Goal: Task Accomplishment & Management: Use online tool/utility

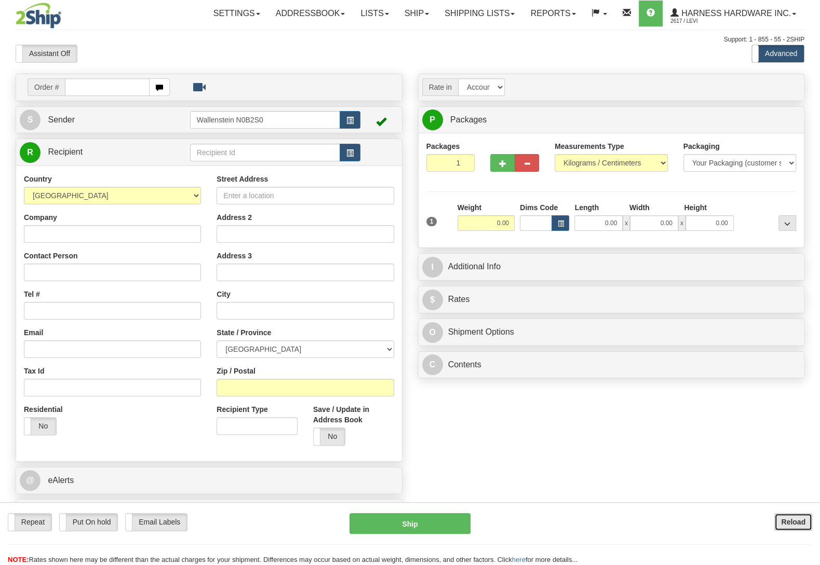
click at [776, 522] on button "Reload" at bounding box center [793, 522] width 38 height 18
click at [257, 151] on input "text" at bounding box center [265, 153] width 150 height 18
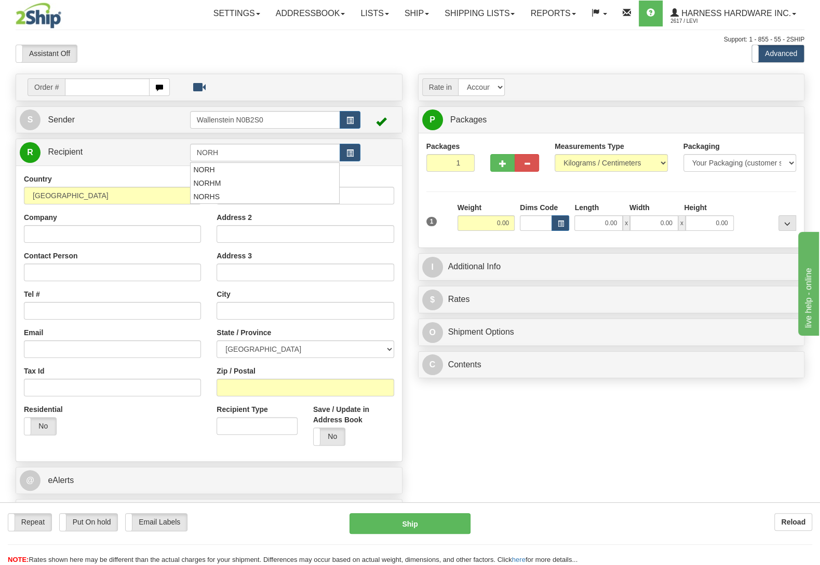
type input "NORH"
click at [147, 236] on input "Company" at bounding box center [112, 234] width 177 height 18
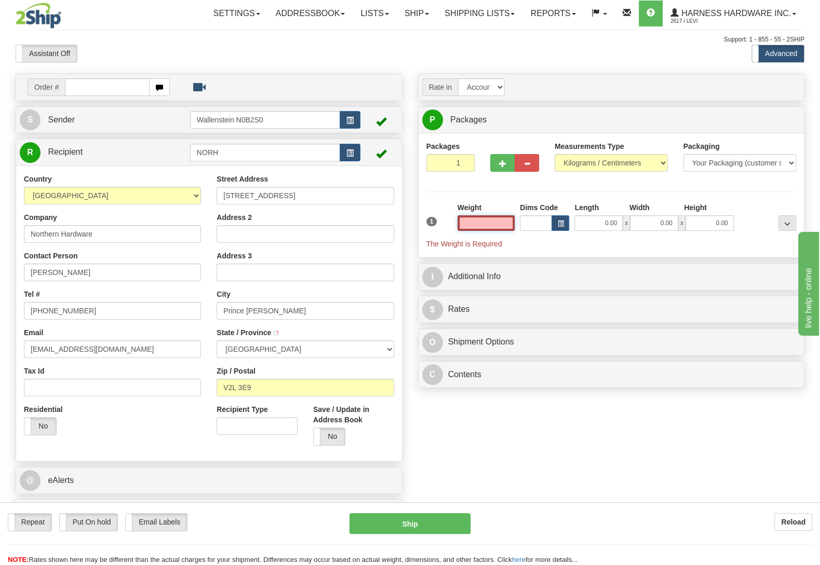
type input "N"
type input "PRINCE GEORGE"
type input "0.00"
click at [798, 520] on b "Reload" at bounding box center [793, 522] width 24 height 8
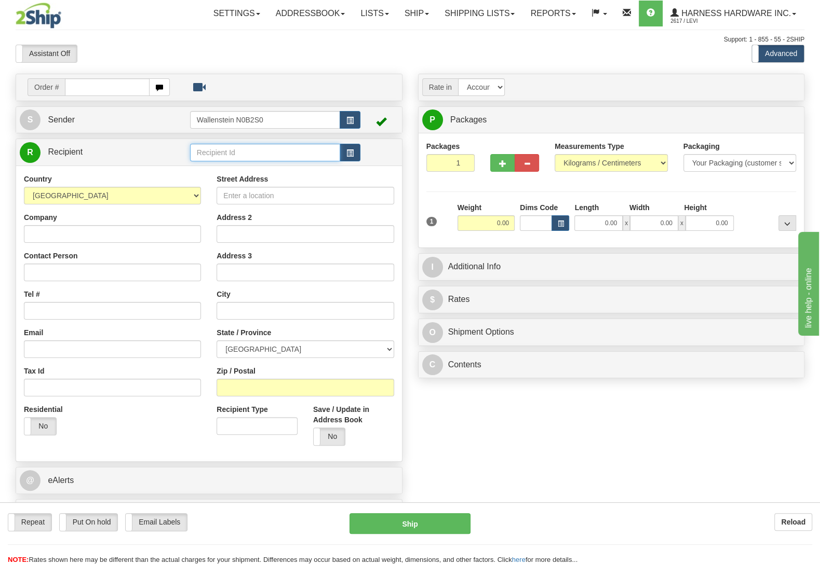
click at [237, 146] on input "text" at bounding box center [265, 153] width 150 height 18
type input "NORBH"
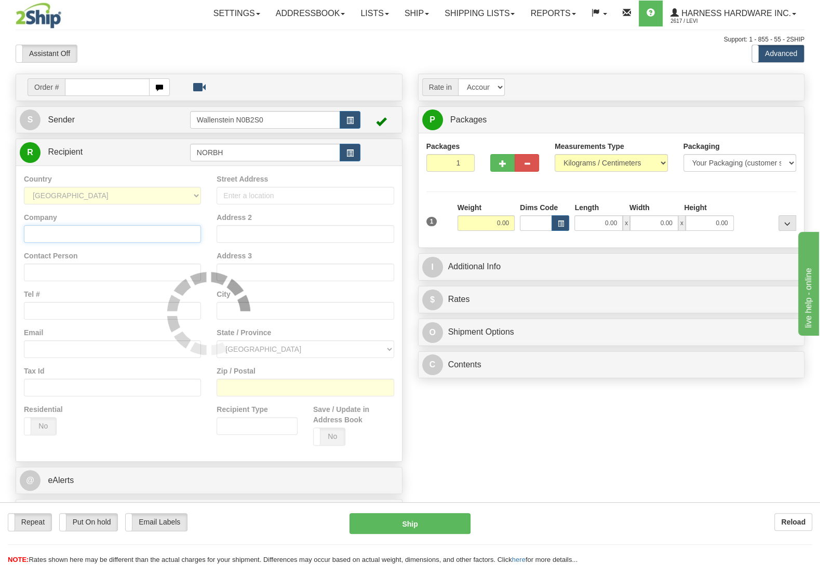
click at [112, 239] on input "Company" at bounding box center [112, 234] width 177 height 18
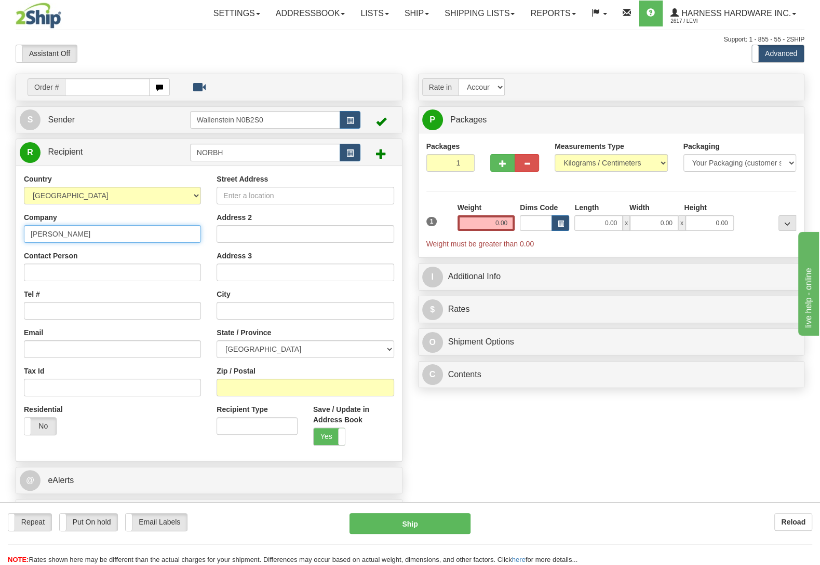
type input "Norman B hoover"
click at [105, 273] on input "Contact Person" at bounding box center [112, 273] width 177 height 18
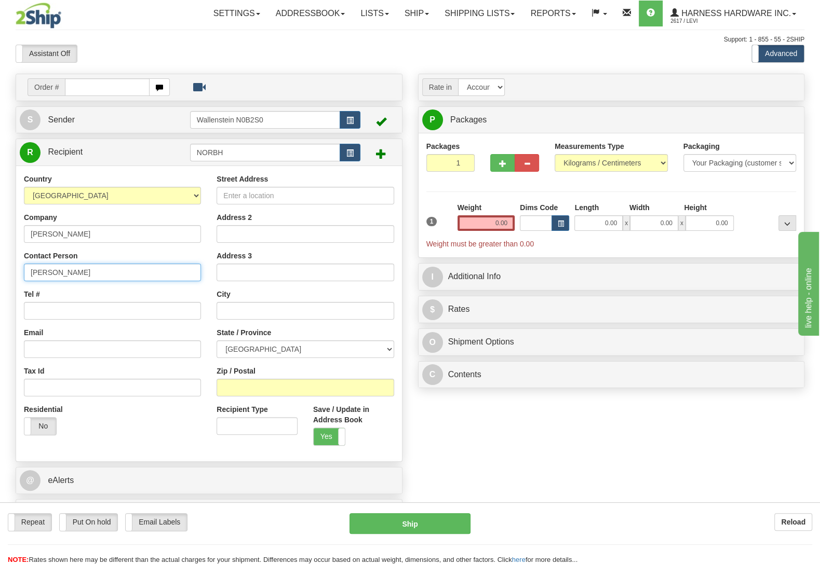
type input "Norman B Hoover"
click at [229, 388] on input "Zip / Postal" at bounding box center [305, 388] width 177 height 18
type input "N4L 1W6"
click at [449, 433] on div "Order # S Sender" at bounding box center [410, 303] width 804 height 459
type input "MEAFORD"
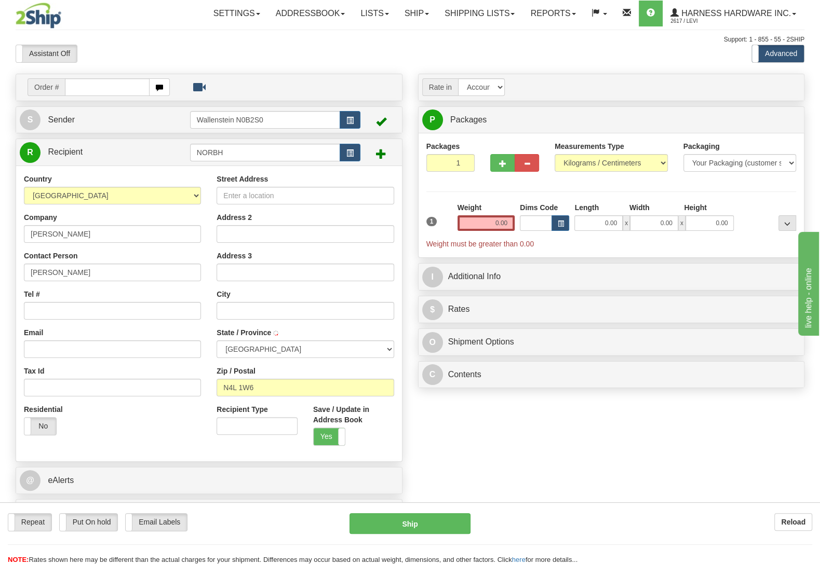
select select "ON"
click at [327, 192] on input "Street Address" at bounding box center [305, 196] width 177 height 18
type input "136526 Grey Road 12"
click at [465, 226] on input "0.00" at bounding box center [485, 223] width 57 height 16
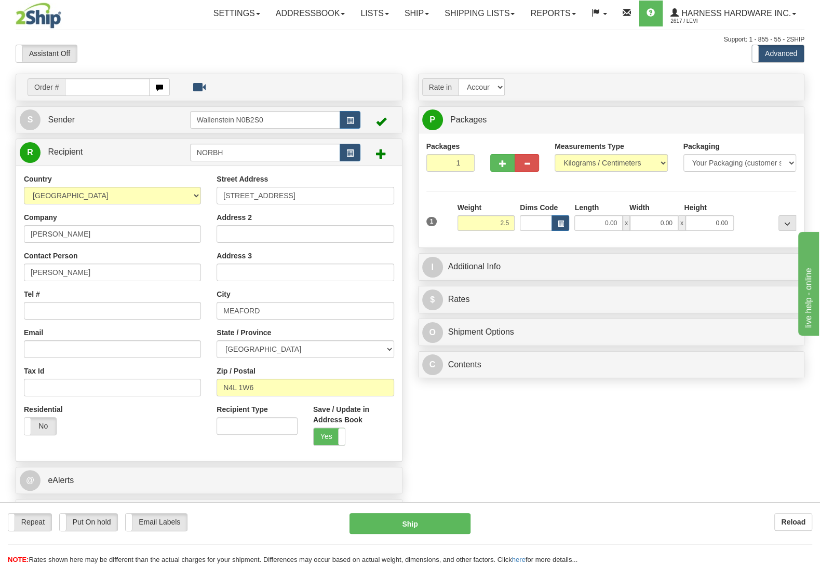
click at [750, 206] on div at bounding box center [767, 216] width 62 height 29
type input "2.50"
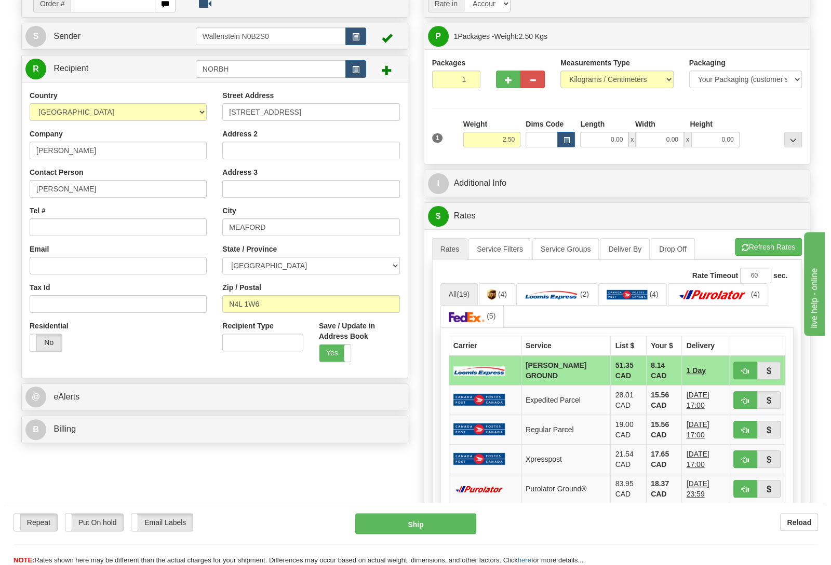
scroll to position [109, 0]
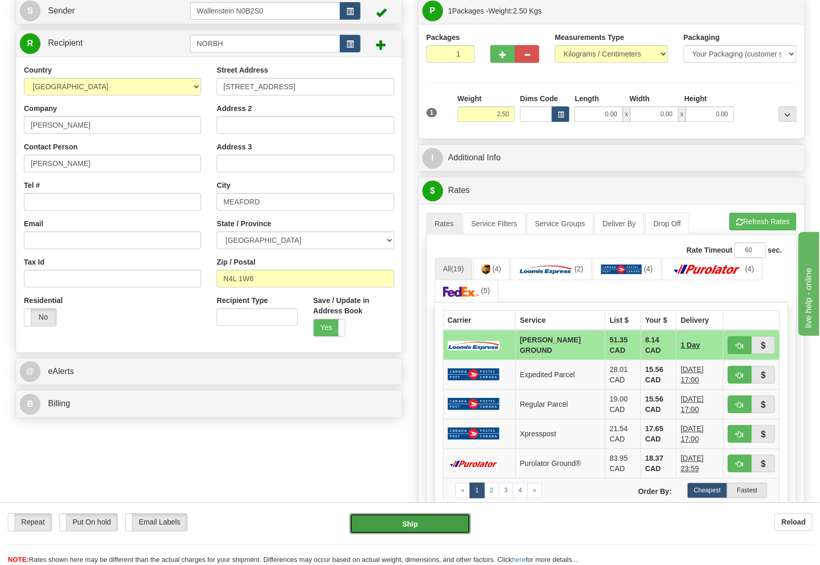
click at [365, 519] on button "Ship" at bounding box center [409, 523] width 121 height 21
type input "DD"
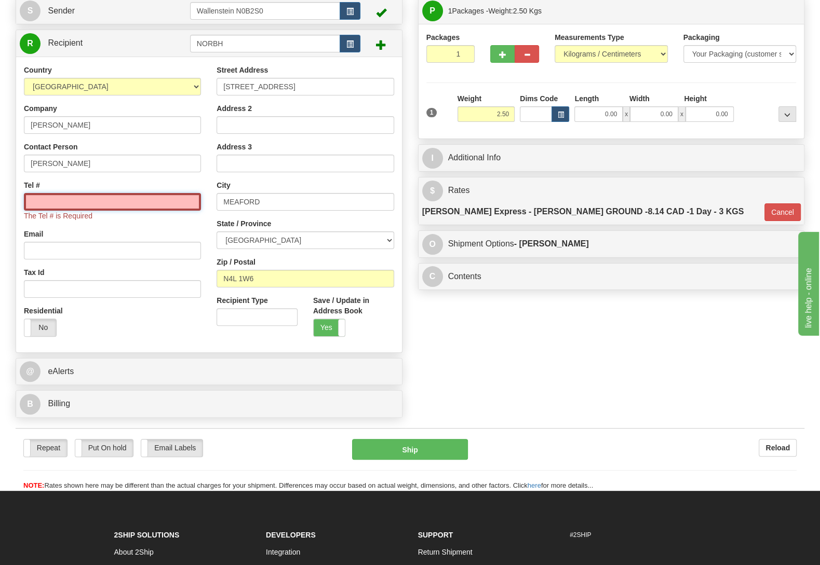
click at [55, 200] on input "Tel #" at bounding box center [112, 202] width 177 height 18
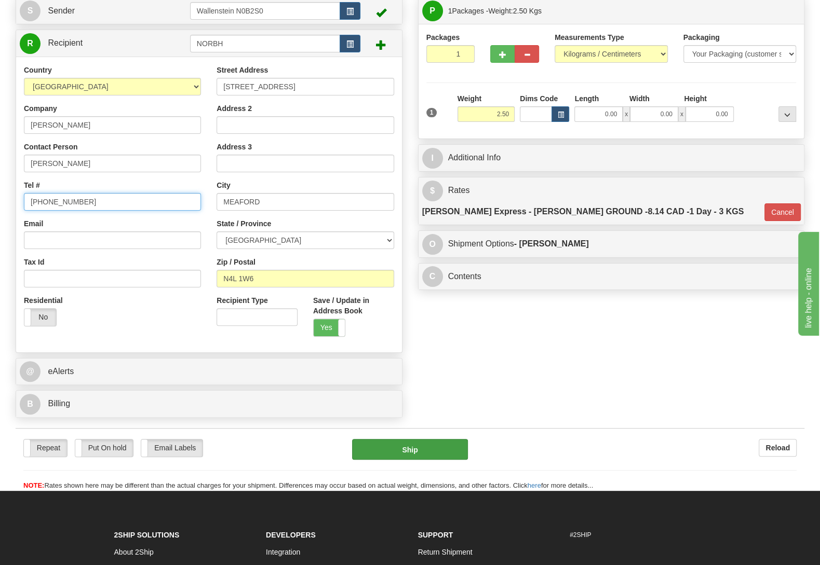
type input "(519)897-5731"
click at [435, 447] on button "Ship" at bounding box center [410, 449] width 116 height 21
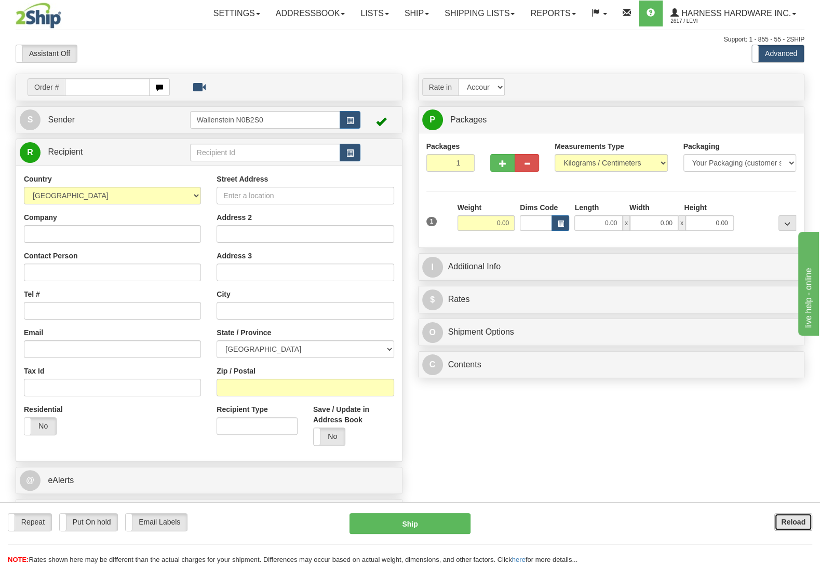
click at [780, 520] on button "Reload" at bounding box center [793, 522] width 38 height 18
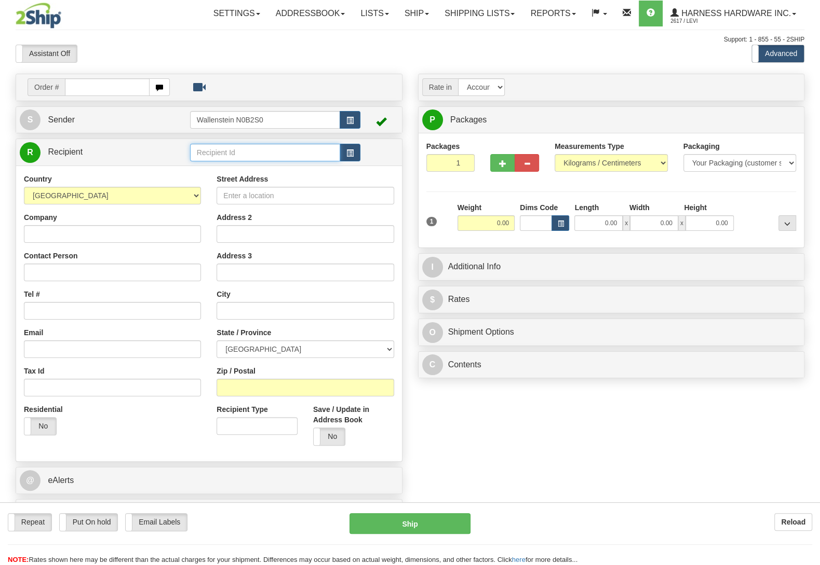
click at [220, 150] on input "text" at bounding box center [265, 153] width 150 height 18
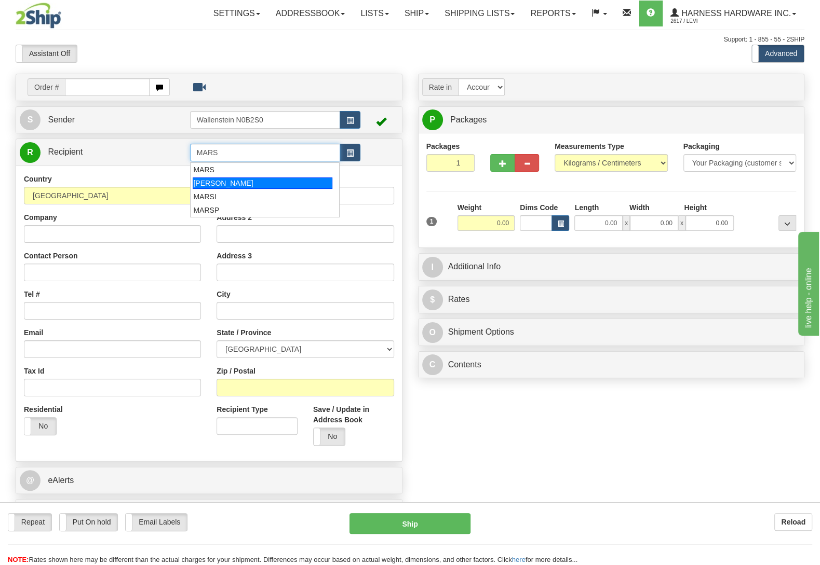
click at [236, 183] on div "[PERSON_NAME]" at bounding box center [262, 183] width 139 height 11
type input "[PERSON_NAME]"
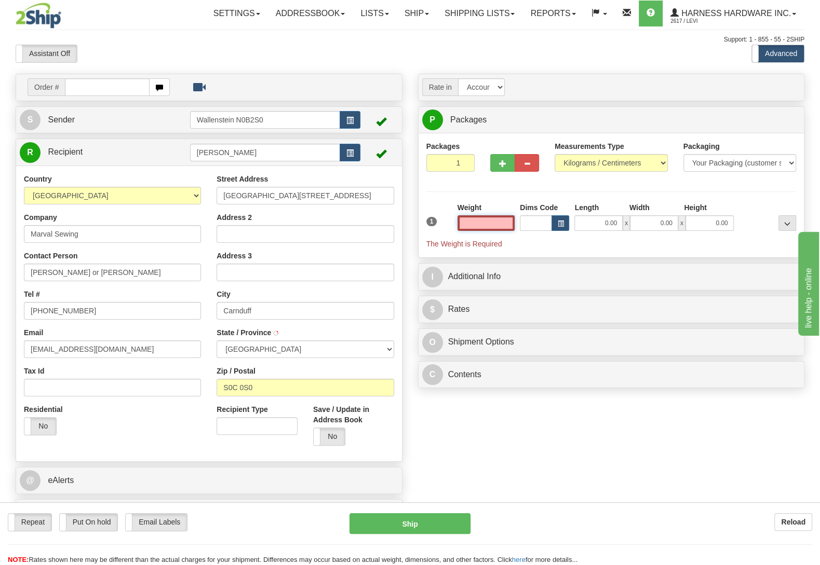
type input "CARNDUFF"
type input "0.00"
drag, startPoint x: 792, startPoint y: 521, endPoint x: 758, endPoint y: 513, distance: 35.6
click at [792, 521] on b "Reload" at bounding box center [793, 522] width 24 height 8
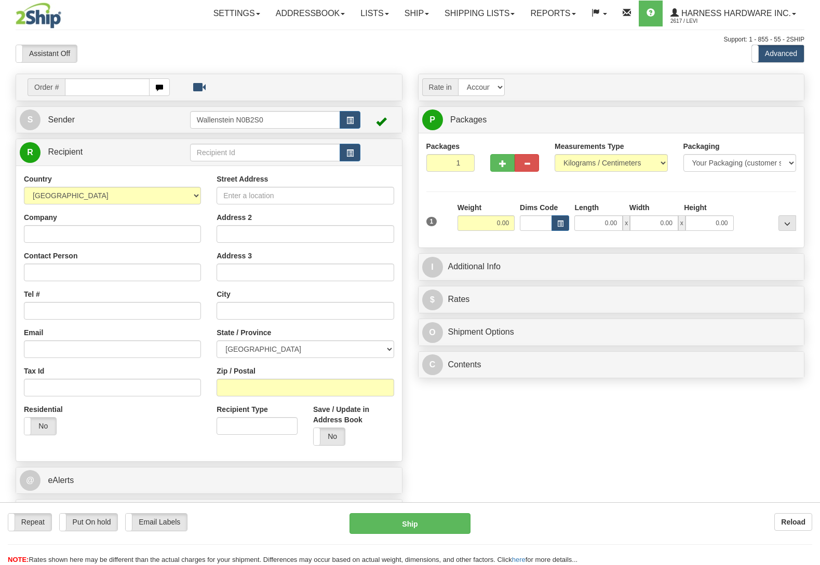
click at [234, 154] on input "text" at bounding box center [265, 153] width 150 height 18
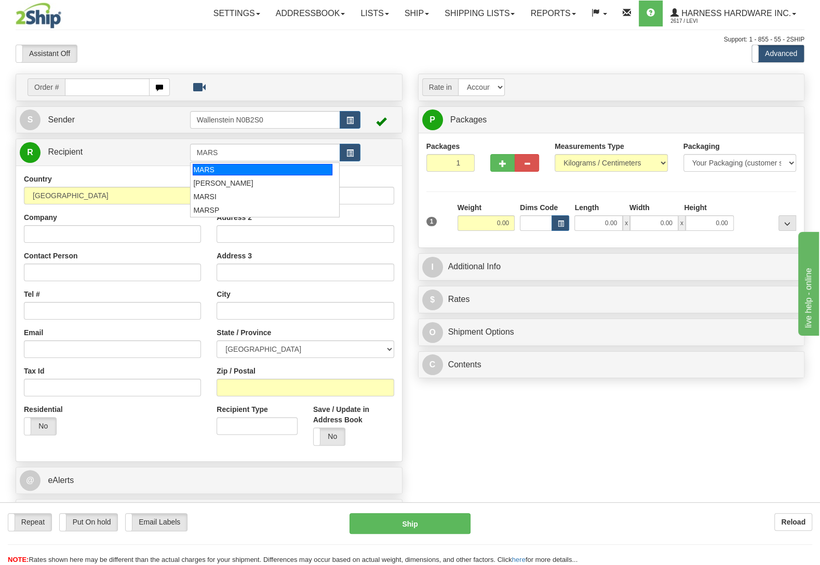
click at [222, 167] on div "MARS" at bounding box center [262, 169] width 139 height 11
type input "MARS"
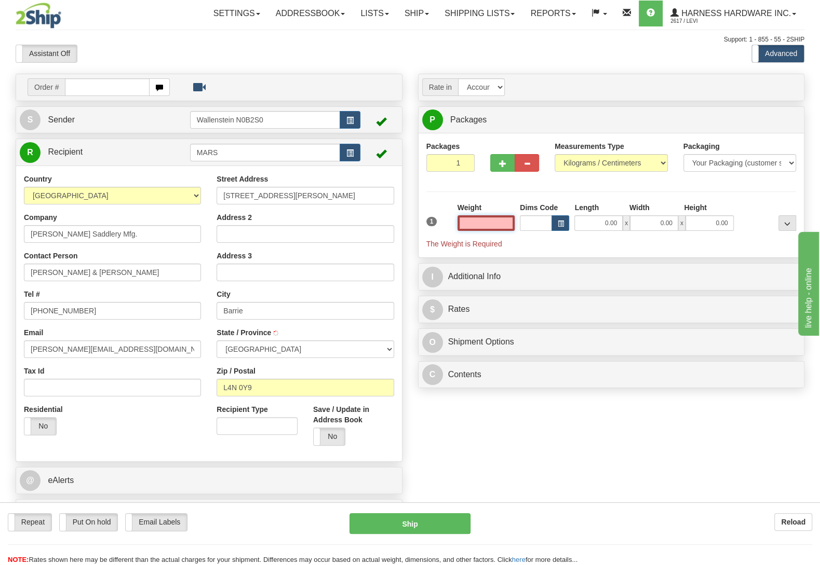
type input "BARRIE"
type input "0.00"
click at [785, 513] on div "Repeat Repeat Put On hold Put On hold Print Order Slip Print Order Slip Email L…" at bounding box center [410, 534] width 820 height 63
click at [782, 520] on b "Reload" at bounding box center [793, 522] width 24 height 8
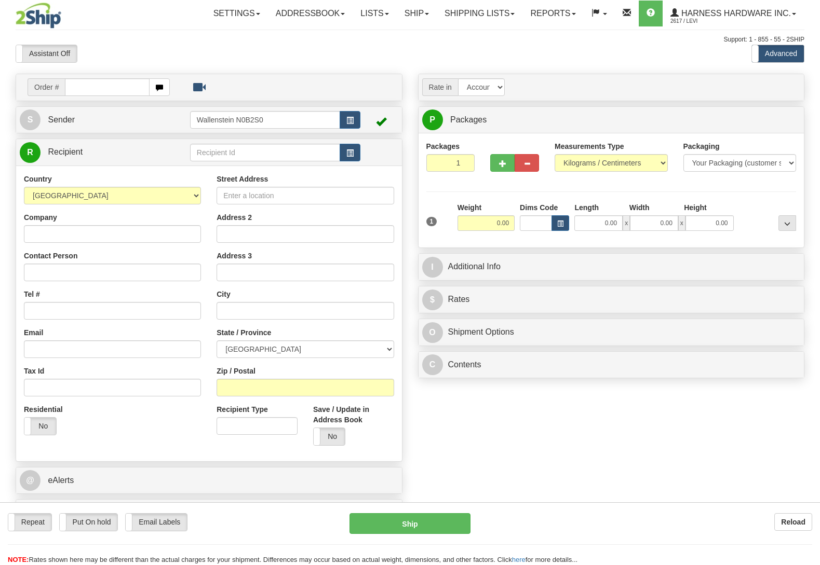
click at [240, 151] on input "text" at bounding box center [265, 153] width 150 height 18
type input "[PERSON_NAME]"
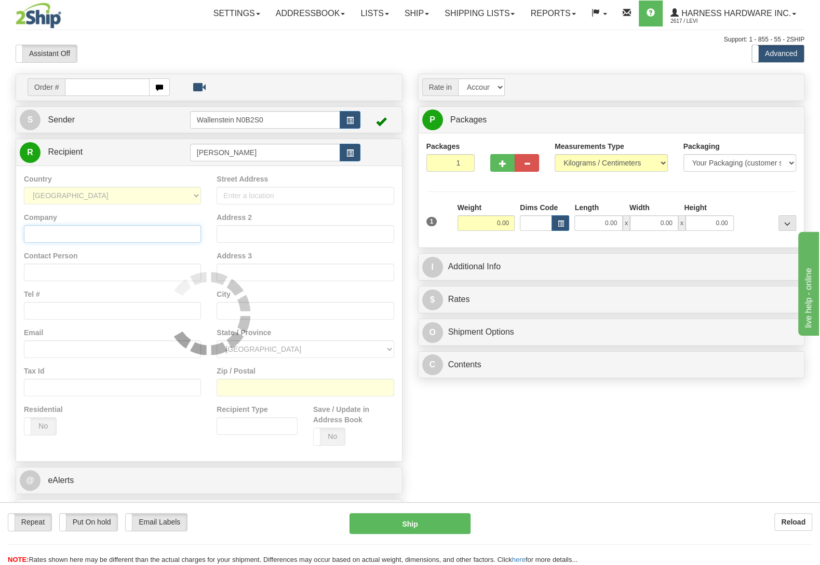
click at [119, 234] on input "Company" at bounding box center [112, 234] width 177 height 18
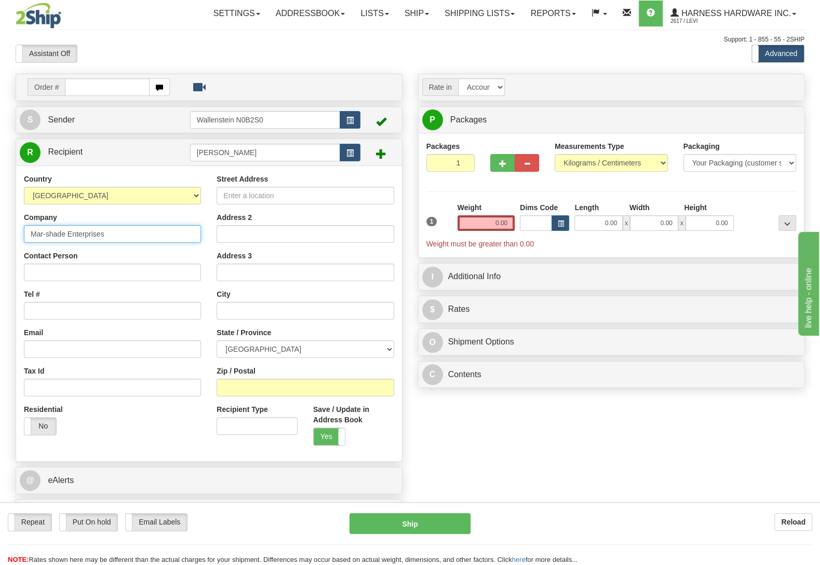
type input "Mar-shade Enterprises"
click at [97, 273] on input "Contact Person" at bounding box center [112, 273] width 177 height 18
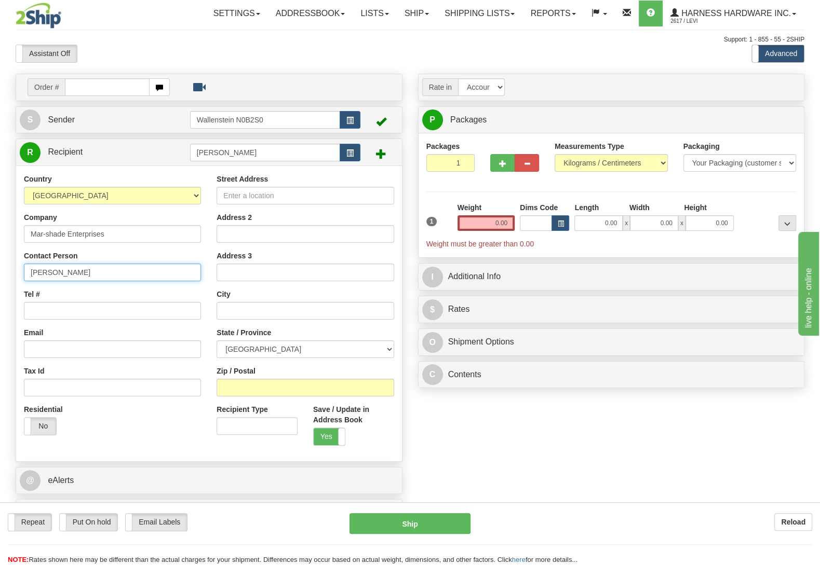
type input "Orlan M Martin"
click at [311, 391] on input "Zip / Postal" at bounding box center [305, 388] width 177 height 18
type input "N0C 1B0"
click at [446, 415] on div "Order # S Sender" at bounding box center [410, 303] width 804 height 459
type input "DUNDALK"
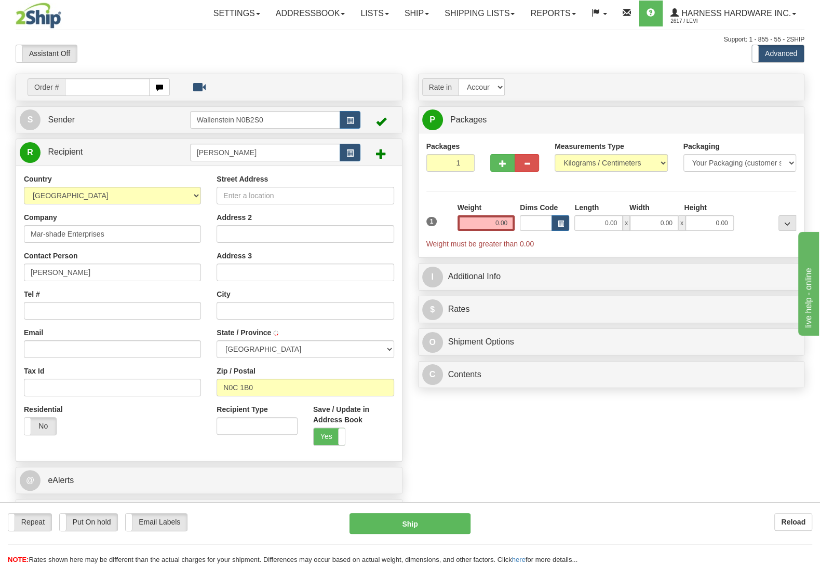
select select "ON"
click at [238, 199] on input "Street Address" at bounding box center [305, 196] width 177 height 18
click at [83, 304] on div "Tel #" at bounding box center [112, 304] width 177 height 31
click at [77, 308] on input "Tel #" at bounding box center [112, 311] width 177 height 18
type input "(226)220-0050"
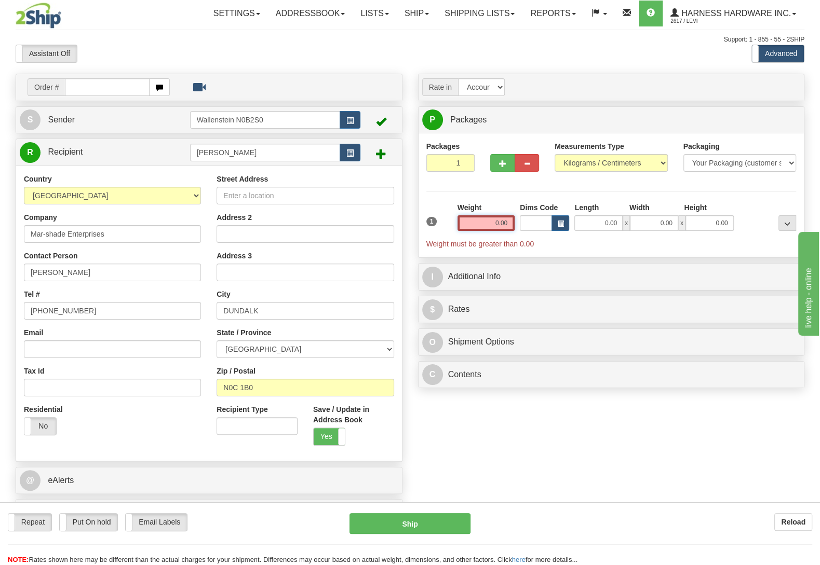
click at [470, 225] on input "0.00" at bounding box center [485, 223] width 57 height 16
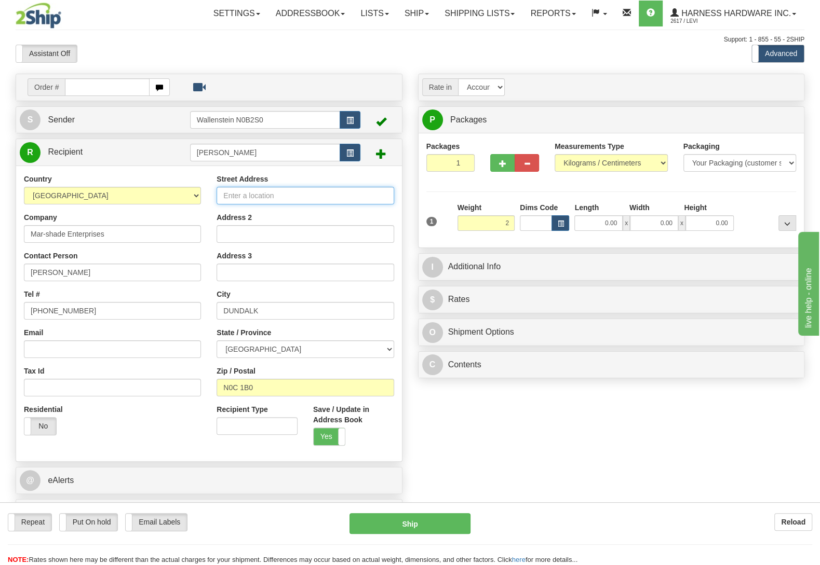
type input "2.00"
click at [379, 194] on input "Street Address" at bounding box center [305, 196] width 177 height 18
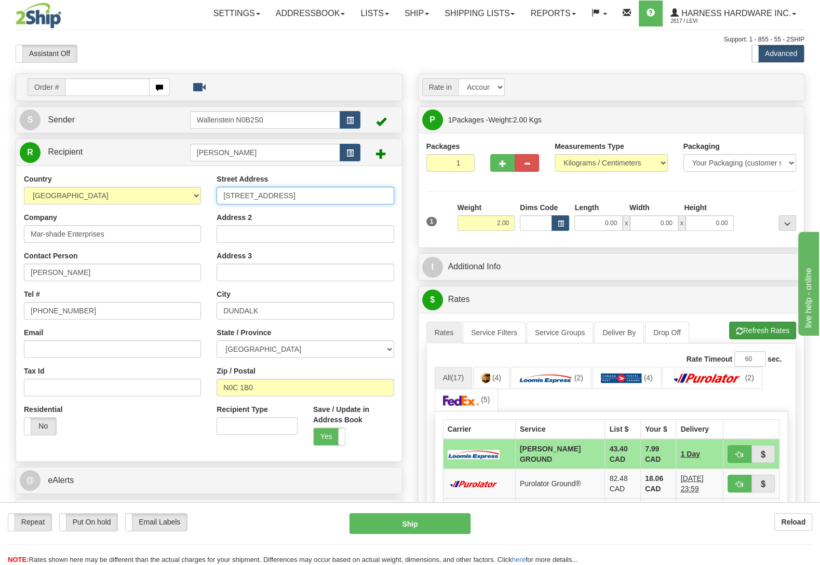
type input "186606 Grey Road 9"
click at [729, 335] on button "Refresh Rates" at bounding box center [762, 331] width 67 height 18
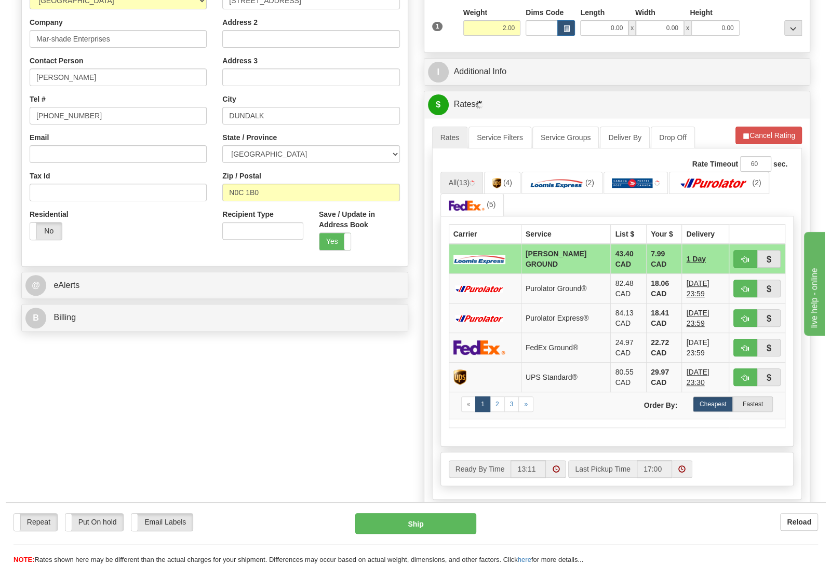
scroll to position [218, 0]
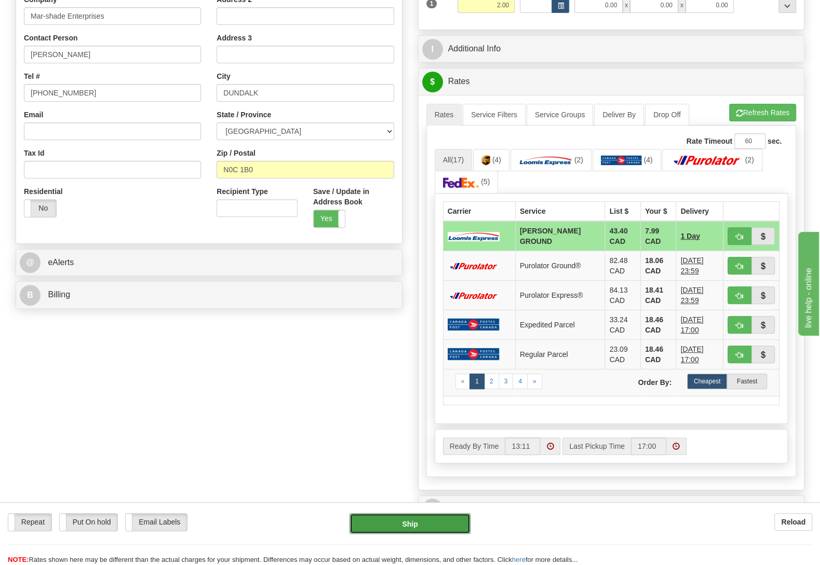
click at [415, 525] on button "Ship" at bounding box center [409, 523] width 121 height 21
type input "DD"
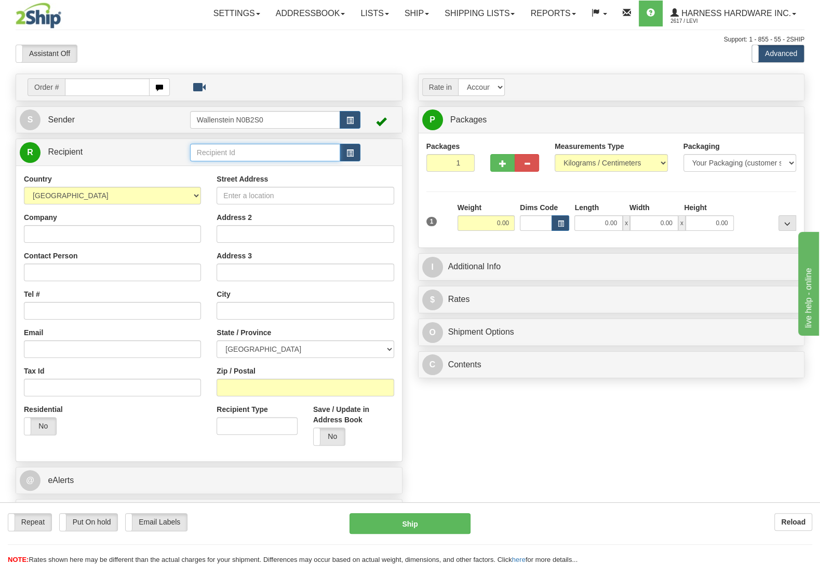
click at [203, 152] on input "text" at bounding box center [265, 153] width 150 height 18
type input "MERMA-MENNOS"
click at [65, 241] on input "Company" at bounding box center [112, 234] width 177 height 18
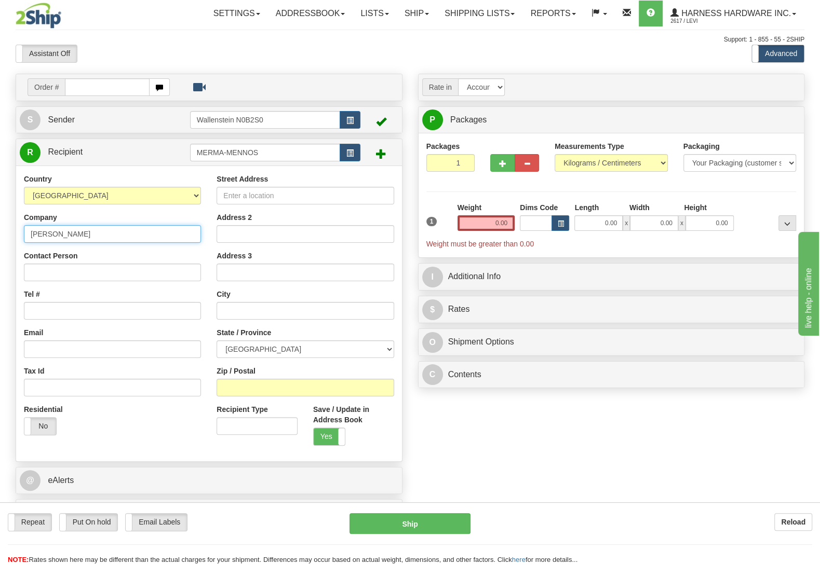
type input "[PERSON_NAME]"
click at [35, 272] on input "Contact Person" at bounding box center [112, 273] width 177 height 18
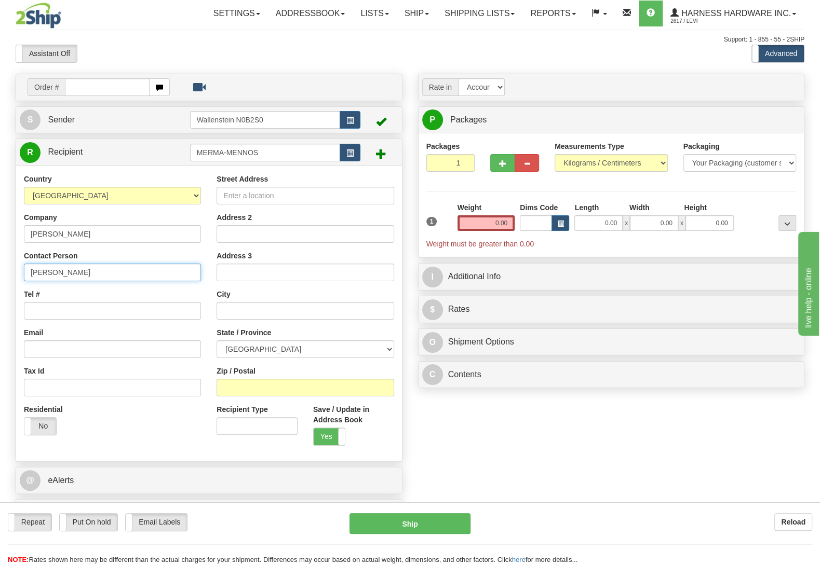
type input "[PERSON_NAME]"
click at [306, 387] on input "Zip / Postal" at bounding box center [305, 388] width 177 height 18
type input "L0M 1G0"
click at [480, 417] on div "Order # S Sender" at bounding box center [410, 303] width 804 height 459
type input "CREEMORE"
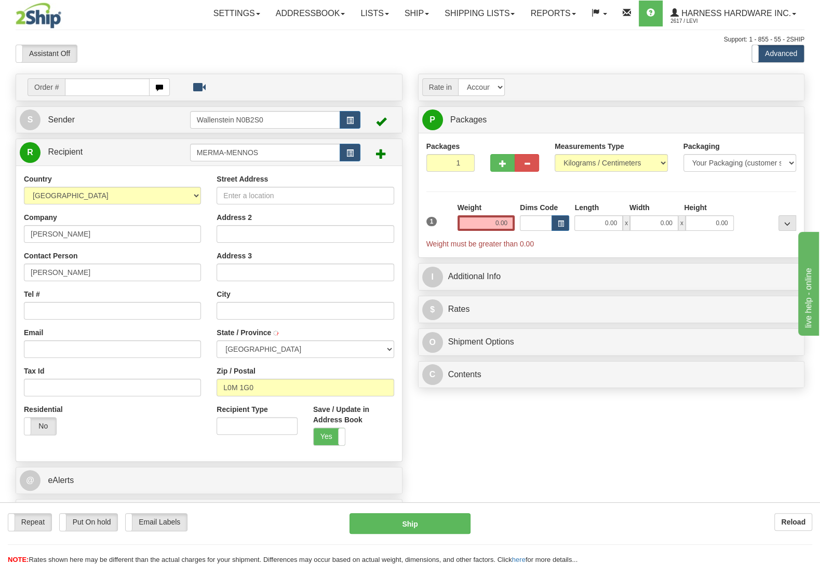
select select "ON"
click at [327, 201] on input "Street Address" at bounding box center [305, 196] width 177 height 18
type input "10158 County Road 9"
click at [483, 227] on input "0.00" at bounding box center [485, 223] width 57 height 16
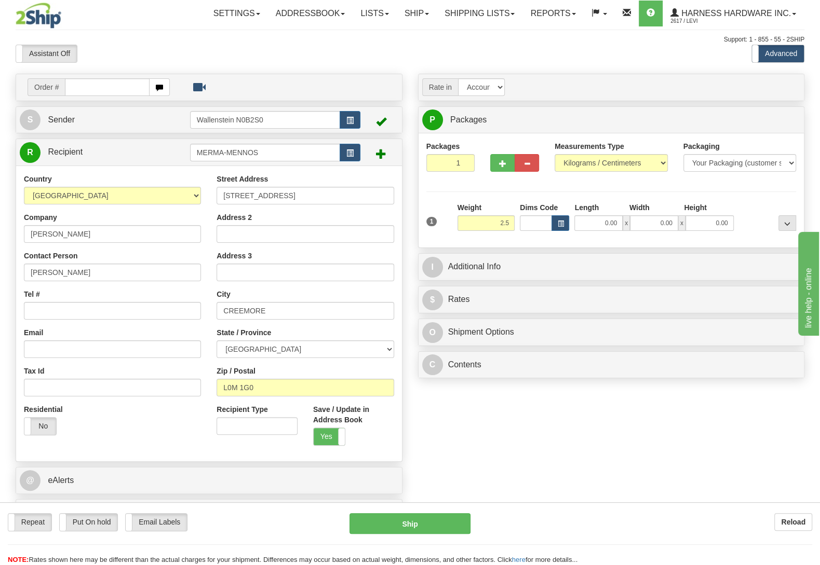
type input "2.50"
click at [745, 209] on div at bounding box center [767, 216] width 62 height 29
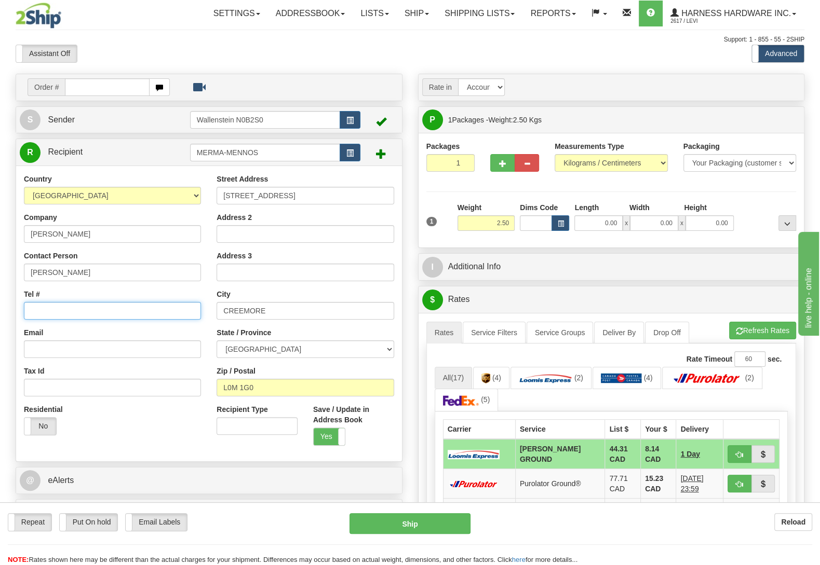
click at [178, 314] on input "Tel #" at bounding box center [112, 311] width 177 height 18
type input "(519)897-6381"
click at [732, 195] on div "Packages 1 1 Measurements Type" at bounding box center [611, 190] width 370 height 99
click at [741, 332] on button "Refresh Rates" at bounding box center [762, 331] width 67 height 18
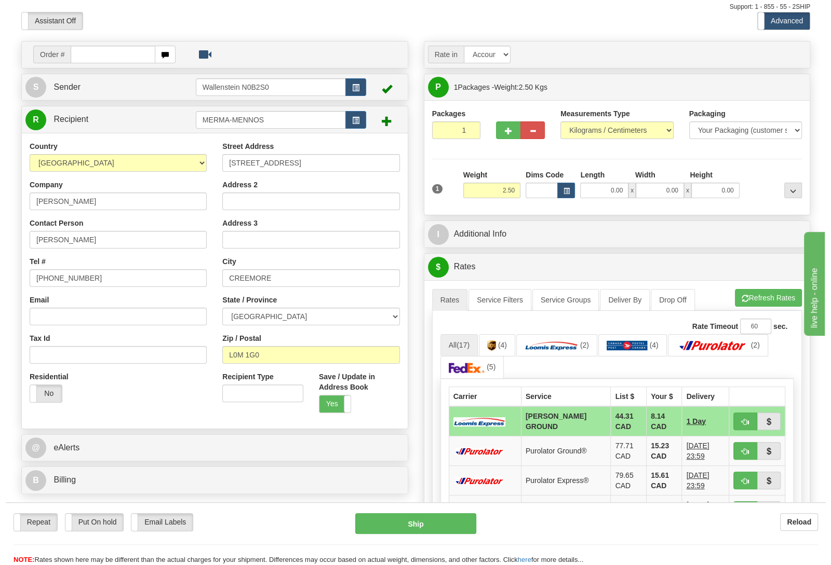
scroll to position [55, 0]
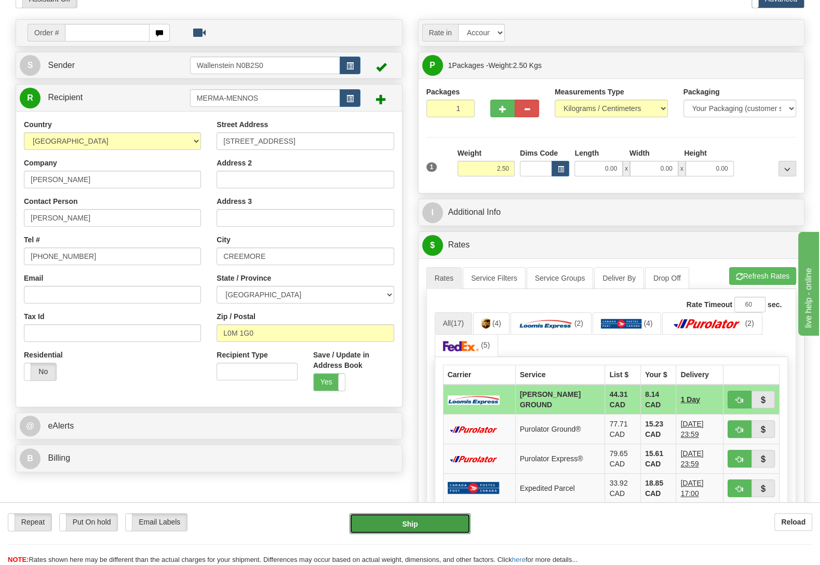
click at [361, 527] on button "Ship" at bounding box center [409, 523] width 121 height 21
type input "DD"
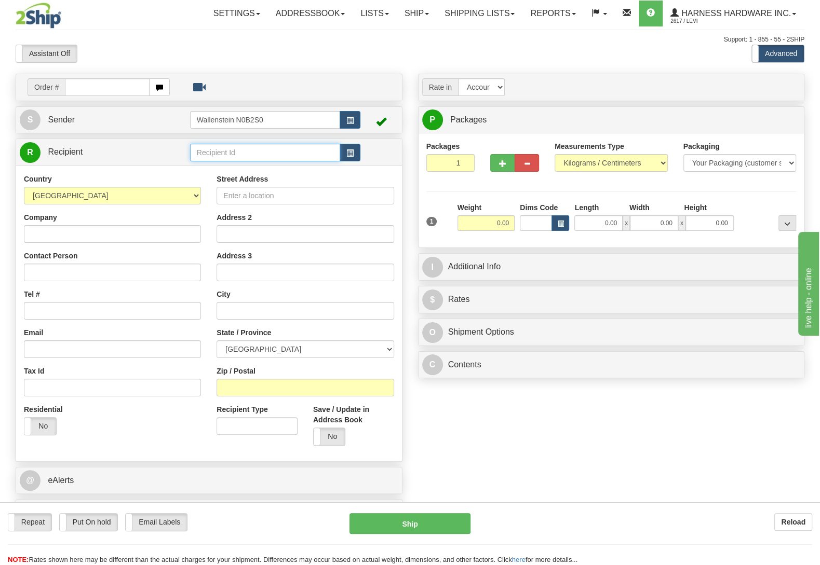
click at [207, 150] on input "text" at bounding box center [265, 153] width 150 height 18
click at [218, 158] on input "text" at bounding box center [265, 153] width 150 height 18
type input "TOBB"
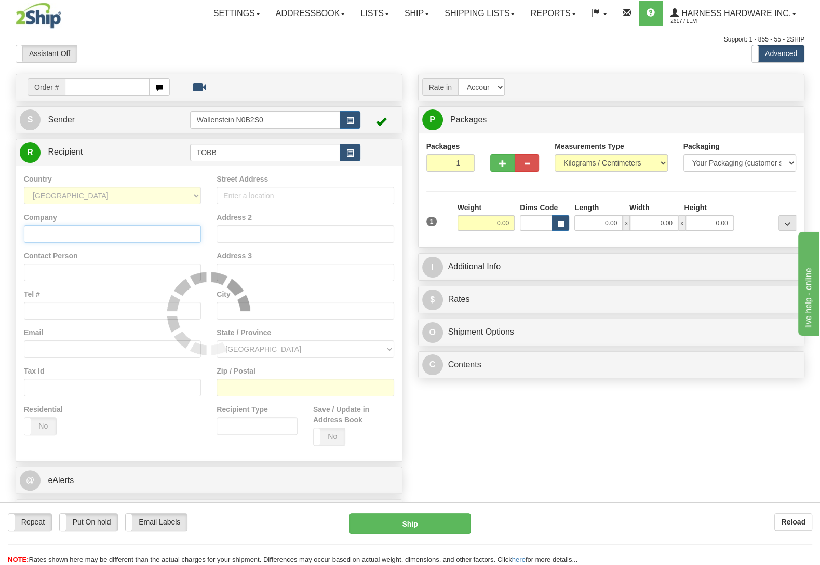
click at [51, 232] on input "Company" at bounding box center [112, 234] width 177 height 18
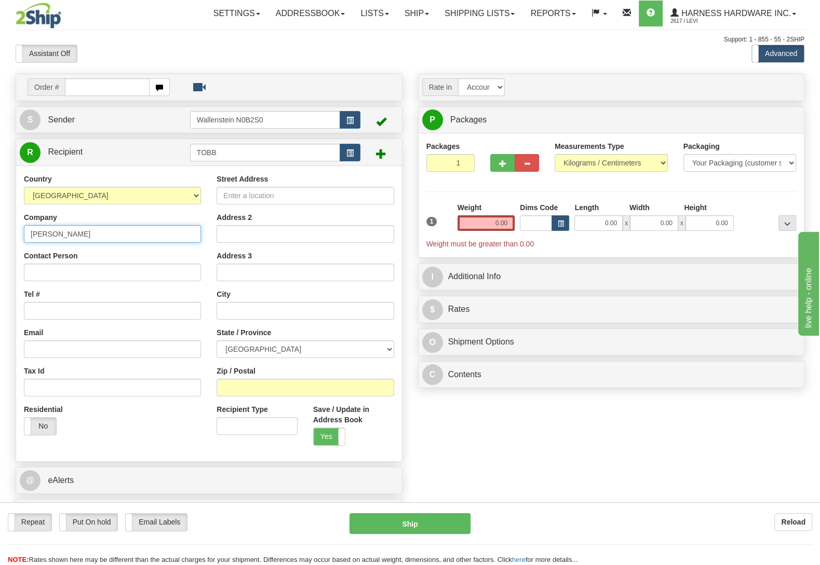
type input "[PERSON_NAME]"
click at [31, 281] on input "Contact Person" at bounding box center [112, 273] width 177 height 18
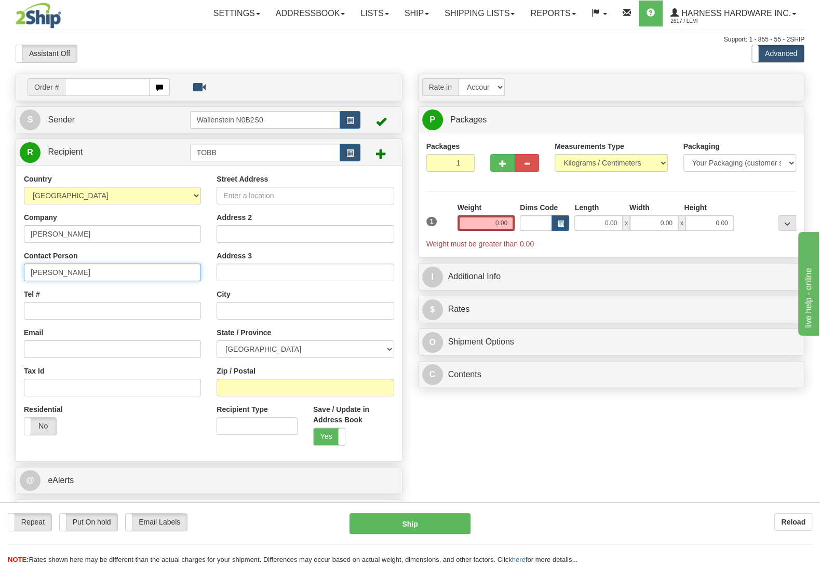
type input "[PERSON_NAME]"
click at [265, 393] on input "Zip / Postal" at bounding box center [305, 388] width 177 height 18
type input "N0C 1L0"
click at [449, 412] on div "Order # S Sender" at bounding box center [410, 303] width 804 height 459
type input "PROTON STATION"
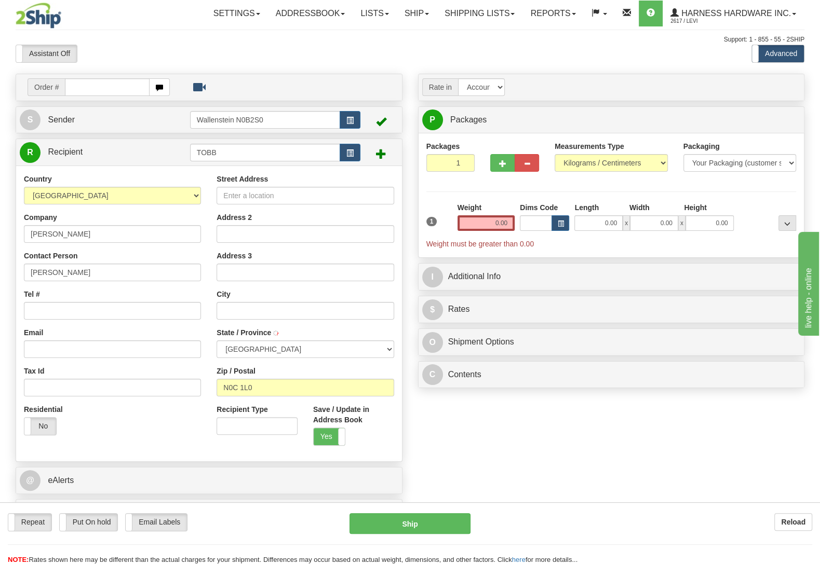
select select "ON"
click at [238, 197] on input "Street Address" at bounding box center [305, 196] width 177 height 18
type input "712747 Southgate Road 71"
click at [108, 316] on input "Tel #" at bounding box center [112, 311] width 177 height 18
type input "(519)505-3630"
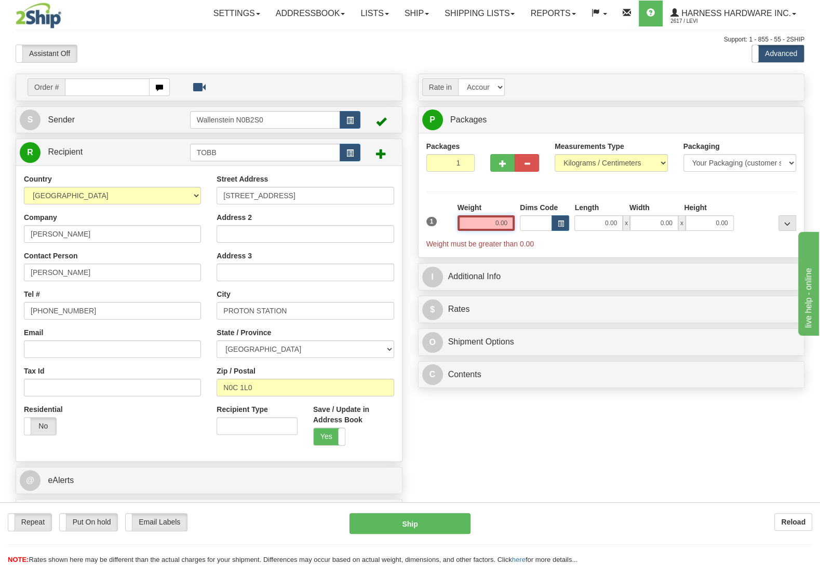
click at [467, 223] on input "0.00" at bounding box center [485, 223] width 57 height 16
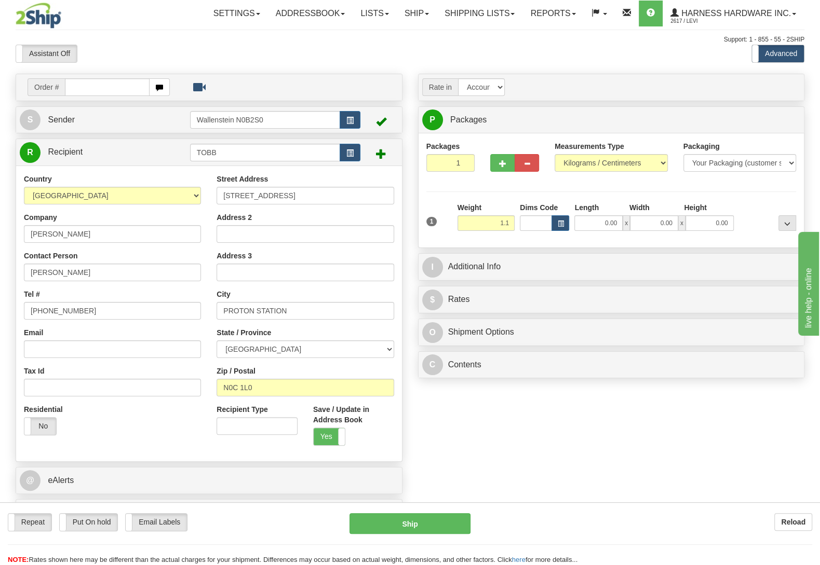
type input "1.10"
click at [744, 209] on div at bounding box center [767, 216] width 62 height 29
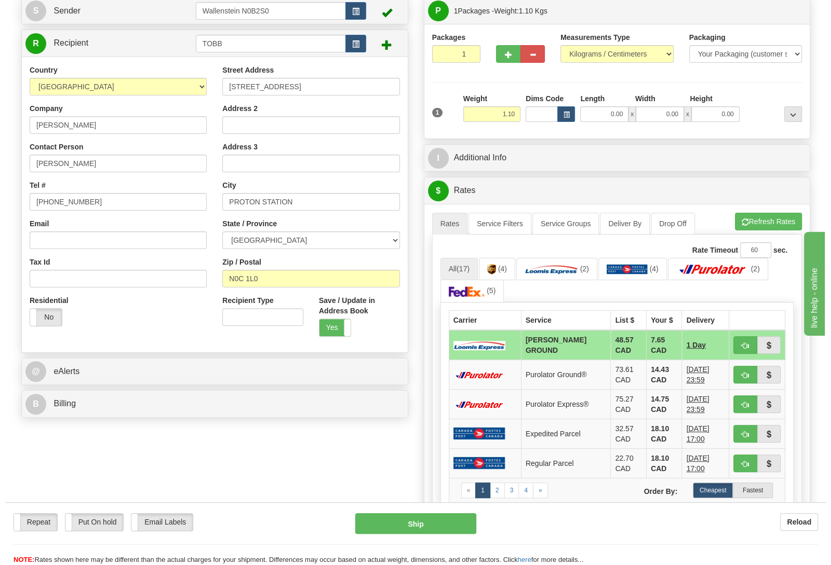
scroll to position [164, 0]
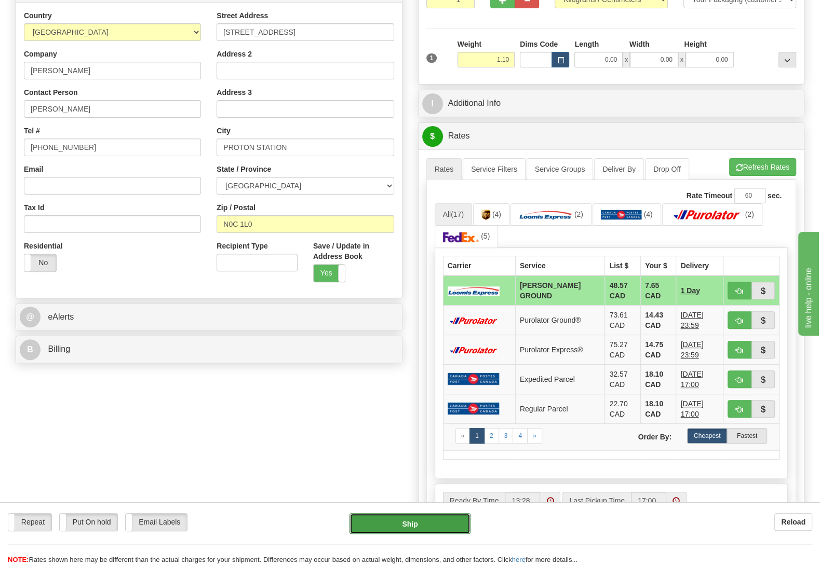
click at [443, 522] on button "Ship" at bounding box center [409, 523] width 121 height 21
type input "DD"
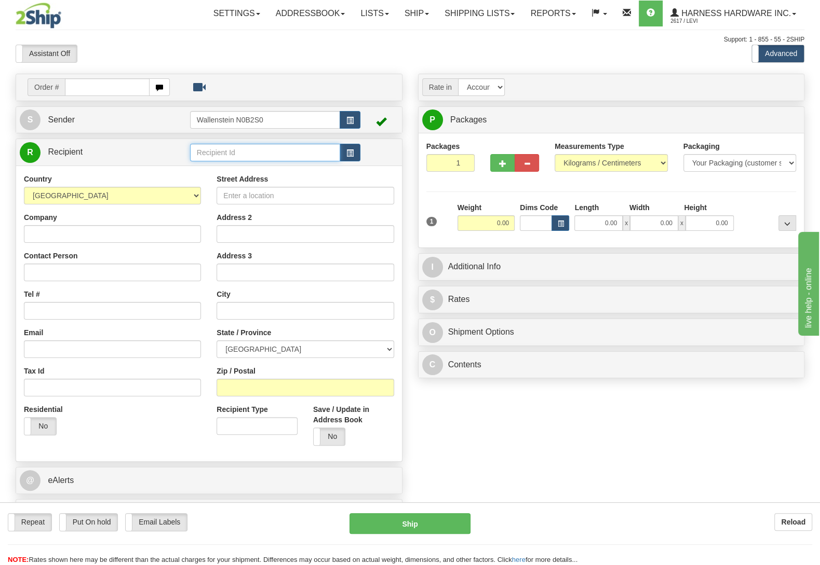
click at [296, 153] on input "text" at bounding box center [265, 153] width 150 height 18
type input "TOBM"
click at [168, 236] on input "Company" at bounding box center [112, 234] width 177 height 18
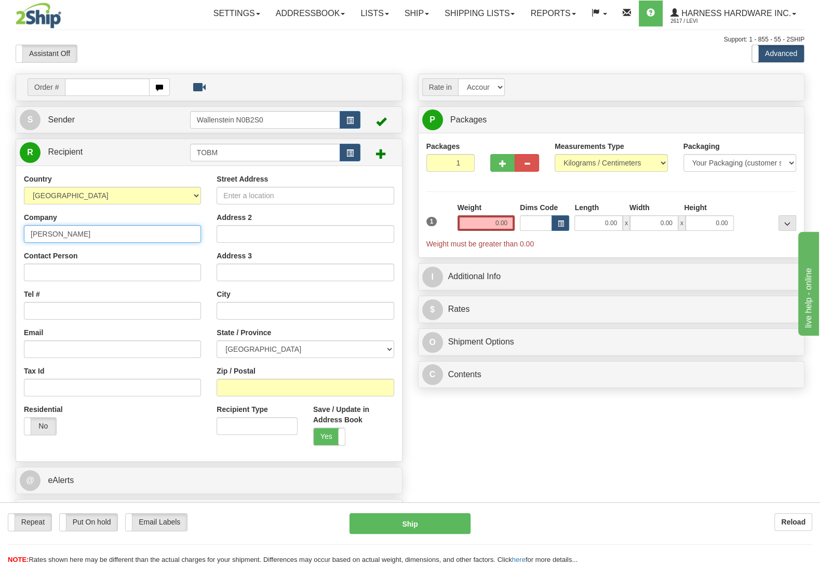
type input "[PERSON_NAME]"
click at [148, 265] on div "Contact Person" at bounding box center [112, 266] width 177 height 31
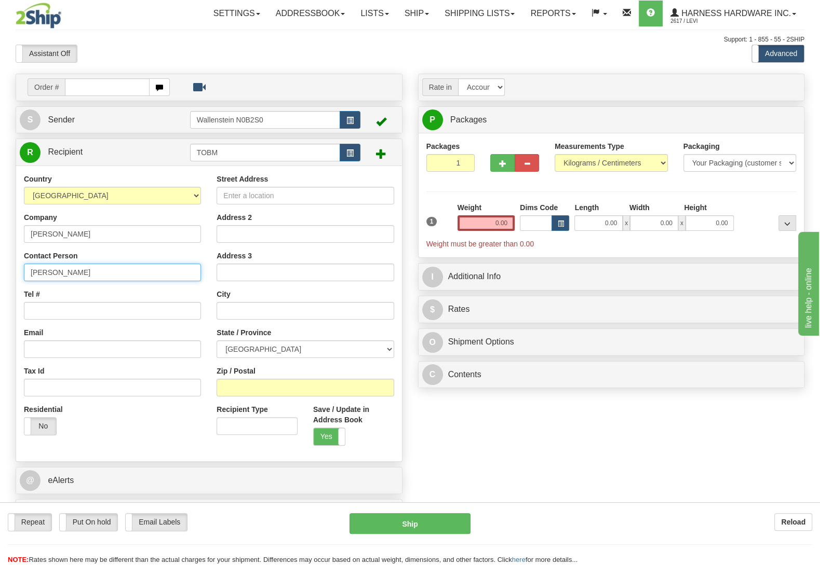
type input "Tobias M martin"
click at [283, 390] on input "Zip / Postal" at bounding box center [305, 388] width 177 height 18
type input "N0B2M0"
click at [428, 431] on div "Order # S Sender" at bounding box center [410, 303] width 804 height 459
type input "ST CLEMENTS"
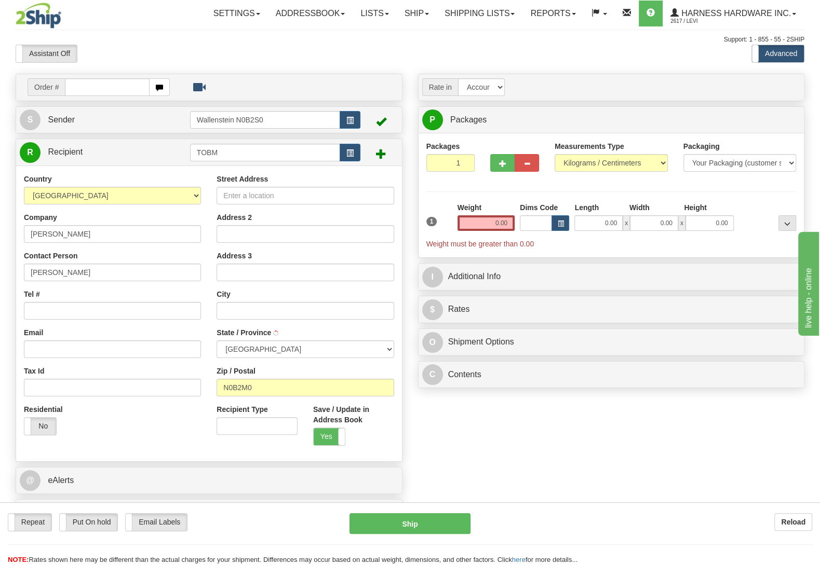
select select "ON"
click at [254, 199] on input "Street Address" at bounding box center [305, 196] width 177 height 18
type input "4226 boomer Line"
click at [187, 314] on input "Tel #" at bounding box center [112, 311] width 177 height 18
type input "(519)577-1650"
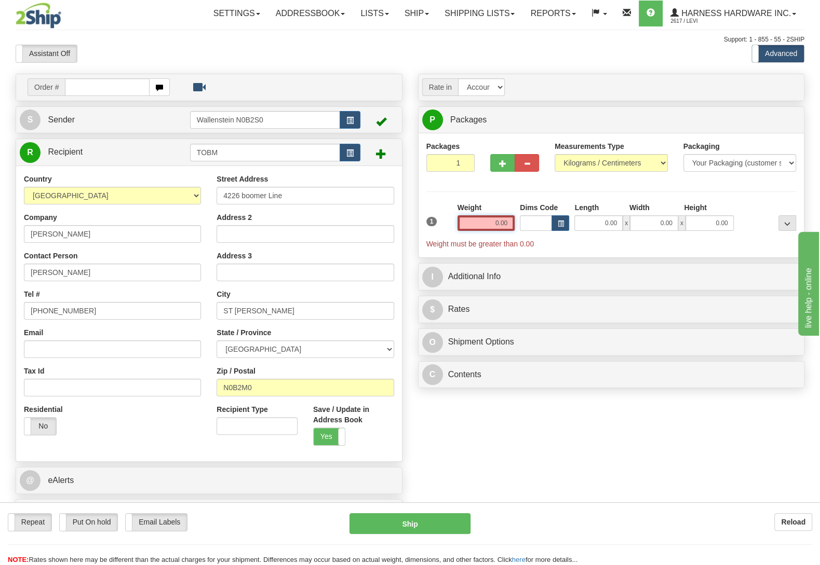
click at [481, 226] on input "0.00" at bounding box center [485, 223] width 57 height 16
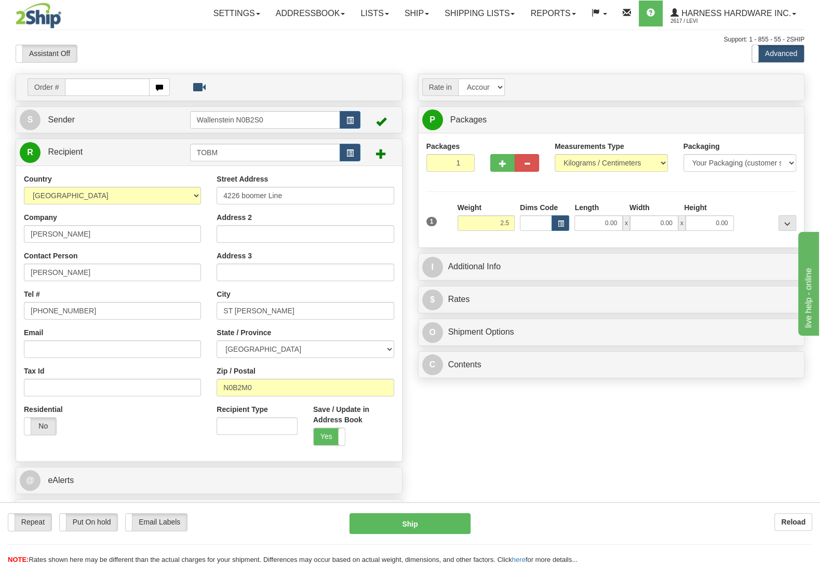
click at [766, 212] on div at bounding box center [767, 216] width 62 height 29
type input "2.50"
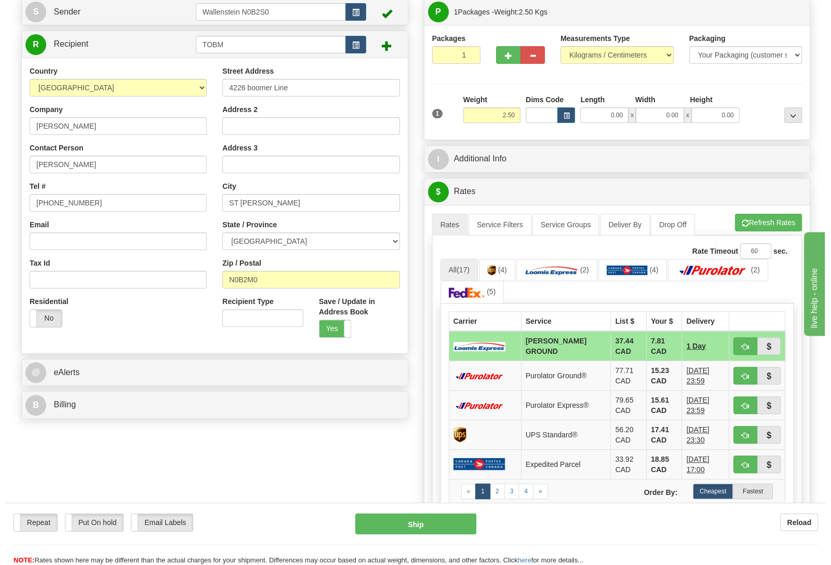
scroll to position [109, 0]
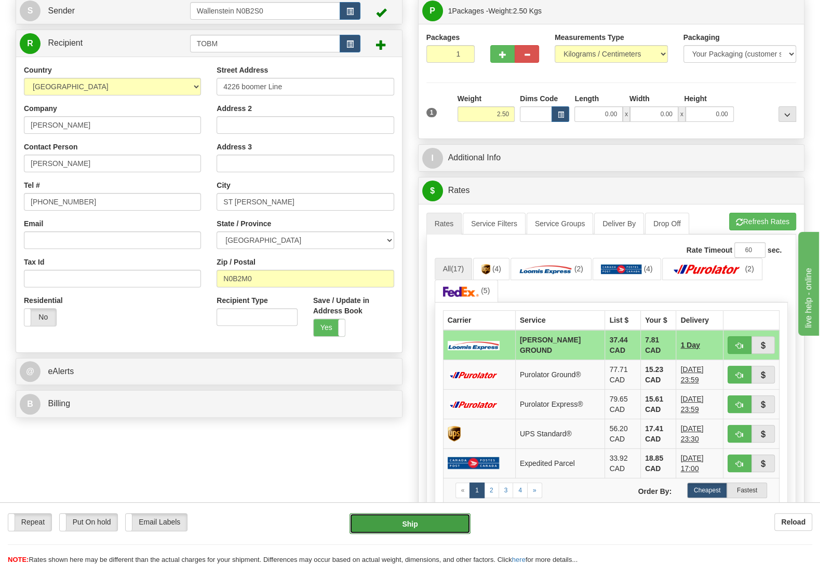
click at [410, 525] on button "Ship" at bounding box center [409, 523] width 121 height 21
type input "DD"
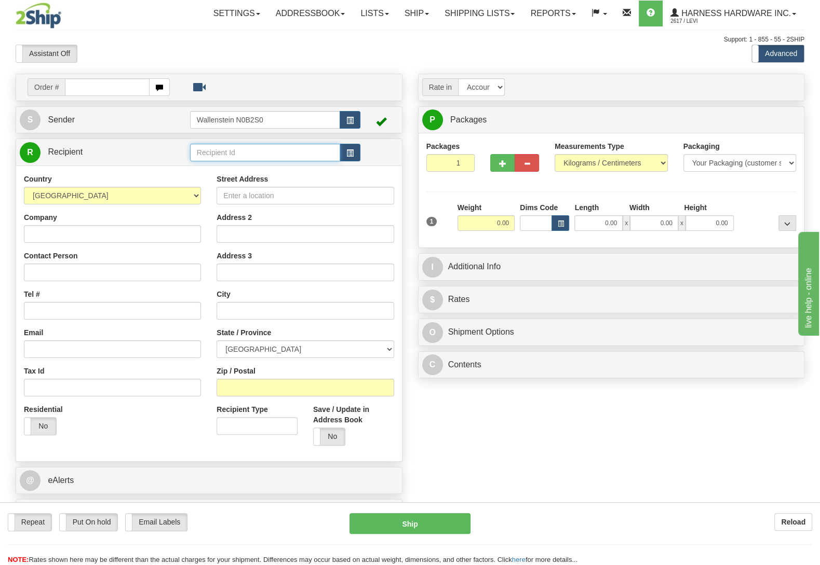
click at [208, 157] on input "text" at bounding box center [265, 153] width 150 height 18
type input "LEVBM"
click at [98, 233] on input "Company" at bounding box center [112, 234] width 177 height 18
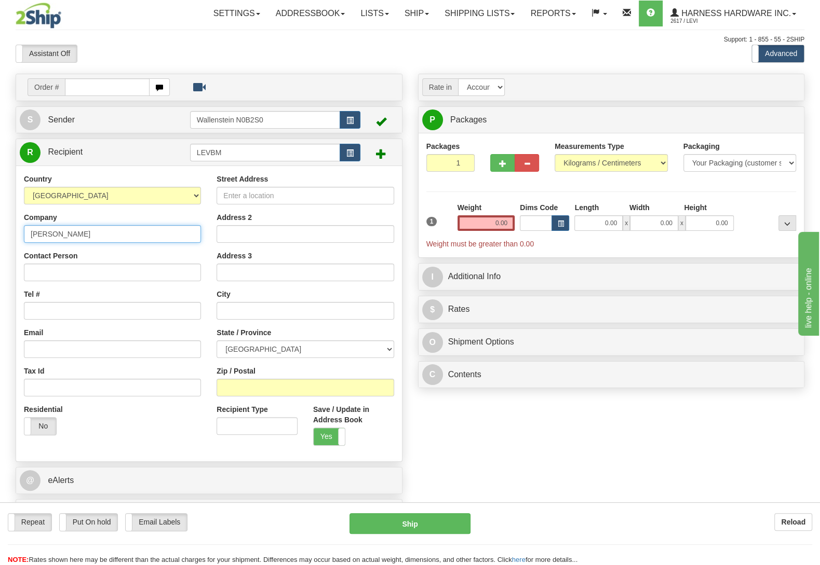
type input "Levi B Martin"
click at [72, 276] on input "Contact Person" at bounding box center [112, 273] width 177 height 18
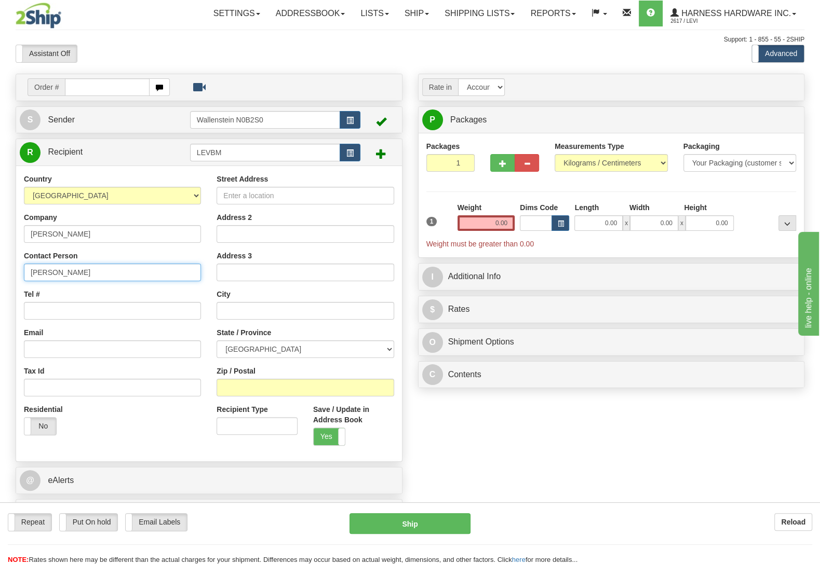
type input "Levi B martin"
click at [265, 391] on input "Zip / Postal" at bounding box center [305, 388] width 177 height 18
type input "N0B2T0"
click at [423, 420] on div "Order # S Sender" at bounding box center [410, 303] width 804 height 459
type input "WELLESLEY"
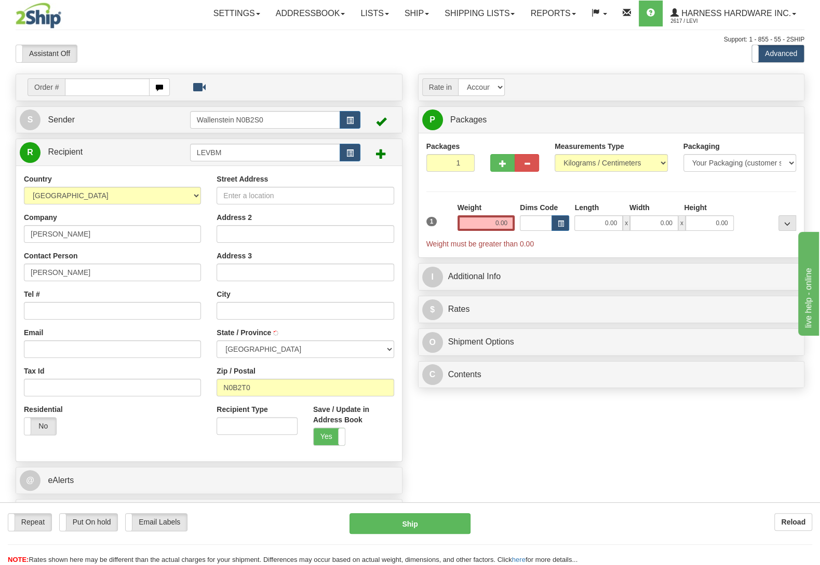
select select "ON"
click at [251, 195] on input "Street Address" at bounding box center [305, 196] width 177 height 18
type input "1010 Hutchison Road"
click at [64, 309] on input "Tel #" at bounding box center [112, 311] width 177 height 18
type input "(519)616-2369"
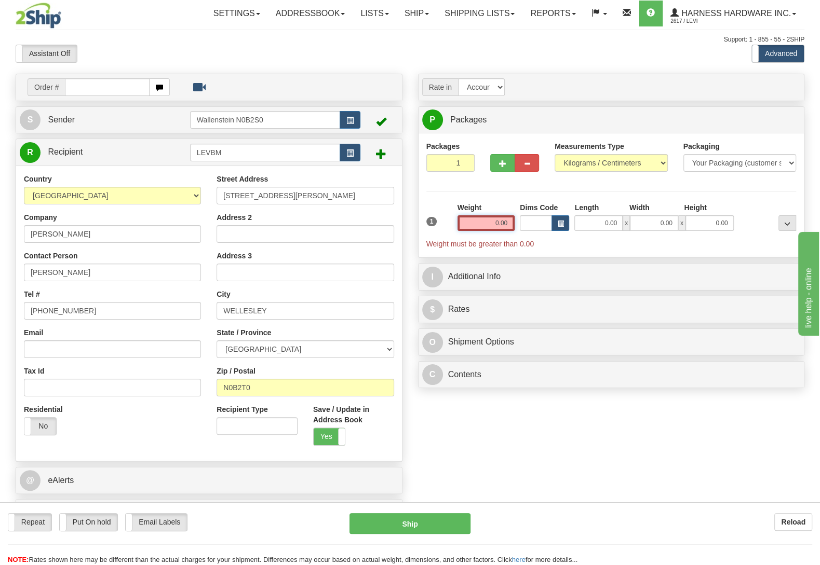
click at [491, 225] on input "0.00" at bounding box center [485, 223] width 57 height 16
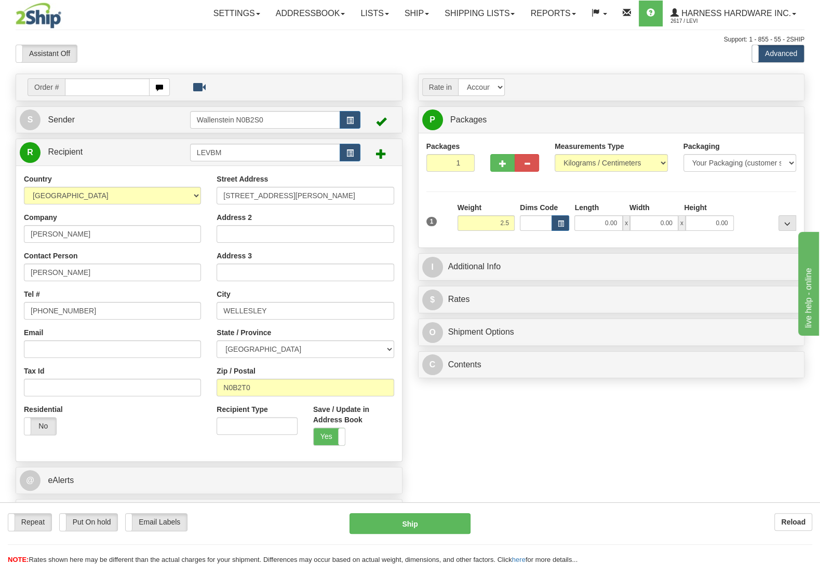
type input "2.50"
click at [747, 202] on div "Packages 1 1 Measurements Type" at bounding box center [611, 190] width 370 height 99
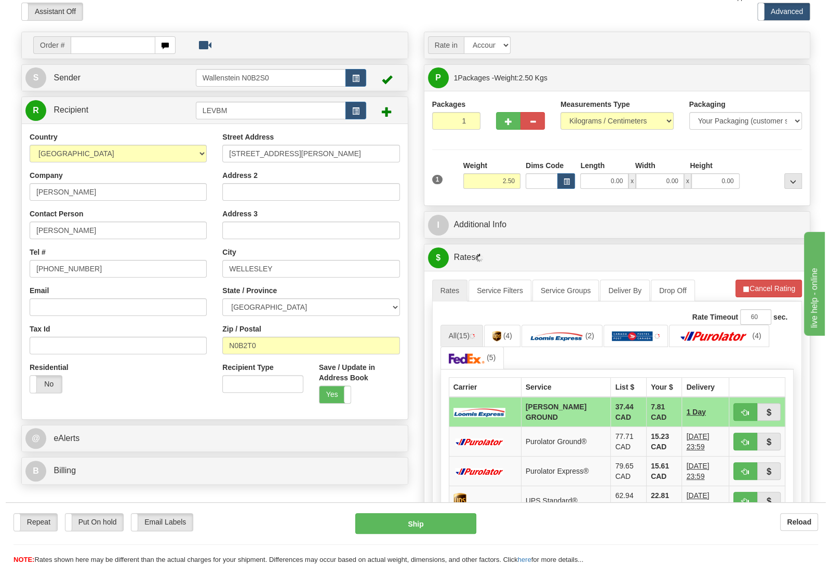
scroll to position [55, 0]
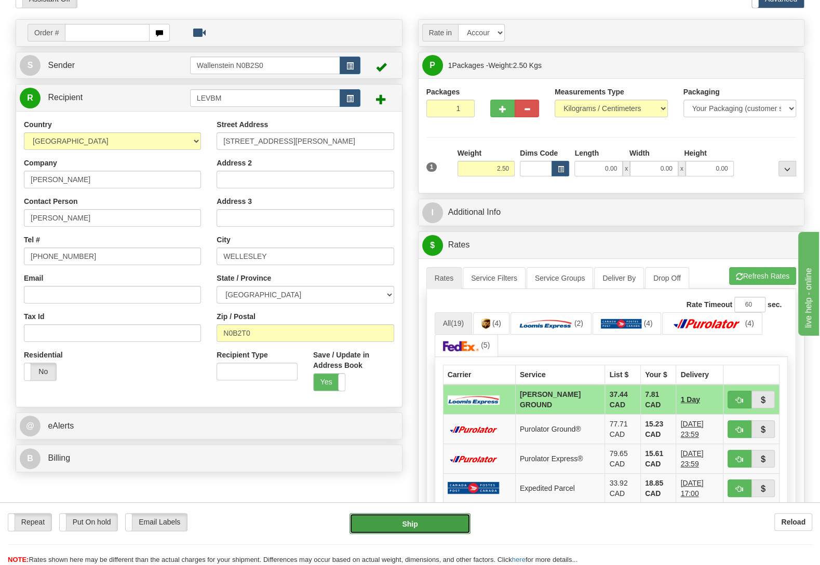
click at [438, 526] on button "Ship" at bounding box center [409, 523] width 121 height 21
type input "DD"
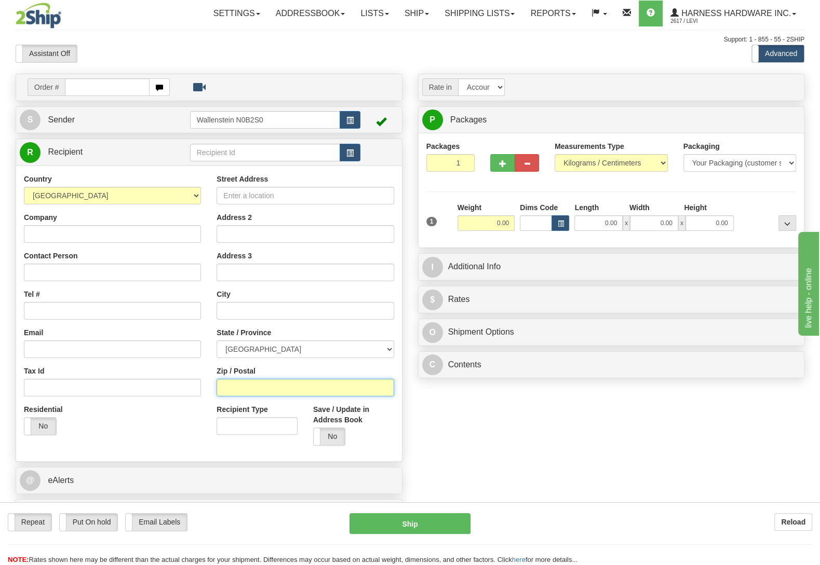
click at [245, 387] on input "Zip / Postal" at bounding box center [305, 388] width 177 height 18
paste input "A1K 1K1"
type input "A1K 1K1"
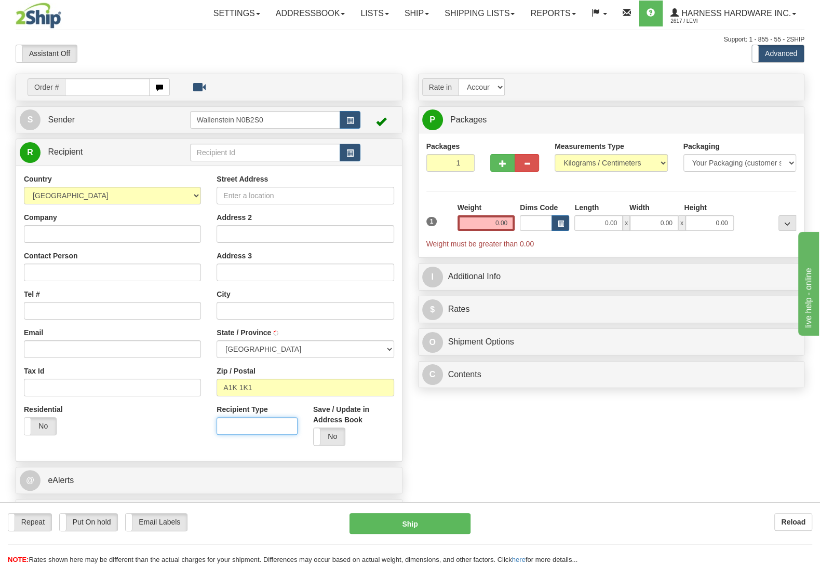
type input "TORBAY"
select select "NL"
click at [487, 215] on div "Weight 0.00" at bounding box center [485, 216] width 57 height 29
drag, startPoint x: 481, startPoint y: 226, endPoint x: 637, endPoint y: 253, distance: 158.2
click at [515, 231] on input "0.00" at bounding box center [485, 223] width 57 height 16
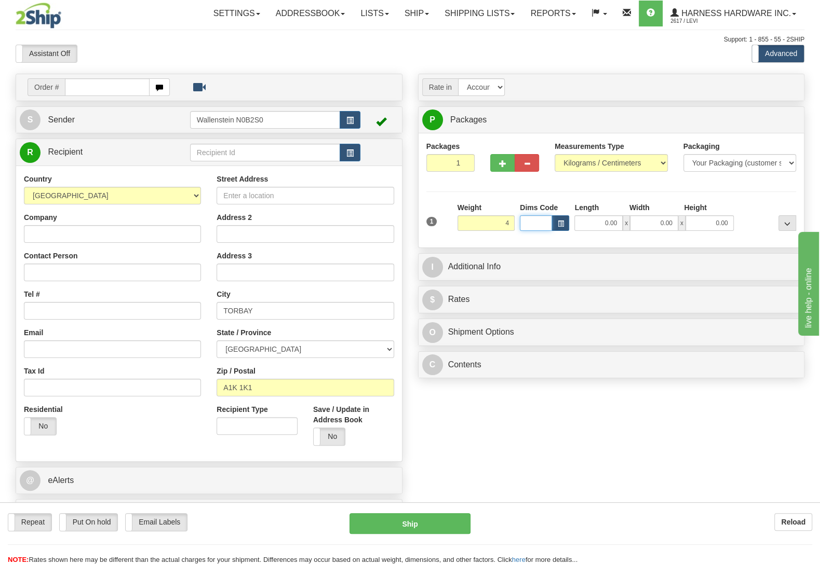
type input "4.00"
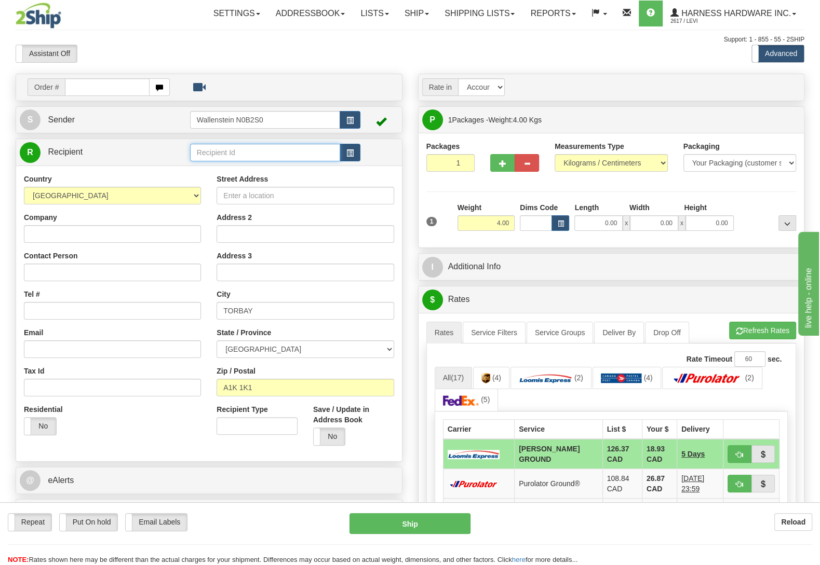
click at [263, 154] on input "text" at bounding box center [265, 153] width 150 height 18
type input "sang"
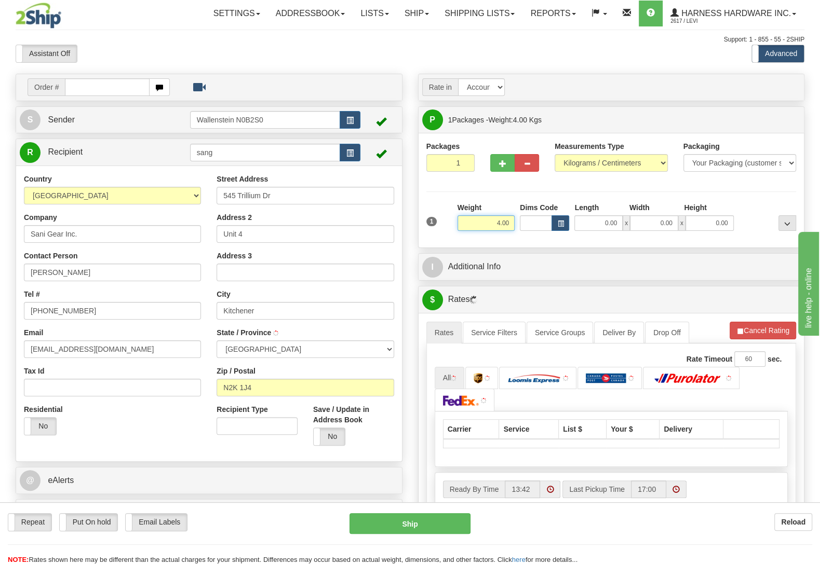
type input "KITCHENER"
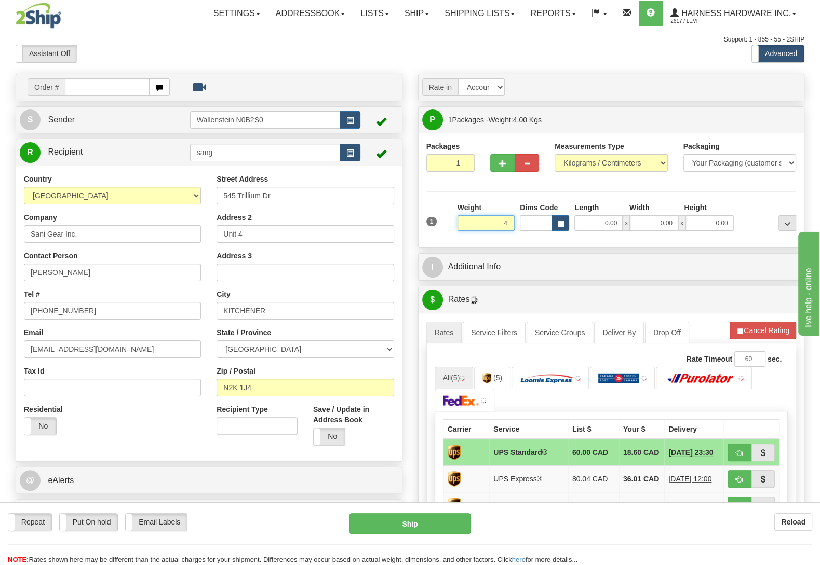
type input "4"
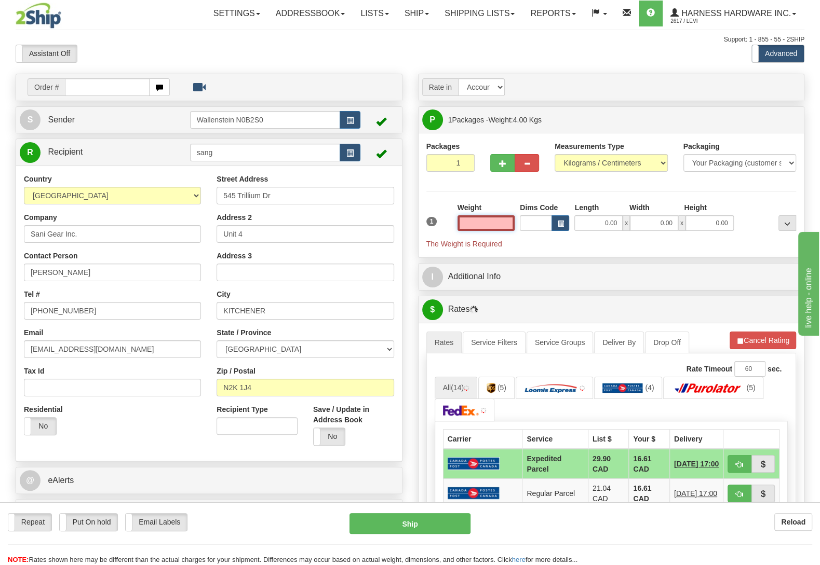
click button "Delete" at bounding box center [0, 0] width 0 height 0
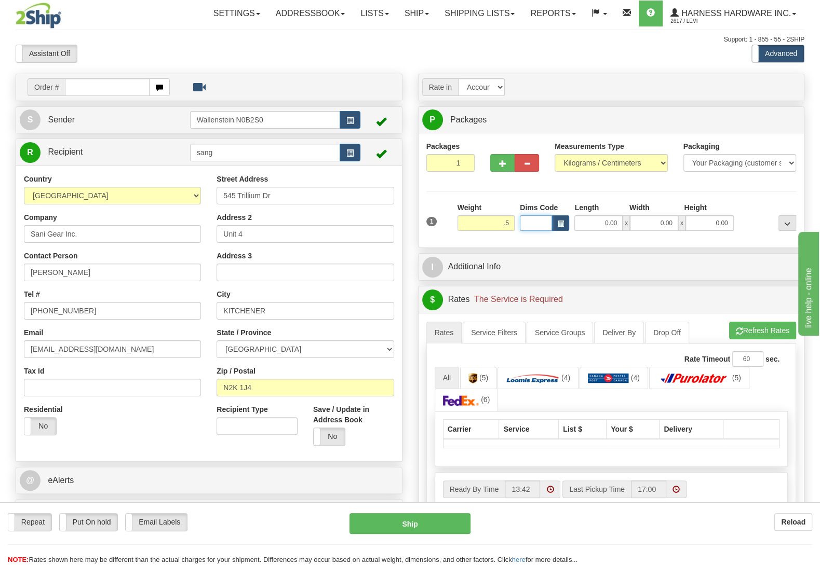
type input "0.50"
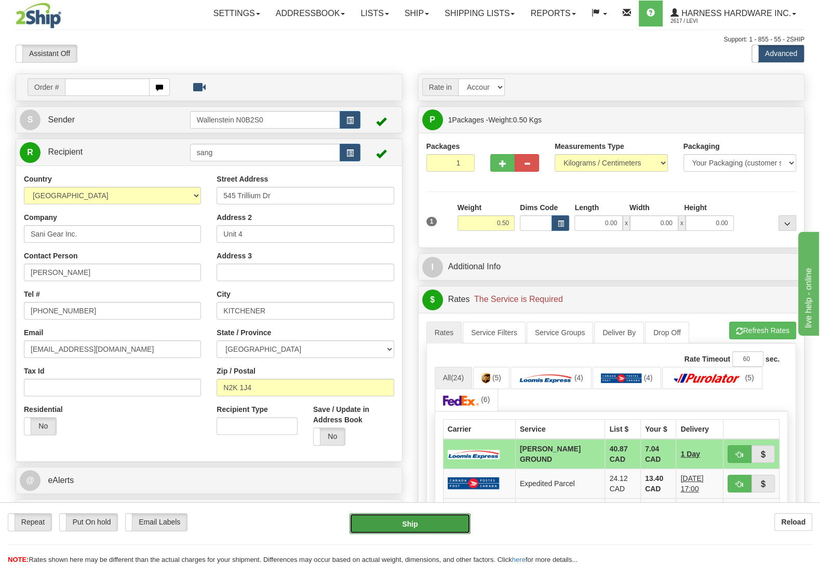
click at [398, 519] on button "Ship" at bounding box center [409, 523] width 121 height 21
type input "DD"
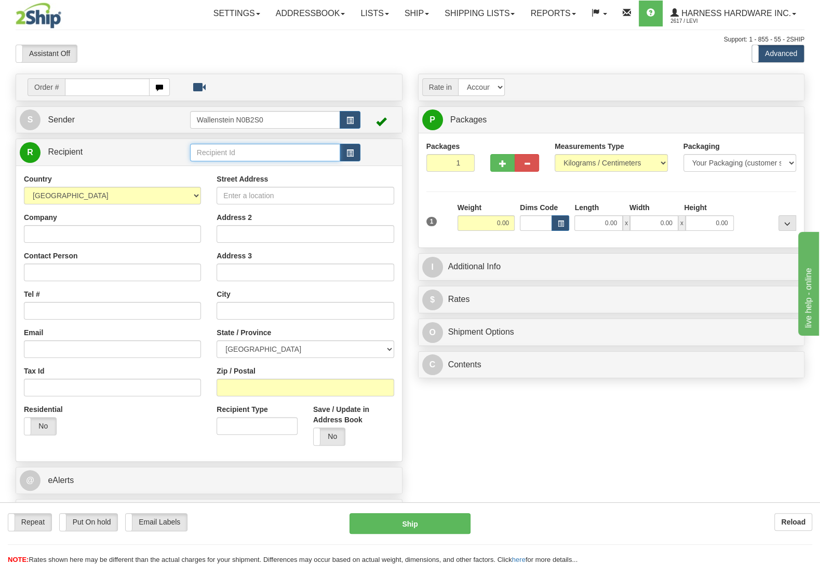
click at [217, 150] on input "text" at bounding box center [265, 153] width 150 height 18
type input "hotn"
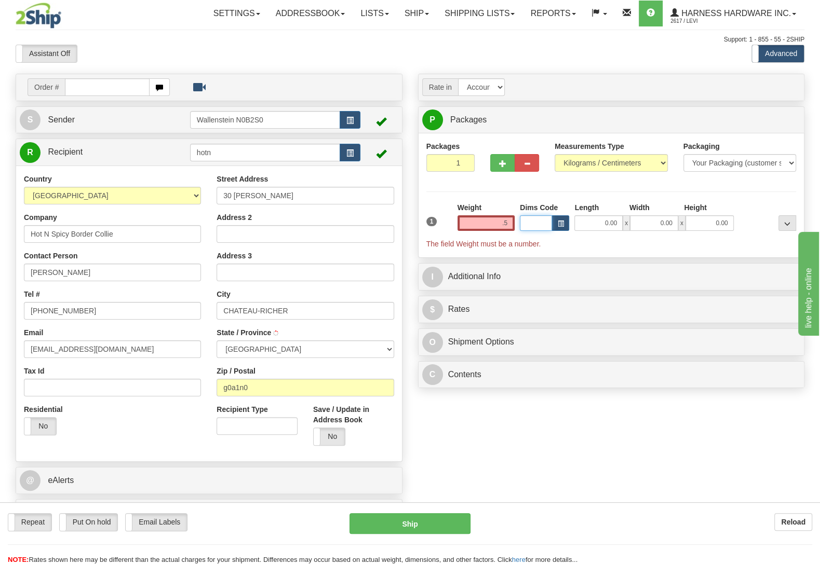
type input "0.50"
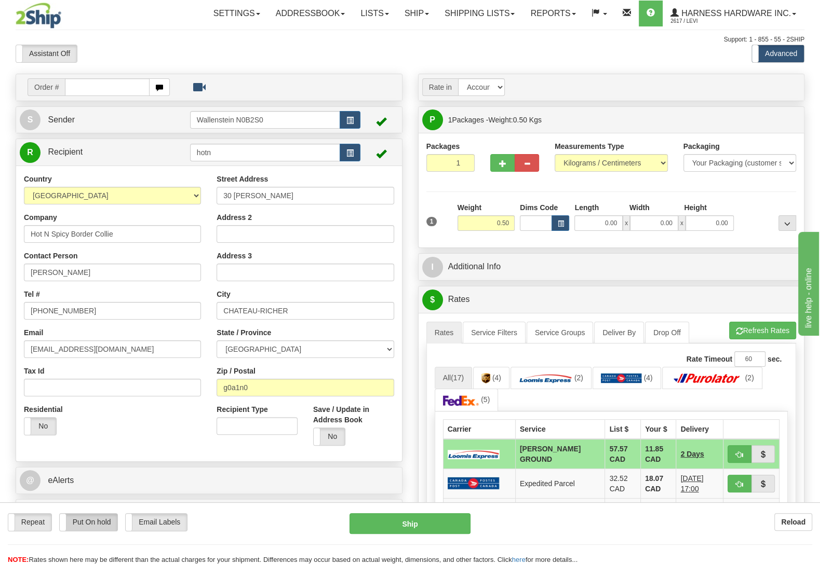
click at [99, 524] on label "Put On hold" at bounding box center [89, 522] width 58 height 17
click at [399, 518] on button "Hold" at bounding box center [409, 523] width 121 height 21
type input "DD"
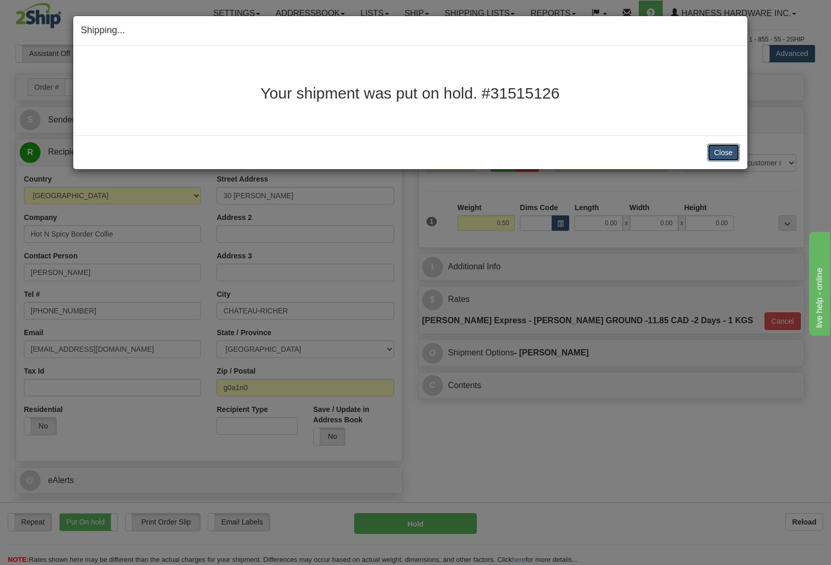
click at [715, 148] on button "Close" at bounding box center [723, 153] width 32 height 18
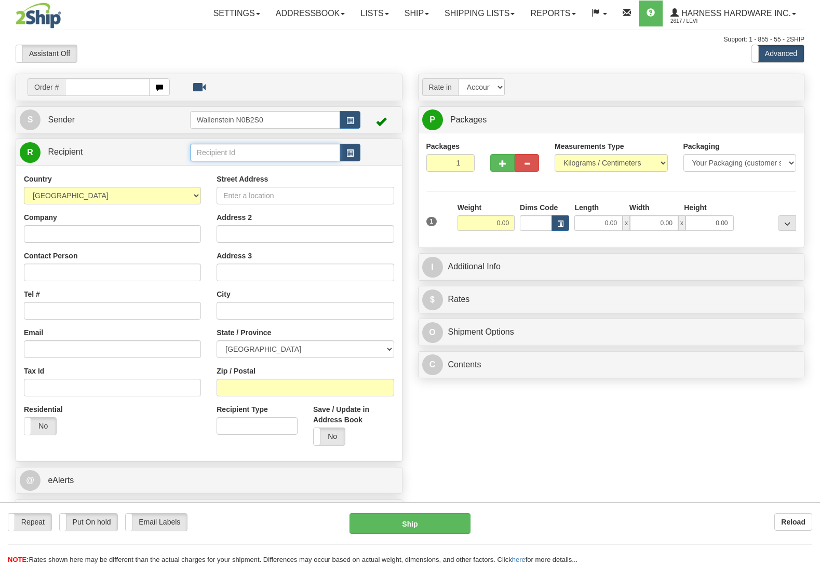
click at [221, 155] on input "text" at bounding box center [265, 153] width 150 height 18
type input "whek"
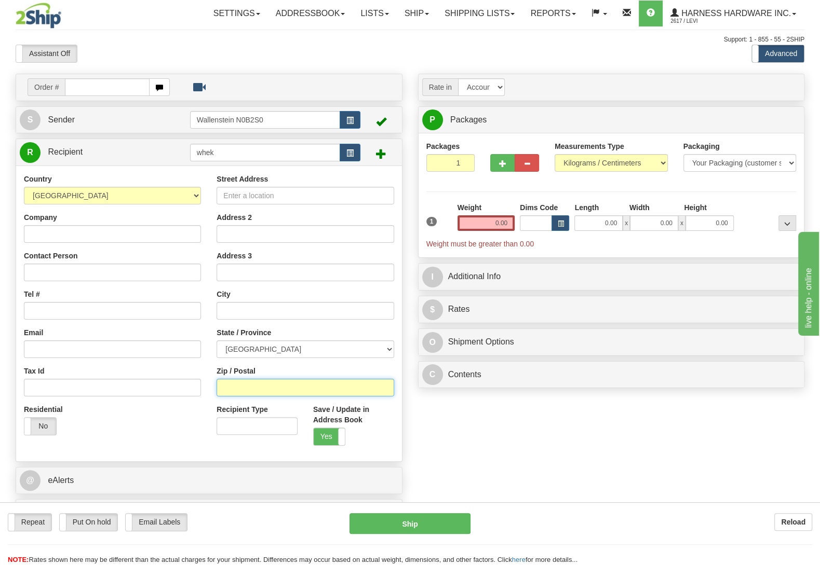
click at [270, 392] on input "Zip / Postal" at bounding box center [305, 388] width 177 height 18
type input "s0g4h0"
type input "[PERSON_NAME]"
select select "SK"
click at [471, 234] on div "Weight 0.00" at bounding box center [486, 220] width 62 height 36
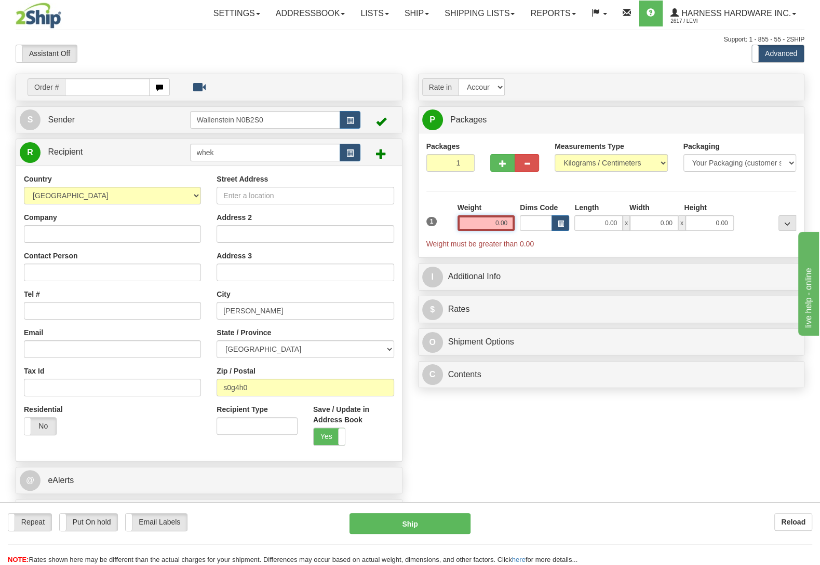
click at [493, 225] on input "0.00" at bounding box center [485, 223] width 57 height 16
type input "2.50"
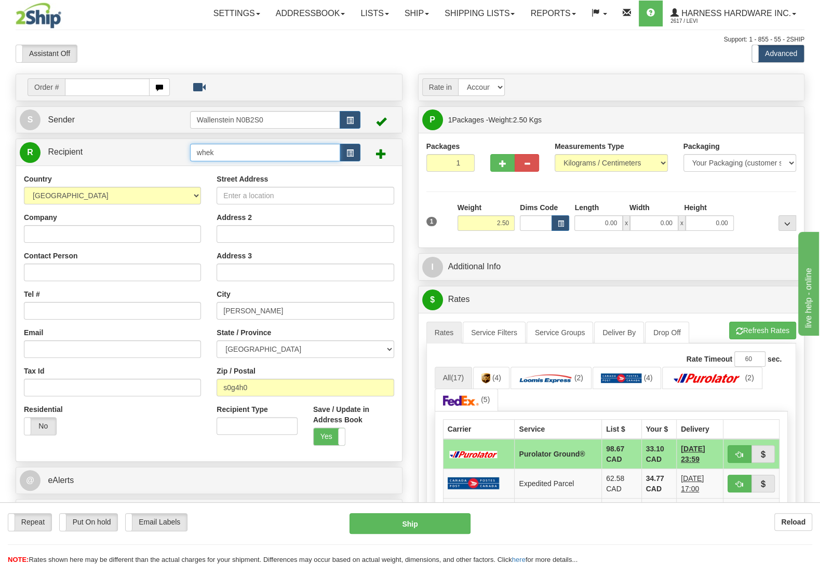
drag, startPoint x: 195, startPoint y: 160, endPoint x: 173, endPoint y: 164, distance: 22.6
click at [190, 161] on input "whek" at bounding box center [265, 153] width 150 height 18
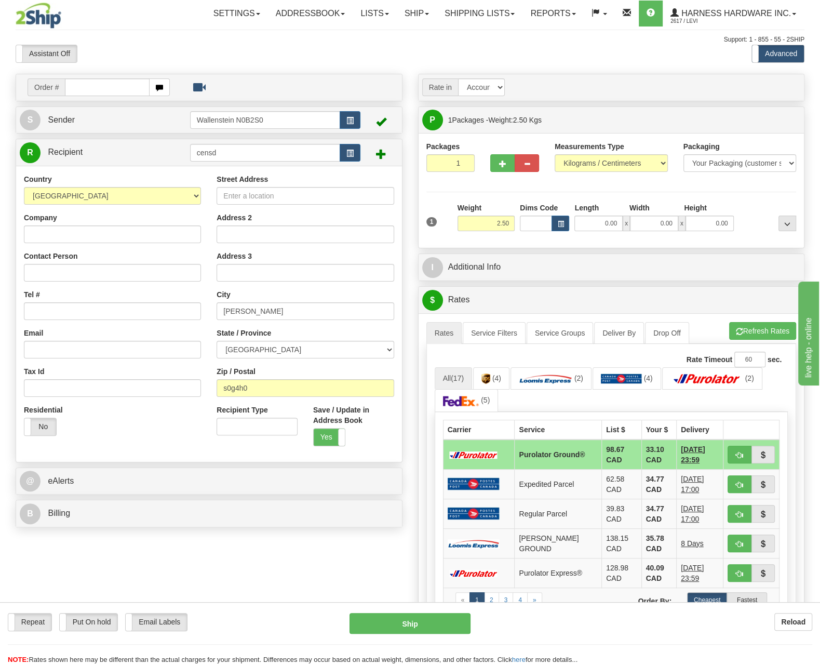
click at [652, 39] on div "Support: 1 - 855 - 55 - 2SHIP" at bounding box center [410, 39] width 789 height 9
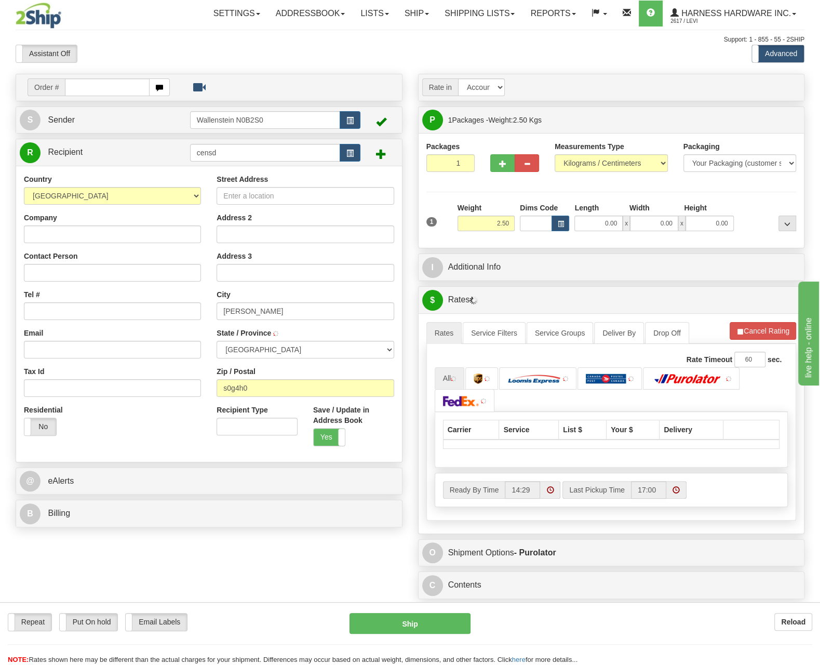
click at [646, 43] on div "Support: 1 - 855 - 55 - 2SHIP" at bounding box center [410, 39] width 789 height 9
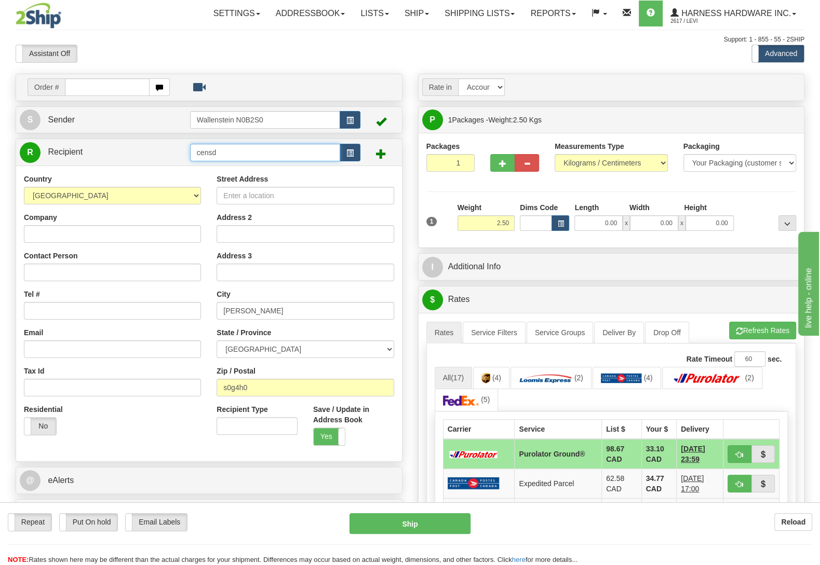
click at [233, 148] on input "censd" at bounding box center [265, 153] width 150 height 18
type input "cens"
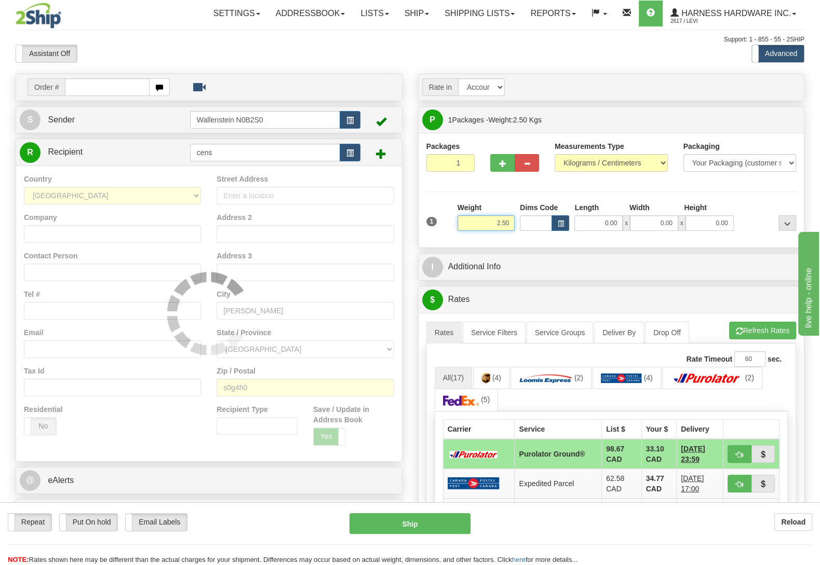
type input "11"
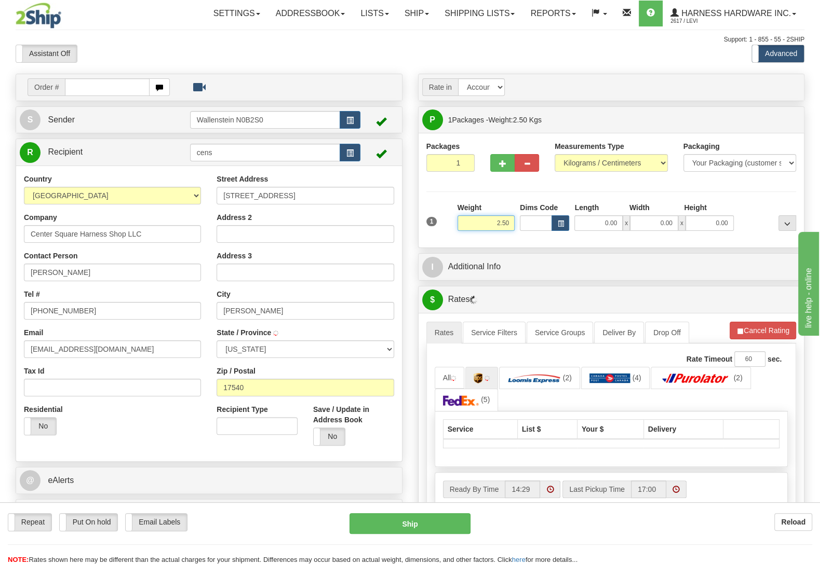
type input "1X1383"
select select
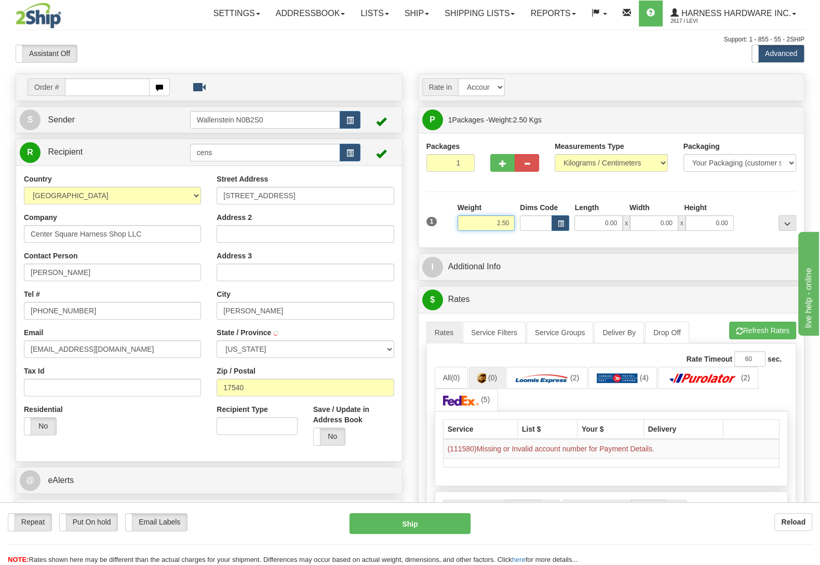
type input "LEOLA"
type input "2"
type input "0.50"
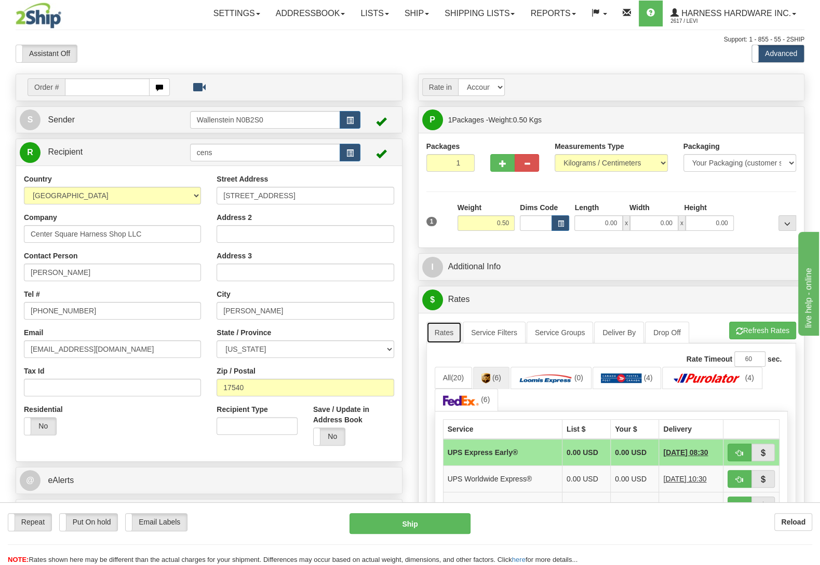
click at [444, 332] on link "Rates" at bounding box center [444, 333] width 36 height 22
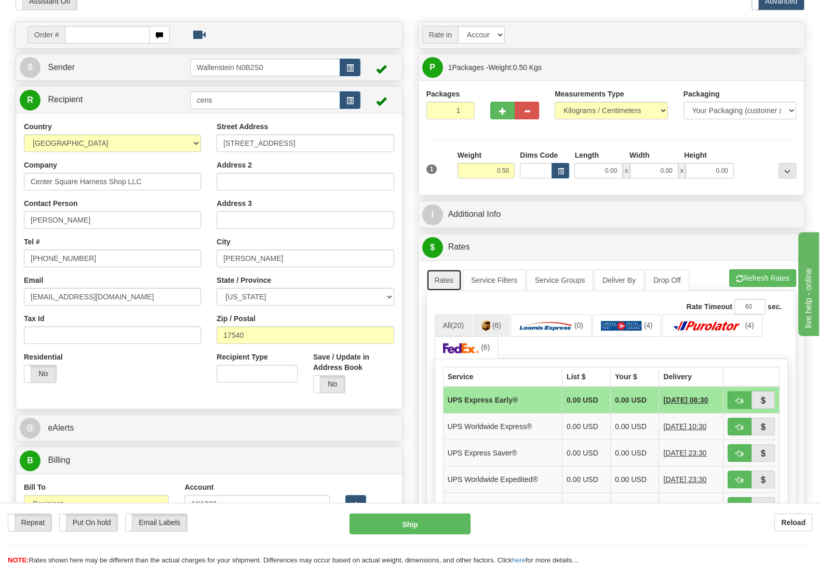
scroll to position [55, 0]
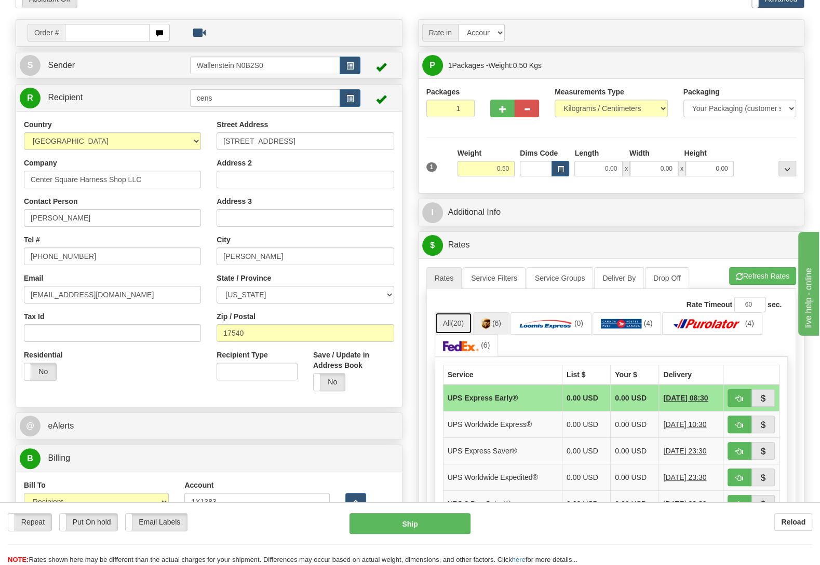
click at [453, 324] on link "All (20)" at bounding box center [453, 324] width 37 height 22
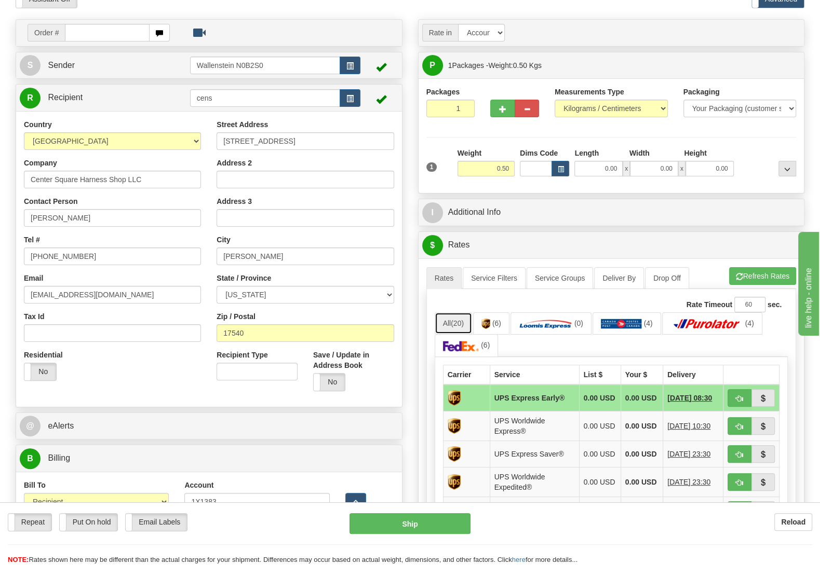
select select
click at [452, 322] on link "All (20)" at bounding box center [453, 324] width 37 height 22
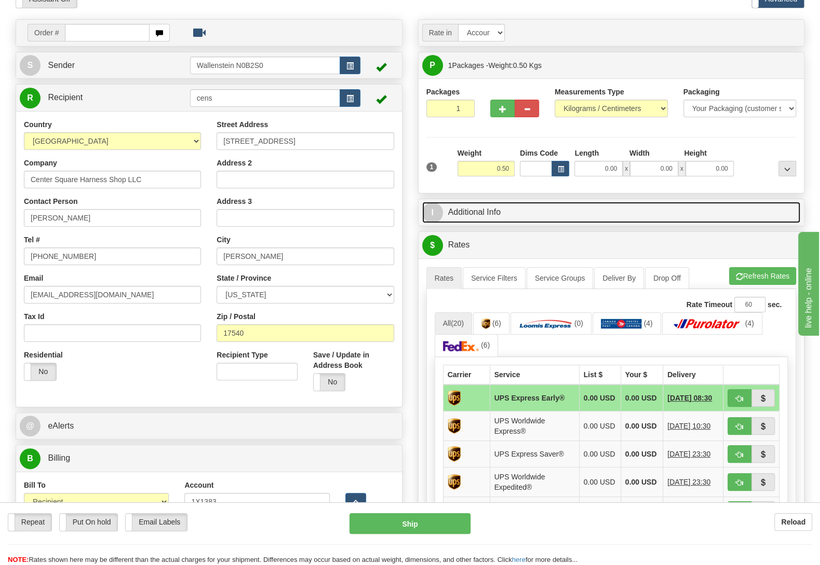
click at [485, 214] on link "I Additional Info" at bounding box center [611, 212] width 379 height 21
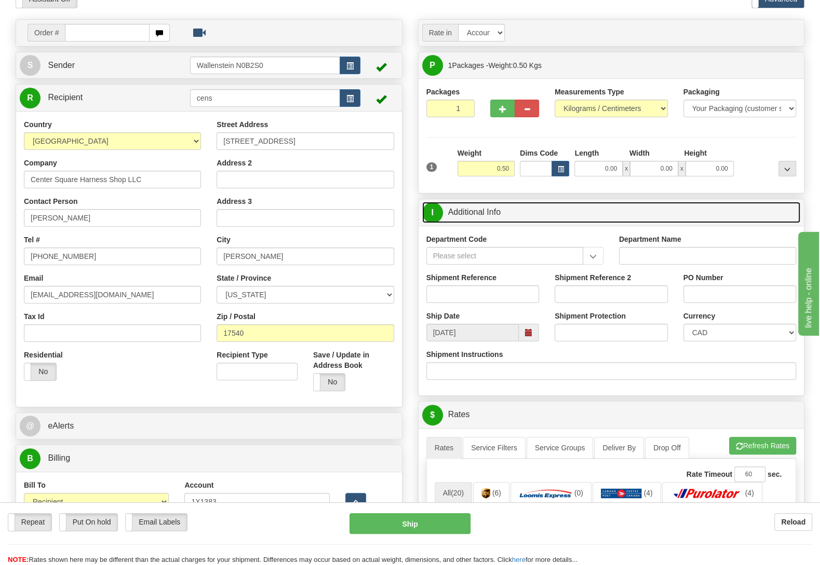
click at [569, 207] on link "I Additional Info" at bounding box center [611, 212] width 379 height 21
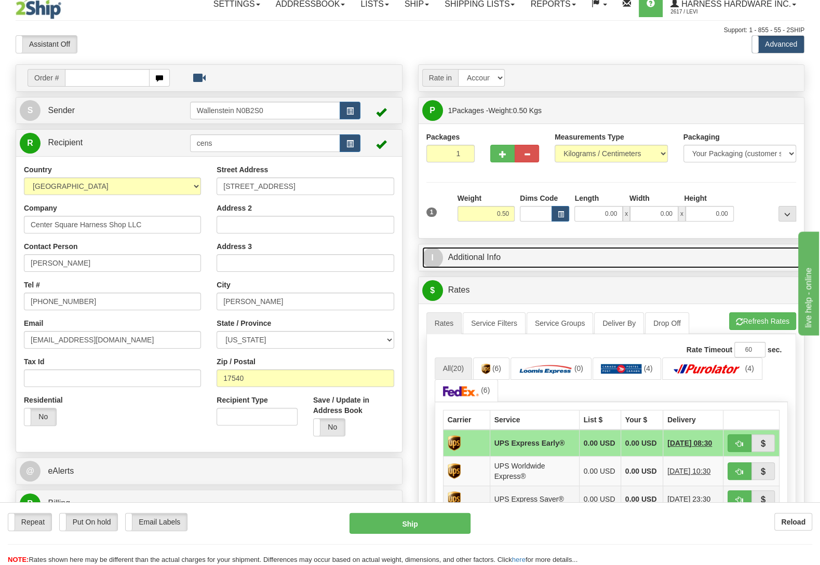
scroll to position [0, 0]
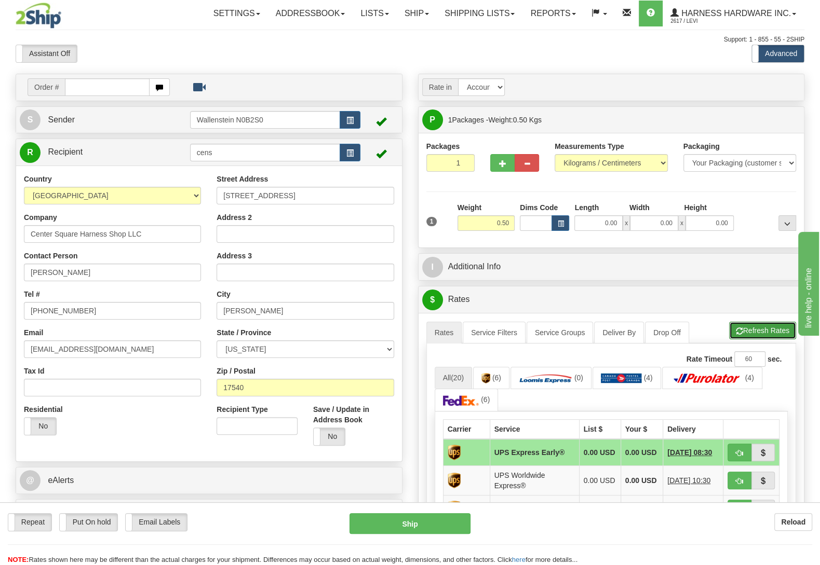
click at [759, 335] on button "Refresh Rates" at bounding box center [762, 331] width 67 height 18
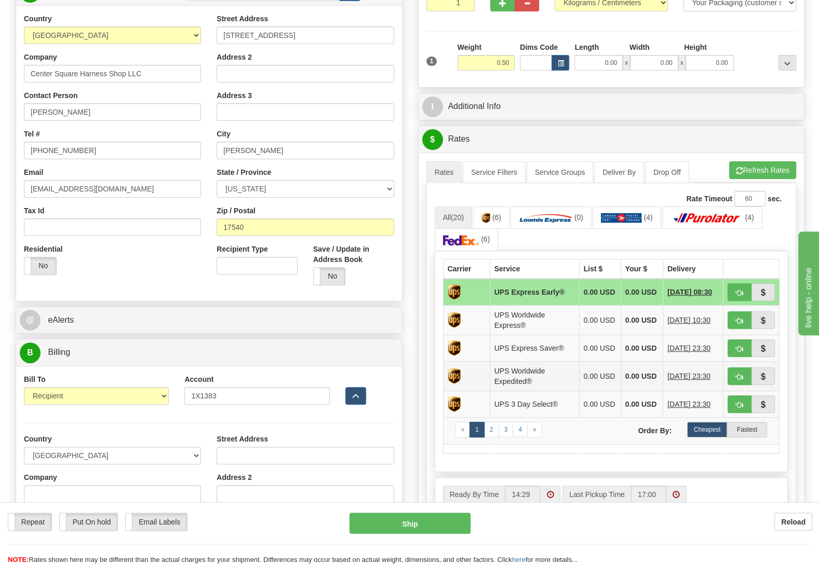
scroll to position [164, 0]
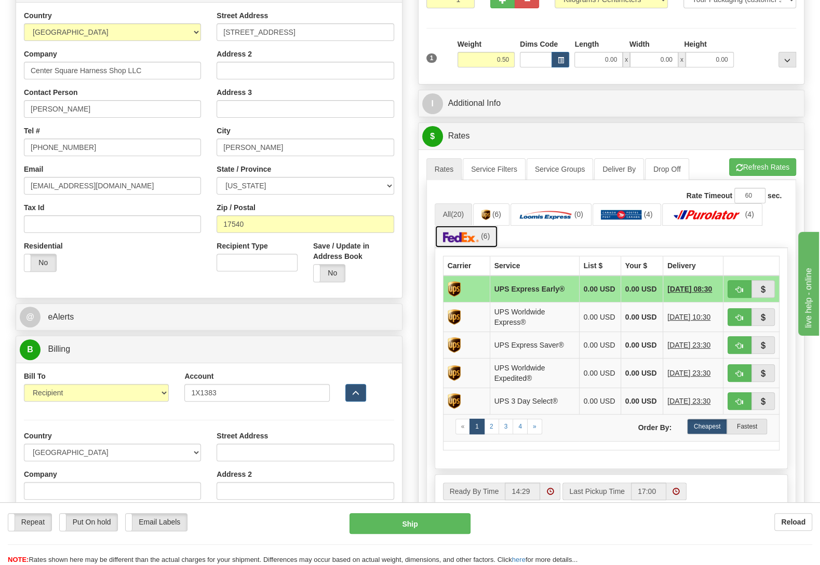
click at [458, 238] on img at bounding box center [461, 237] width 36 height 10
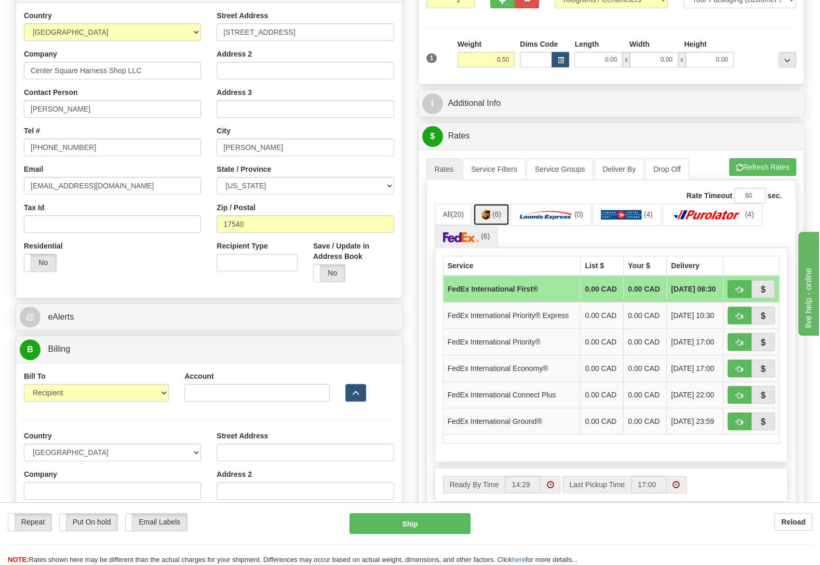
click at [490, 214] on img at bounding box center [485, 215] width 9 height 10
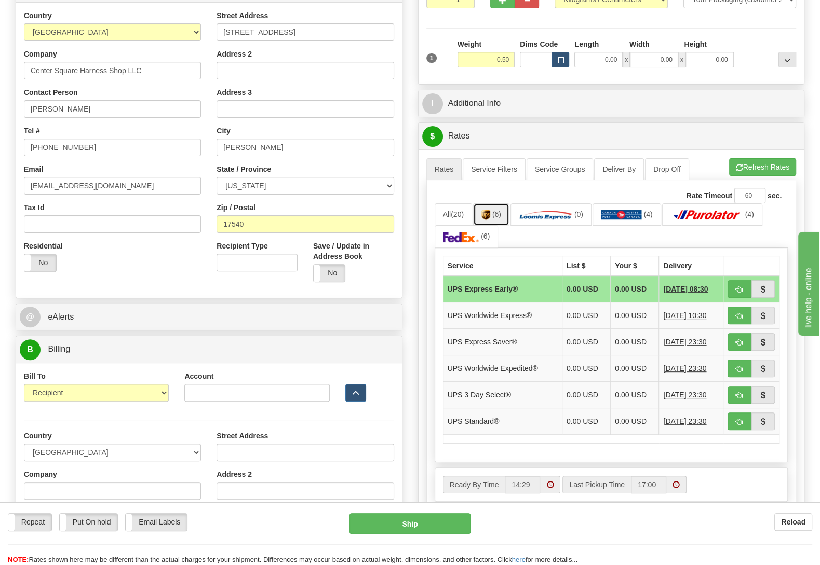
type input "1X1383"
select select
click at [470, 239] on img at bounding box center [461, 237] width 36 height 10
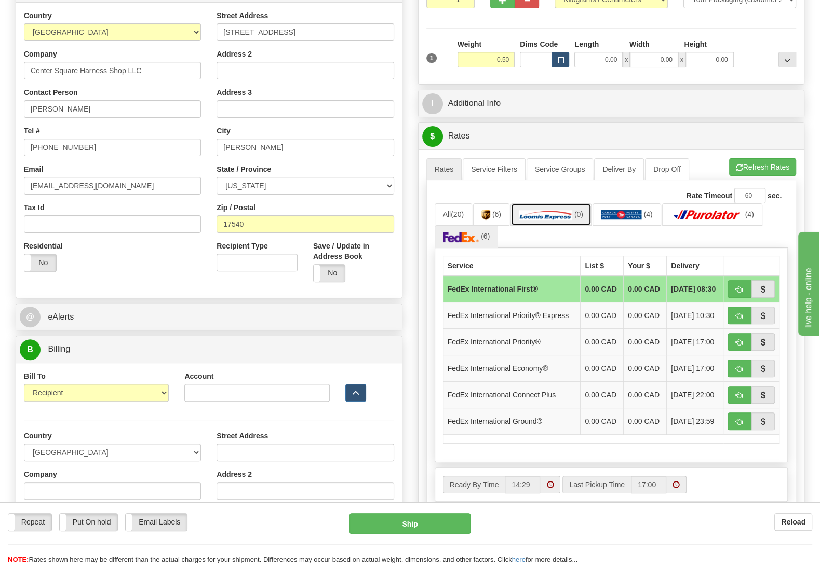
click at [570, 215] on img at bounding box center [545, 215] width 53 height 10
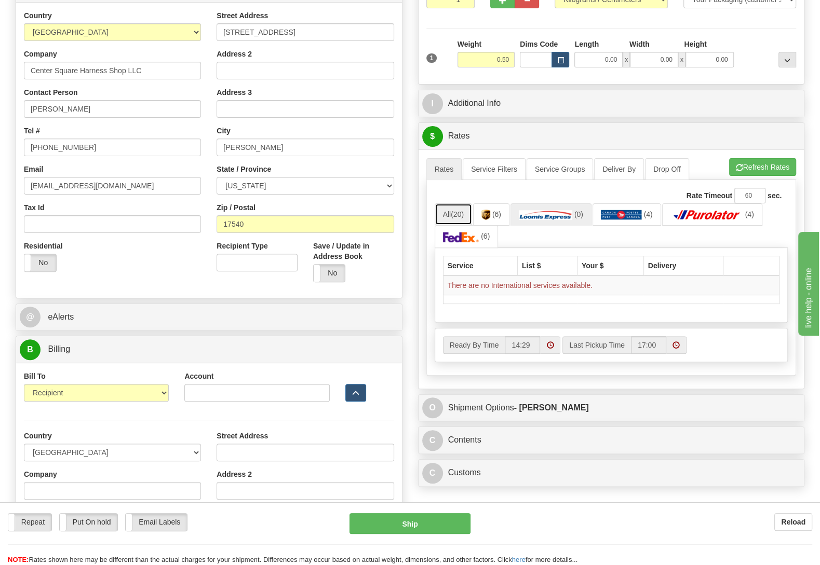
click at [451, 218] on link "All (20)" at bounding box center [453, 215] width 37 height 22
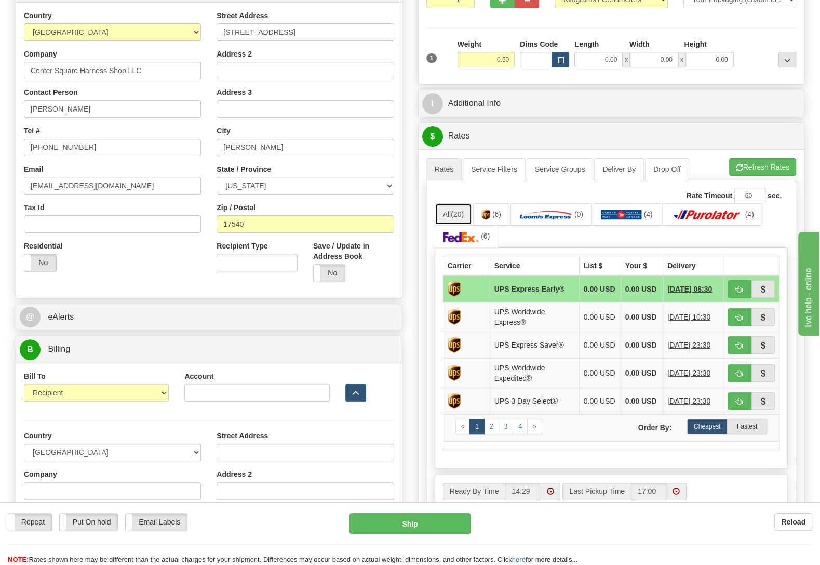
type input "1X1383"
select select
click at [750, 434] on label "Fastest" at bounding box center [747, 427] width 40 height 16
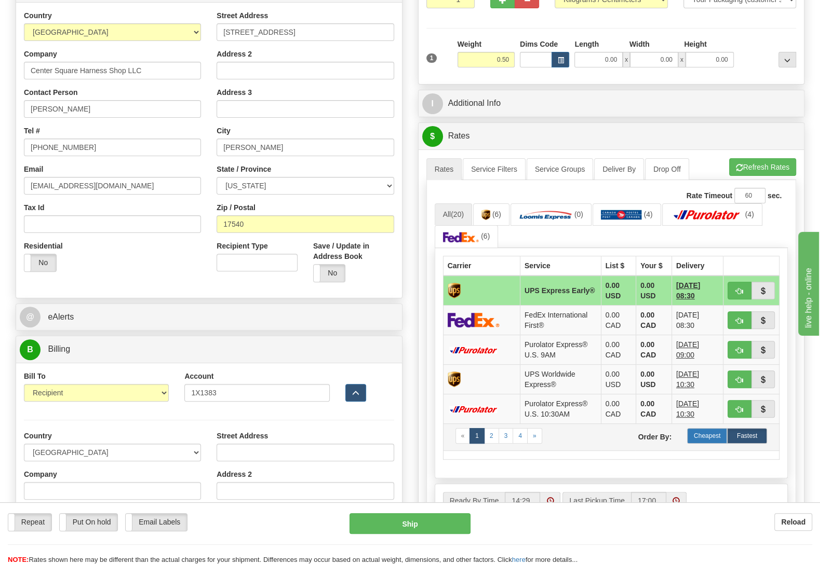
click at [705, 444] on label "Cheapest" at bounding box center [707, 436] width 40 height 16
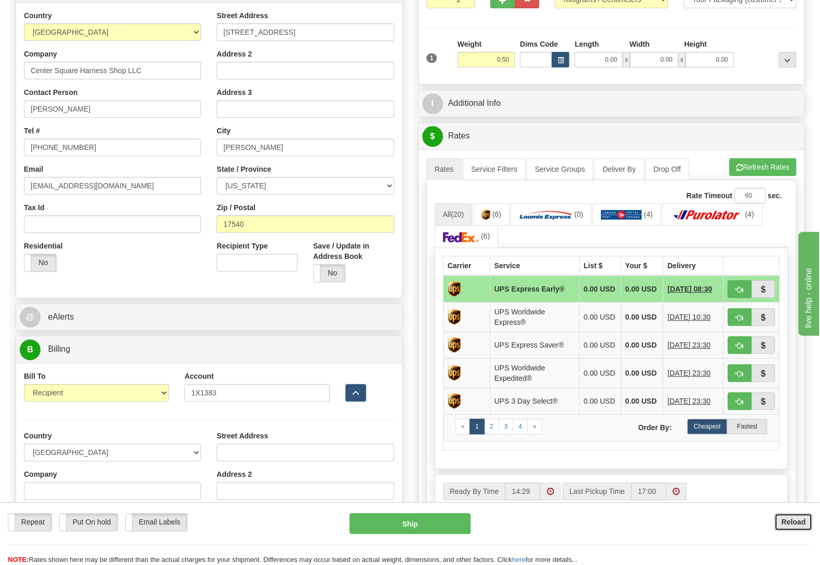
click at [783, 522] on b "Reload" at bounding box center [793, 522] width 24 height 8
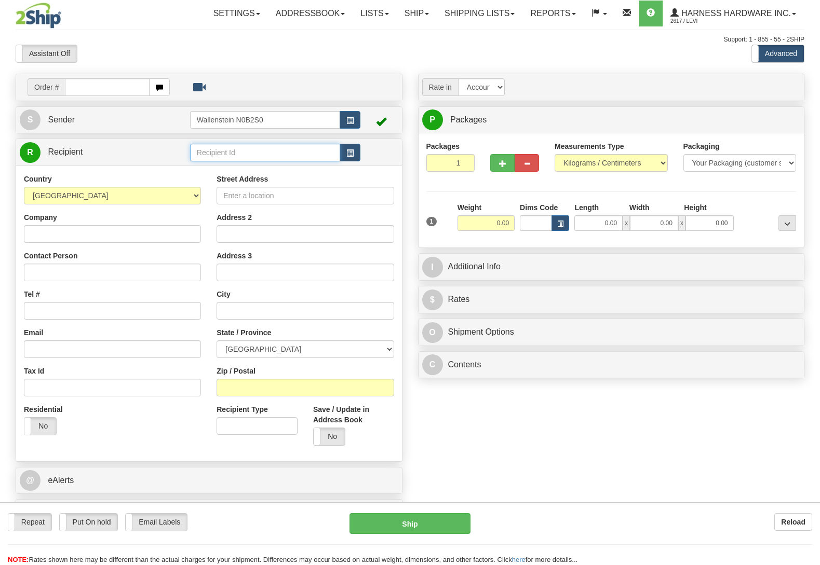
click at [251, 151] on input "text" at bounding box center [265, 153] width 150 height 18
type input "cens"
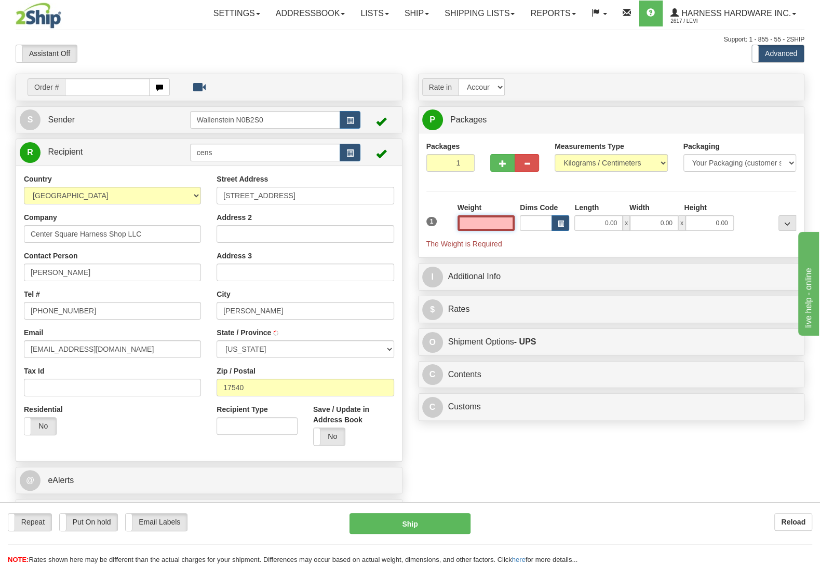
type input "[PERSON_NAME]"
type input "1X1383"
select select
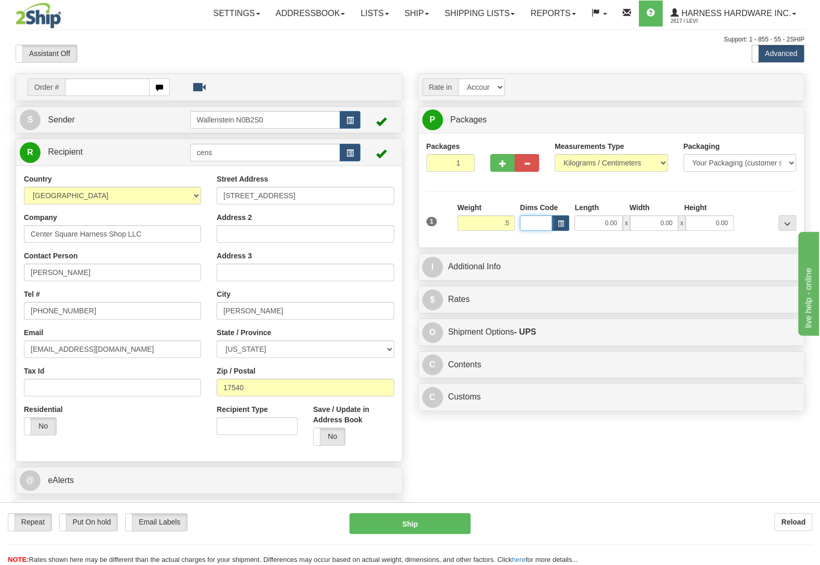
type input "0.50"
type input "11"
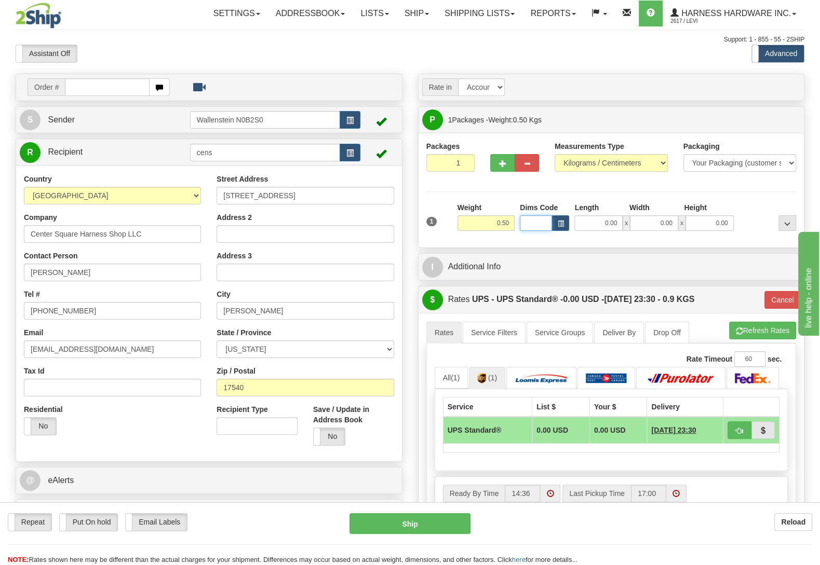
select select
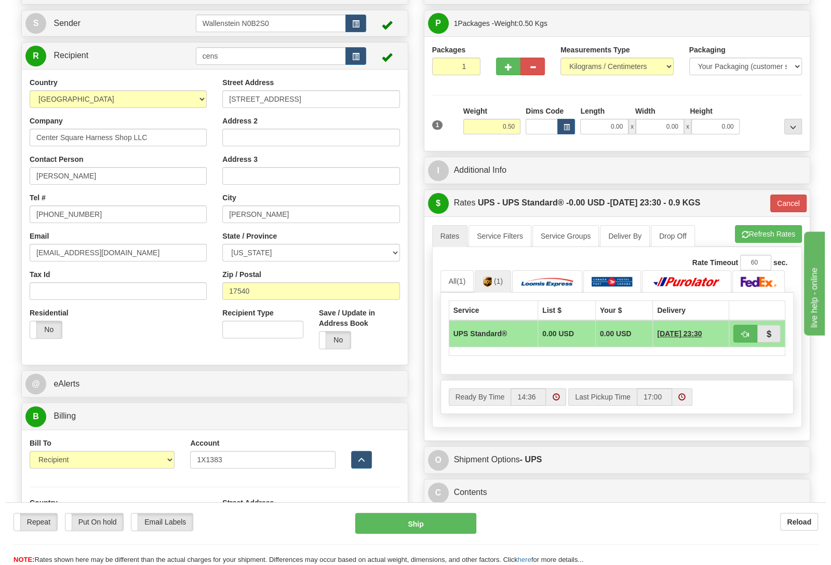
scroll to position [164, 0]
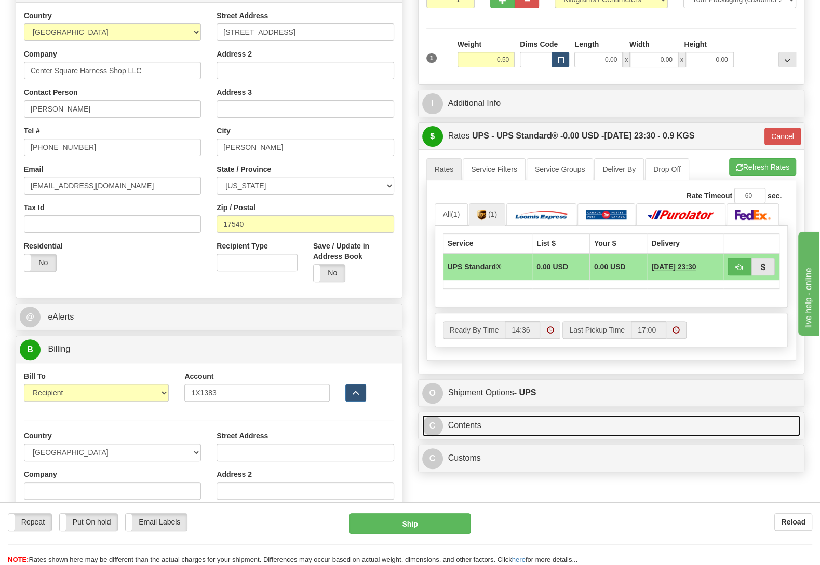
click at [473, 424] on link "C Contents" at bounding box center [611, 425] width 379 height 21
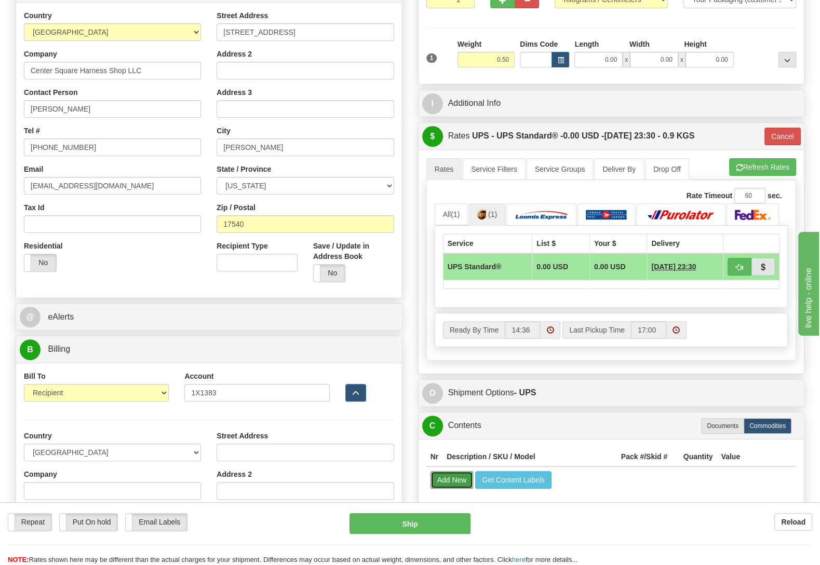
click at [456, 489] on button "Add New" at bounding box center [451, 480] width 43 height 18
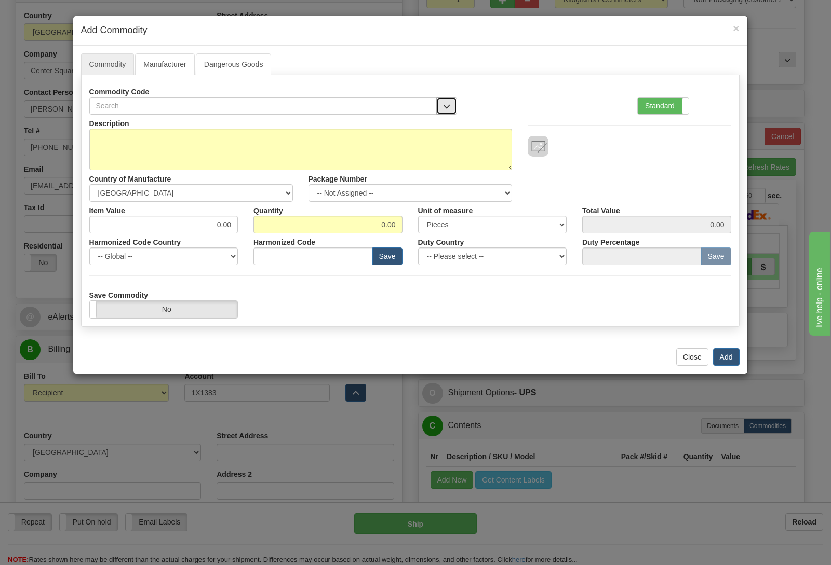
click at [444, 106] on span "button" at bounding box center [446, 106] width 7 height 7
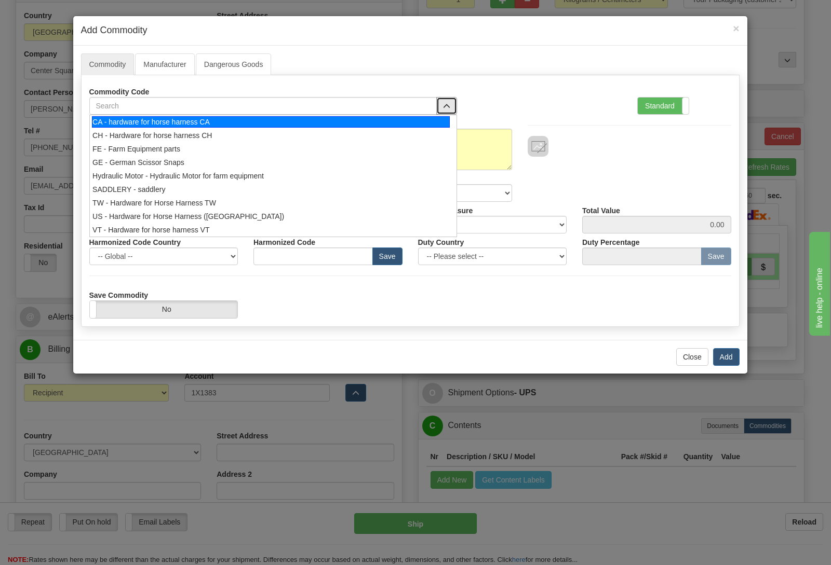
click at [298, 124] on div "CA - hardware for horse harness CA" at bounding box center [271, 121] width 358 height 11
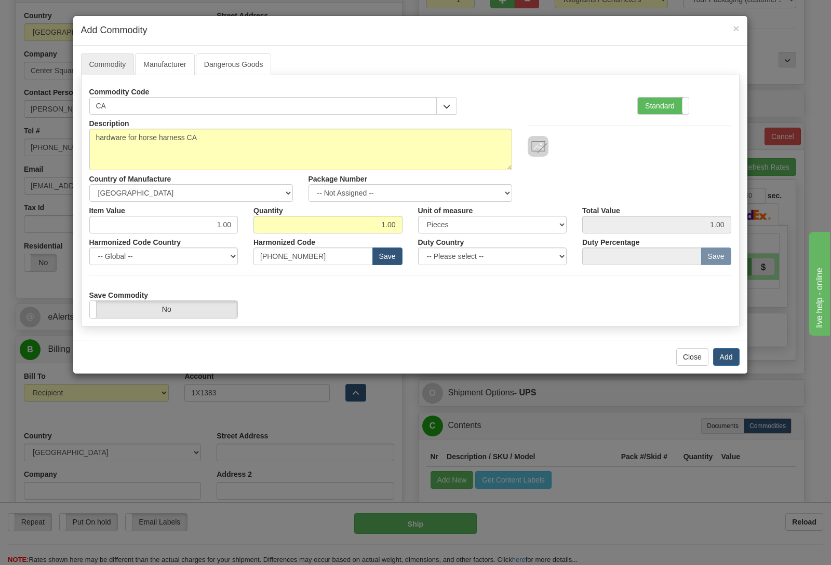
drag, startPoint x: 206, startPoint y: 214, endPoint x: 291, endPoint y: 228, distance: 86.3
click at [295, 231] on div "Item Value 1.00 Quantity 1.00 Unit of measure 3 Thousand Square Inches Adjustme…" at bounding box center [410, 218] width 657 height 32
drag, startPoint x: 208, startPoint y: 225, endPoint x: 289, endPoint y: 241, distance: 82.1
click at [238, 234] on input "1.00" at bounding box center [163, 225] width 149 height 18
type input "77.52"
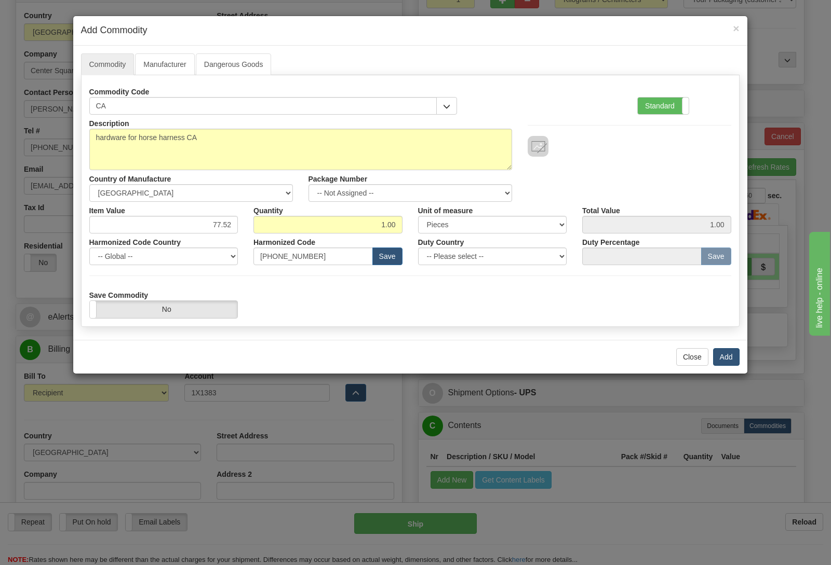
type input "77.52"
click at [719, 356] on button "Add" at bounding box center [726, 357] width 26 height 18
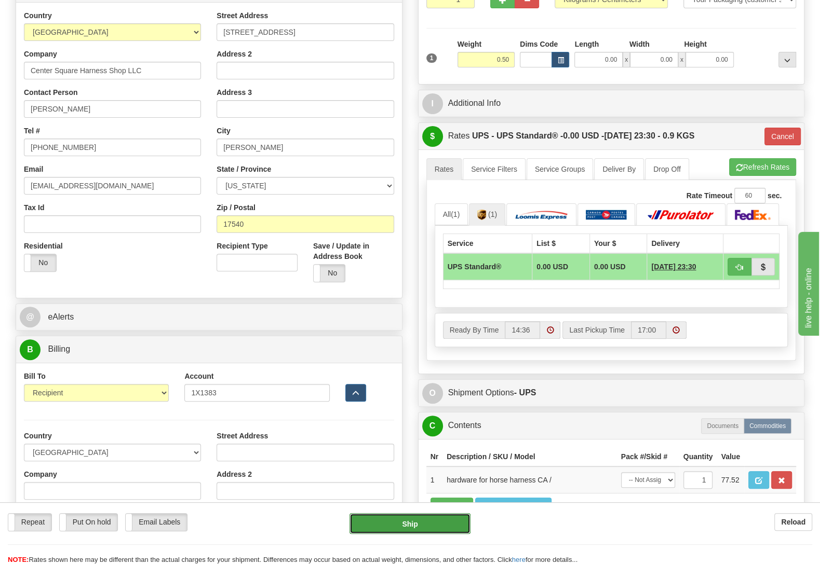
click at [404, 518] on button "Ship" at bounding box center [409, 523] width 121 height 21
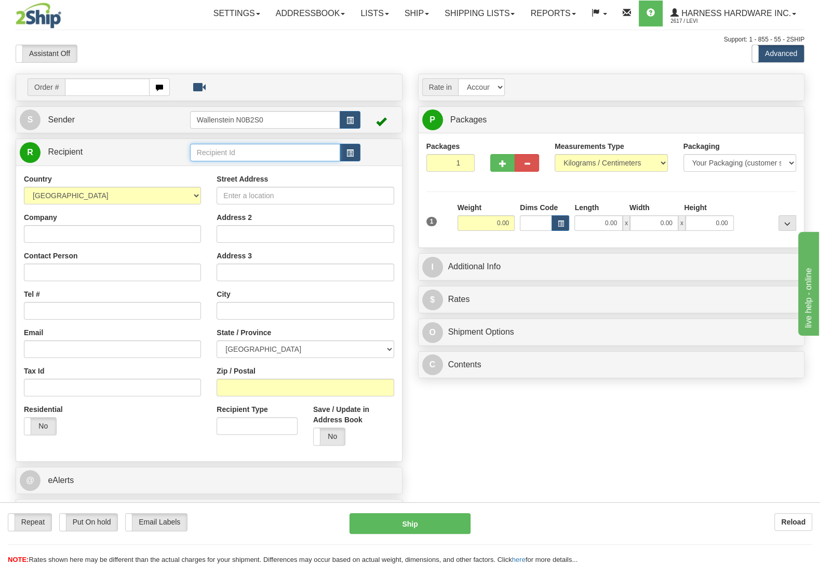
click at [238, 155] on input "text" at bounding box center [265, 153] width 150 height 18
type input "ERTS"
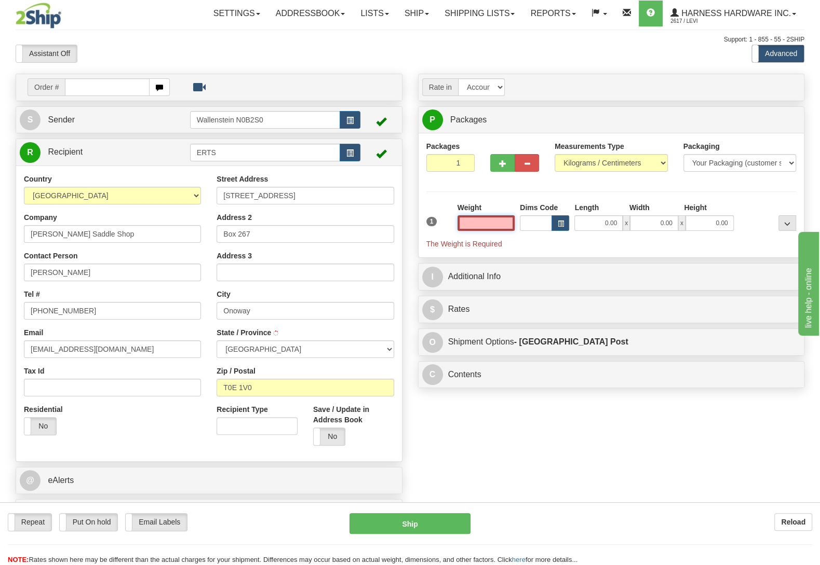
type input "DOM.EP"
type input "ONOWAY"
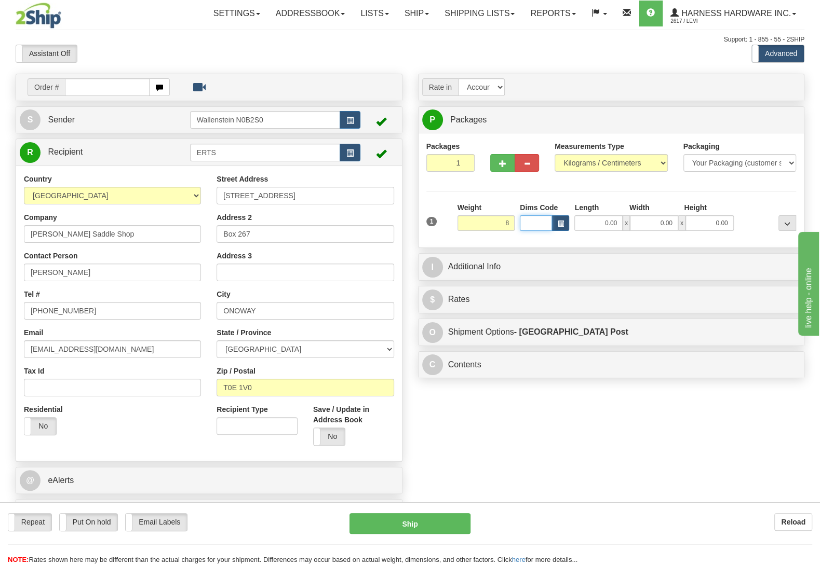
type input "8.00"
type input "DOM.EP"
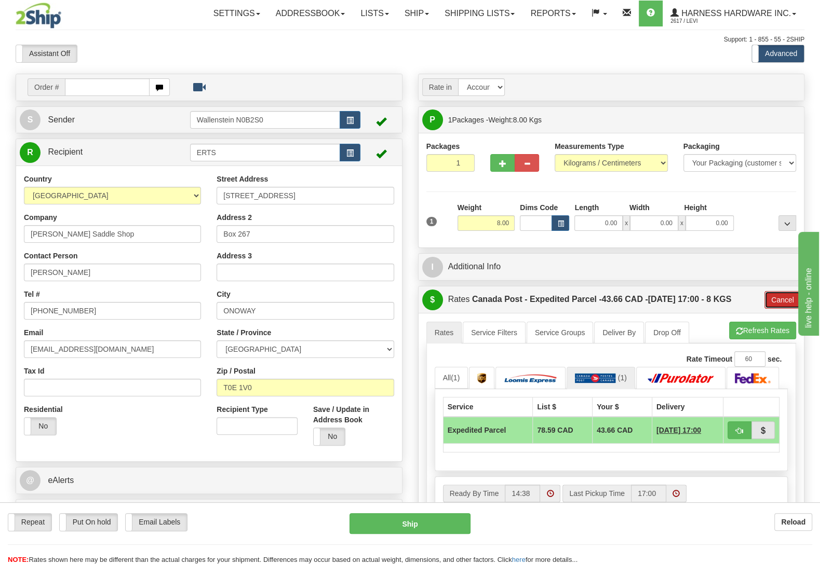
click at [779, 303] on button "Cancel" at bounding box center [782, 300] width 36 height 18
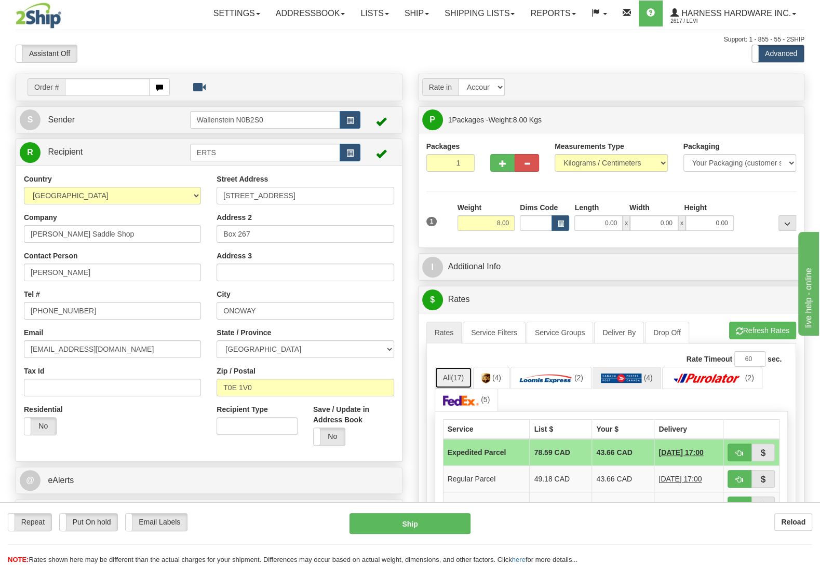
click at [457, 382] on span "(17)" at bounding box center [457, 378] width 13 height 8
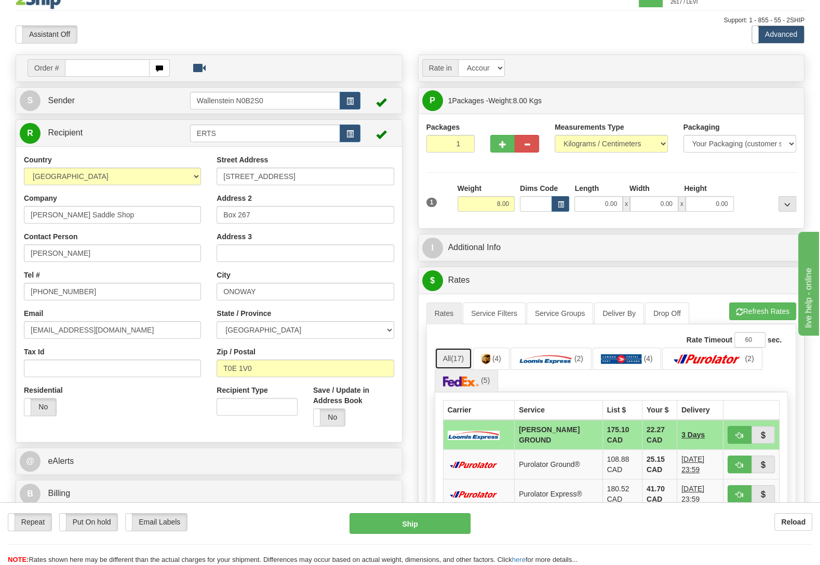
scroll to position [55, 0]
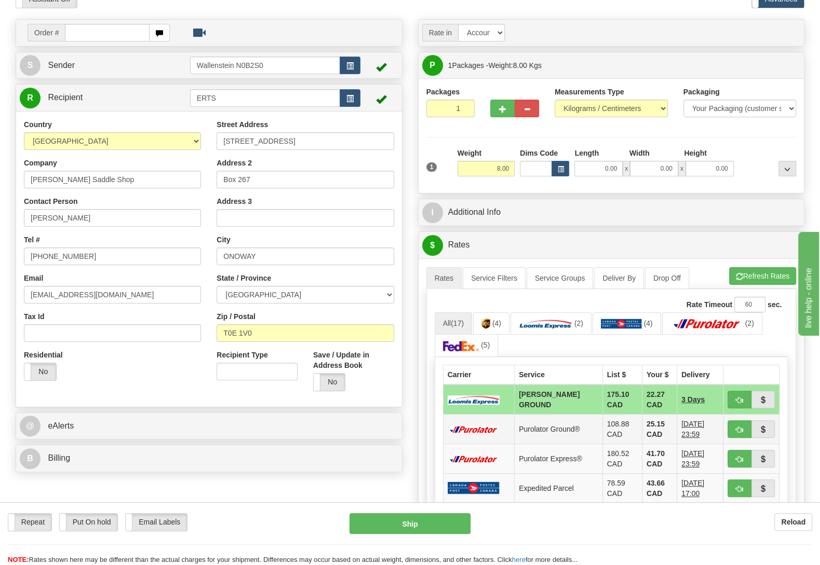
click at [602, 425] on td "108.88 CAD" at bounding box center [621, 429] width 39 height 30
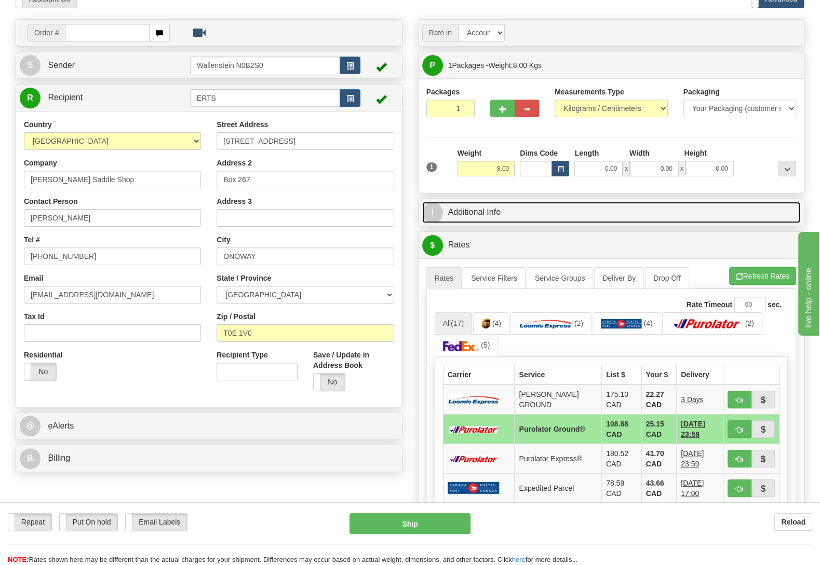
click at [507, 223] on link "I Additional Info" at bounding box center [611, 212] width 379 height 21
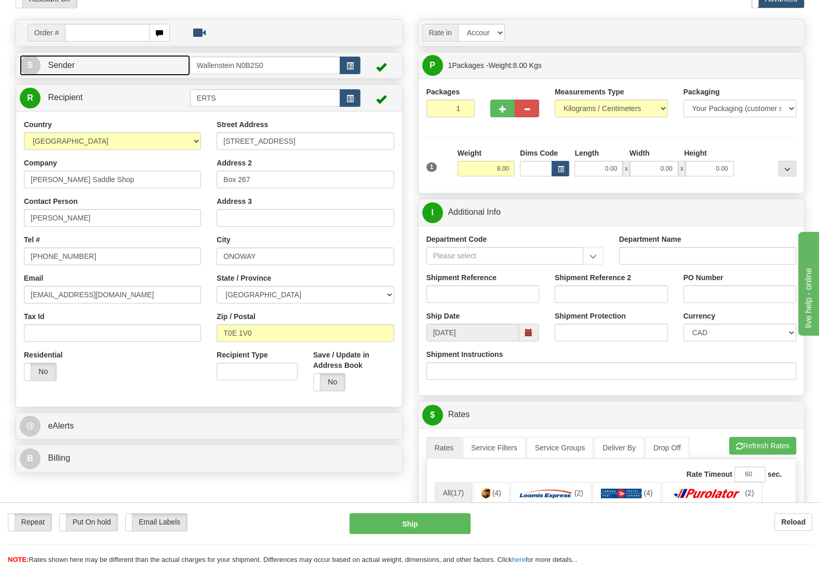
click at [137, 59] on link "S Sender" at bounding box center [105, 65] width 170 height 21
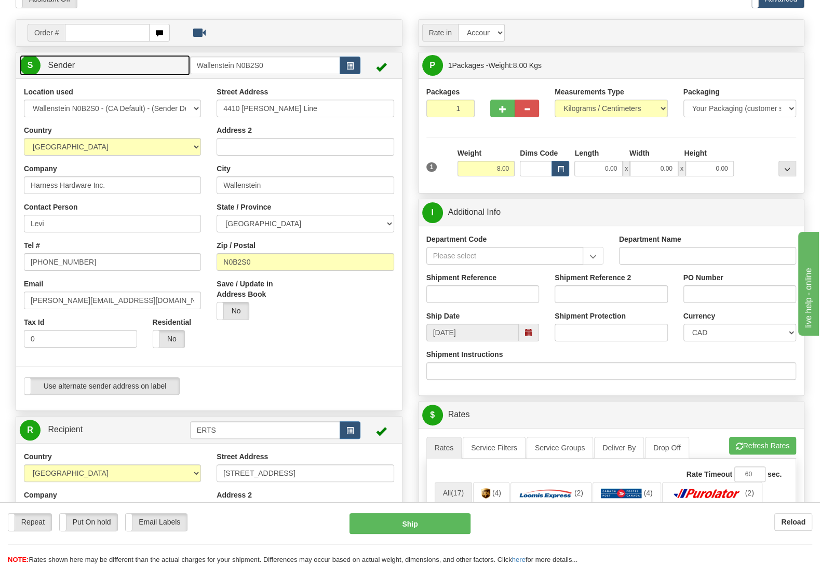
type input "WALLENSTEIN"
click at [313, 110] on input "4410 Lawson Line" at bounding box center [305, 109] width 177 height 18
type input "4410 Lawson Line."
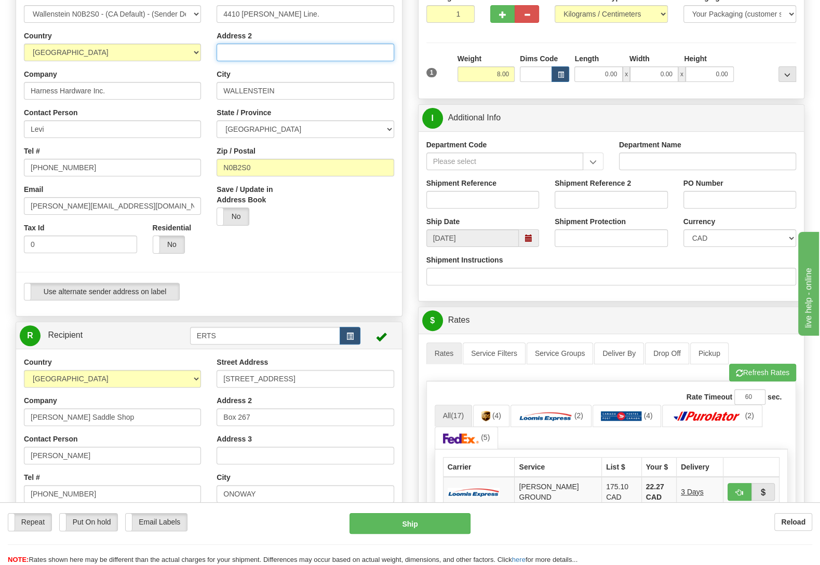
scroll to position [164, 0]
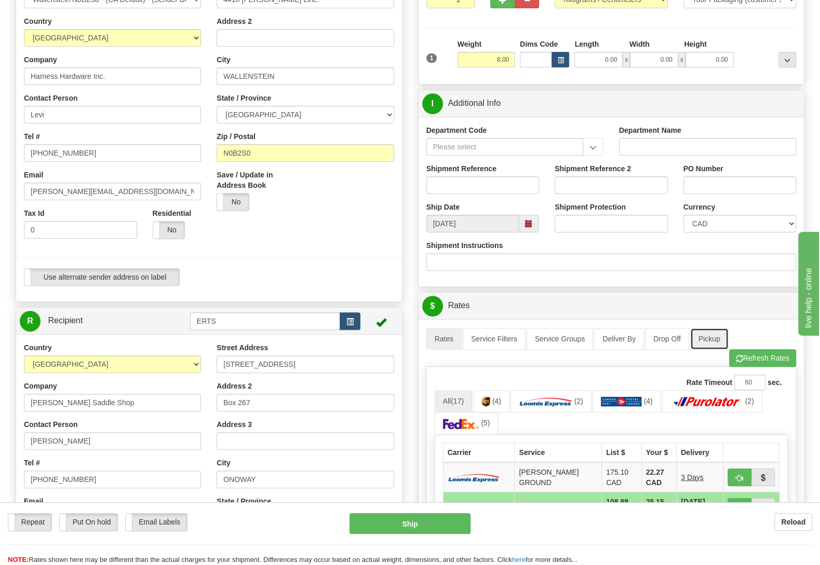
click at [708, 335] on link "Pickup" at bounding box center [709, 339] width 38 height 22
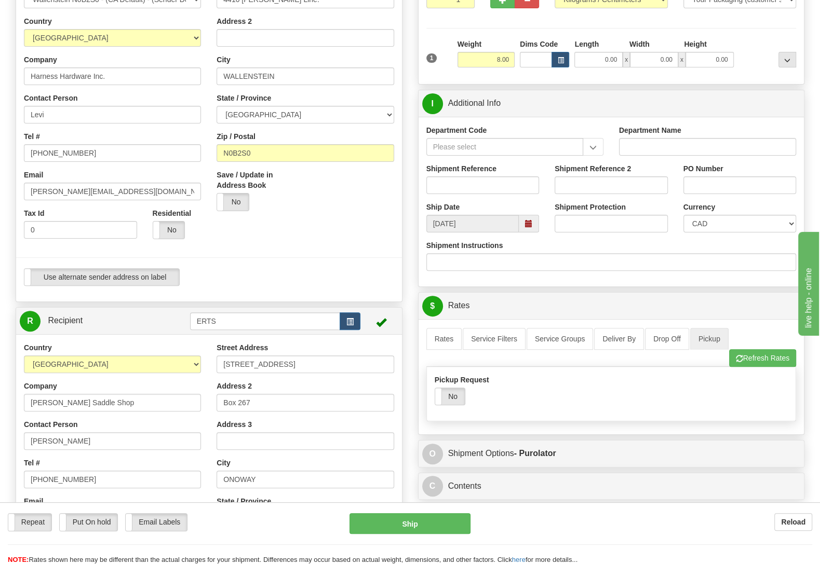
click at [451, 391] on div "Pickup Request Yes No" at bounding box center [488, 390] width 107 height 31
click at [443, 395] on label "No" at bounding box center [450, 396] width 30 height 17
click at [444, 350] on link "Rates" at bounding box center [444, 339] width 36 height 22
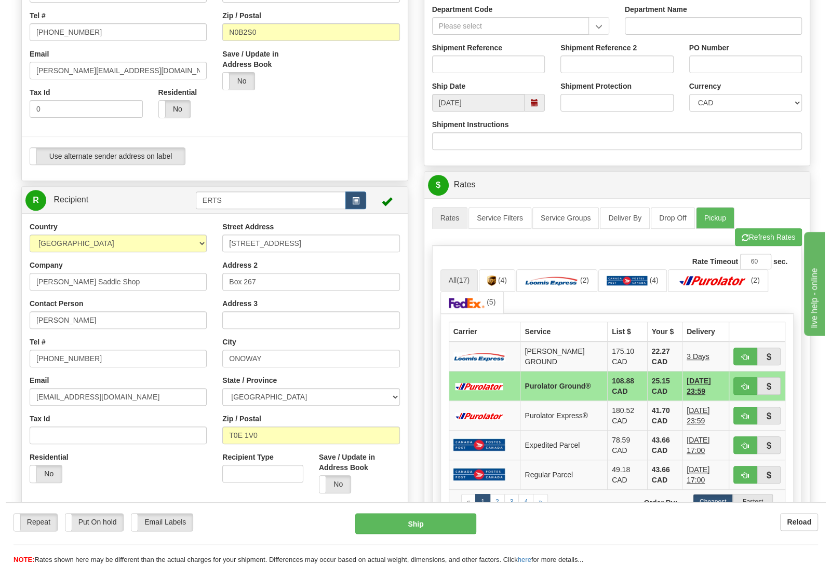
scroll to position [273, 0]
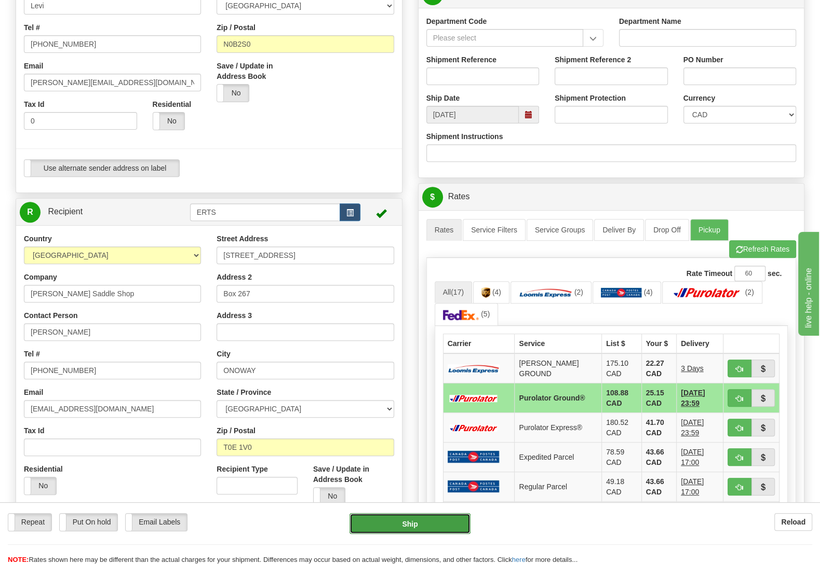
click at [422, 519] on button "Ship" at bounding box center [409, 523] width 121 height 21
type input "260"
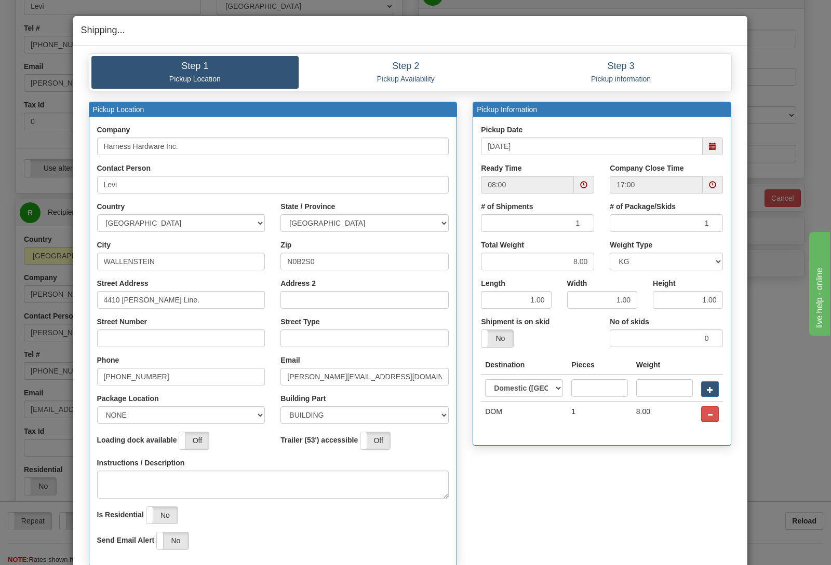
click at [702, 146] on span at bounding box center [712, 147] width 20 height 18
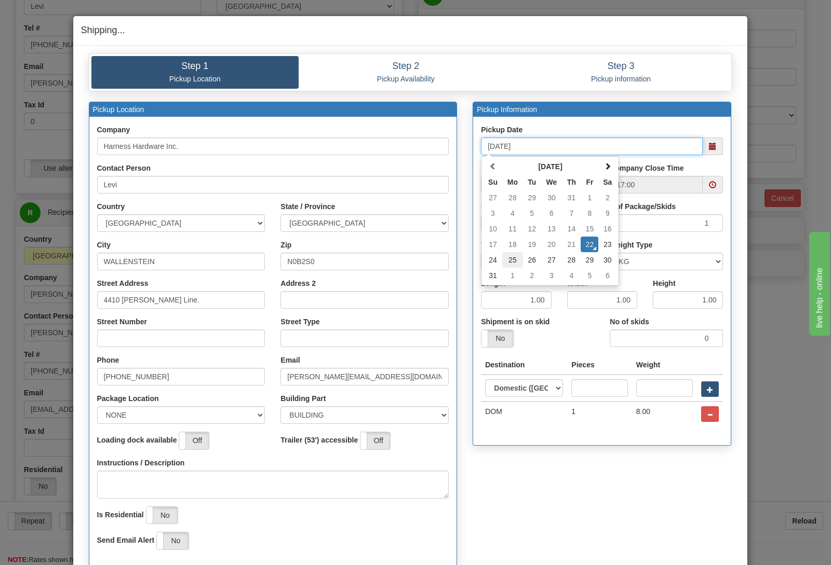
click at [505, 262] on td "25" at bounding box center [512, 260] width 21 height 16
type input "08/25/2025"
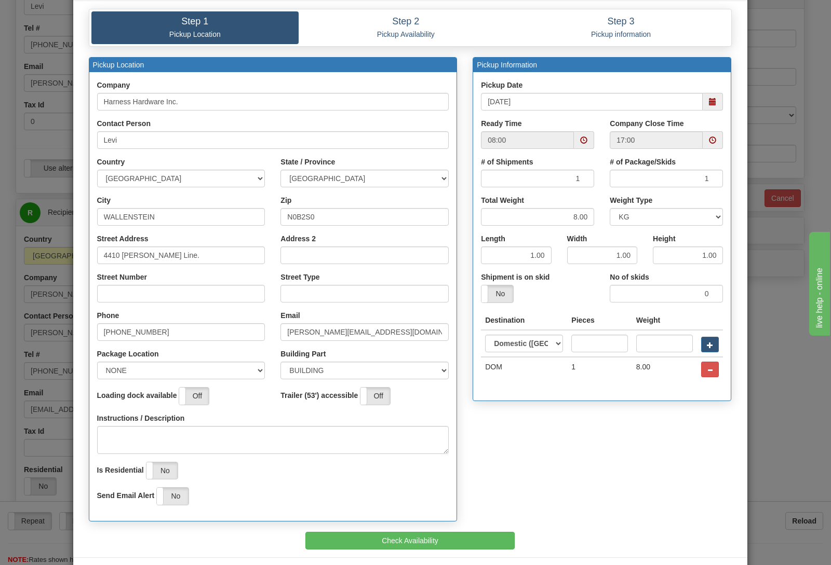
scroll to position [89, 0]
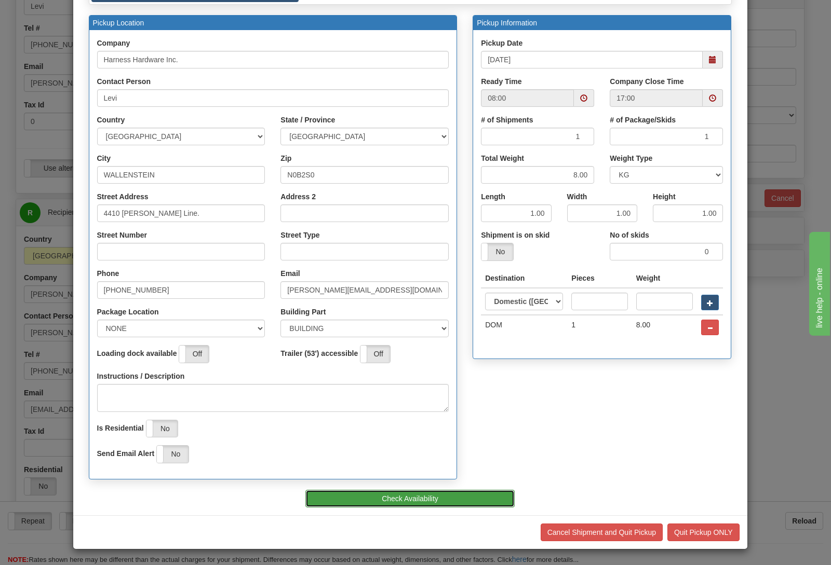
click at [422, 495] on button "Check Availability" at bounding box center [409, 499] width 209 height 18
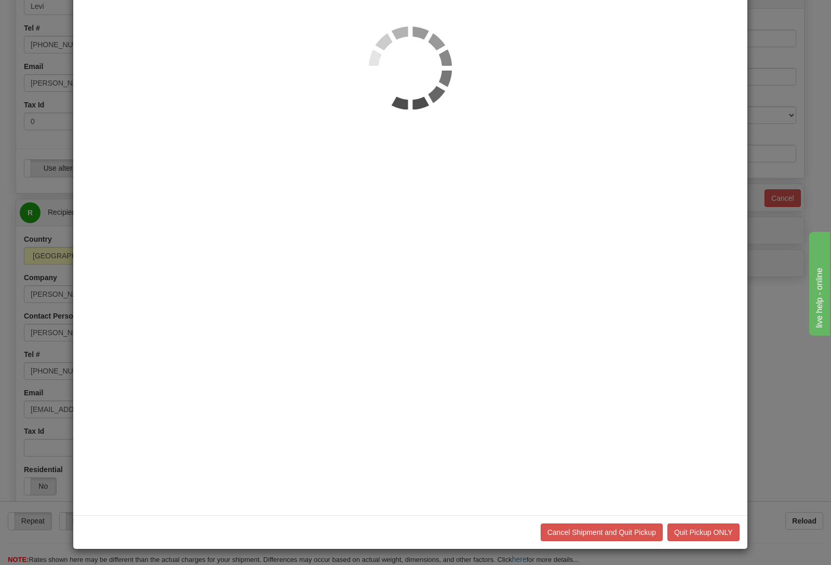
scroll to position [0, 0]
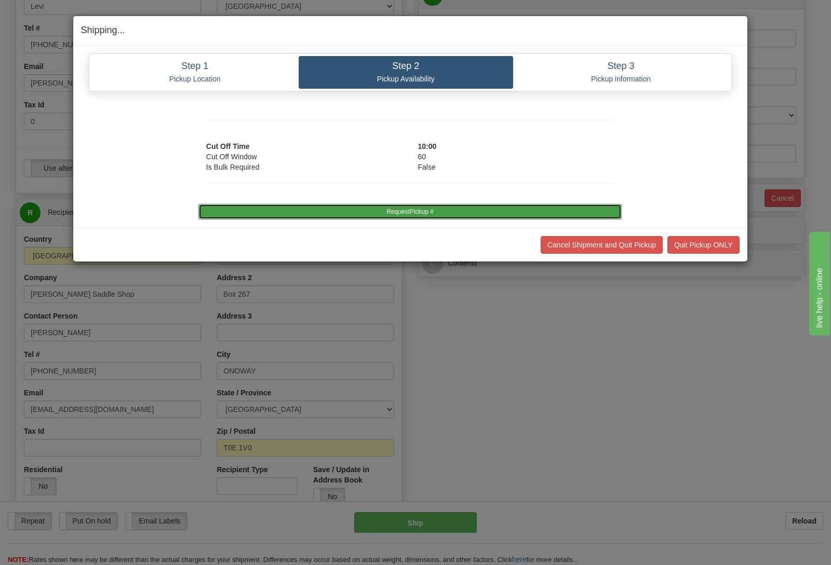
click at [429, 213] on button "RequestPickup #" at bounding box center [409, 212] width 423 height 16
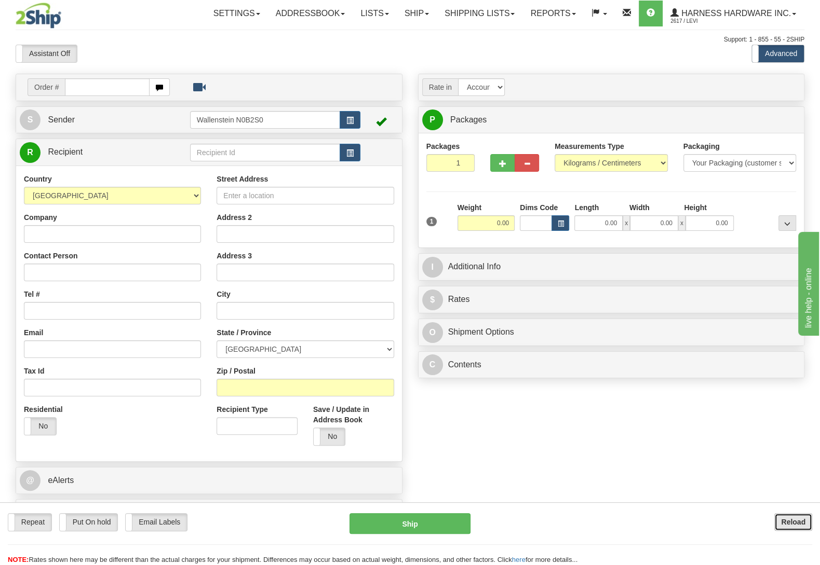
click at [778, 519] on button "Reload" at bounding box center [793, 522] width 38 height 18
click at [203, 155] on input "text" at bounding box center [265, 153] width 150 height 18
type input "G"
click at [233, 148] on input "text" at bounding box center [265, 153] width 150 height 18
type input "[PERSON_NAME]"
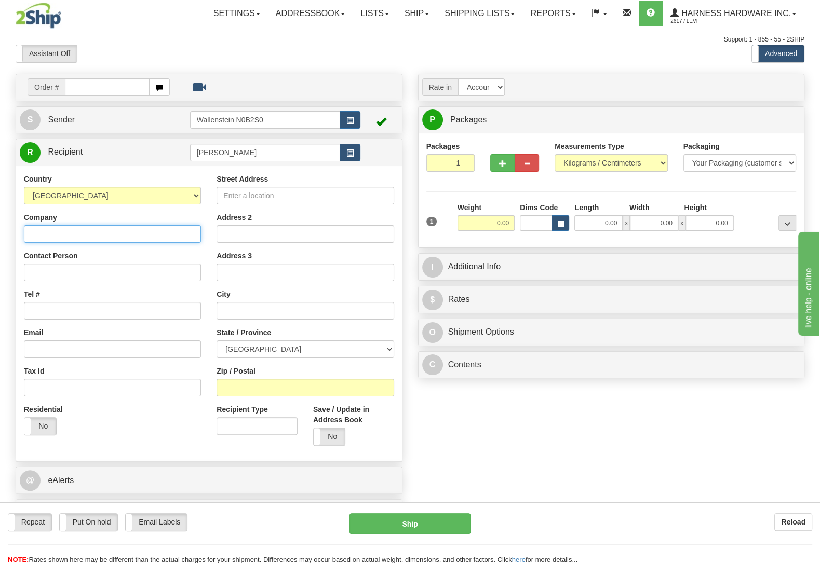
click at [135, 233] on input "Company" at bounding box center [112, 234] width 177 height 18
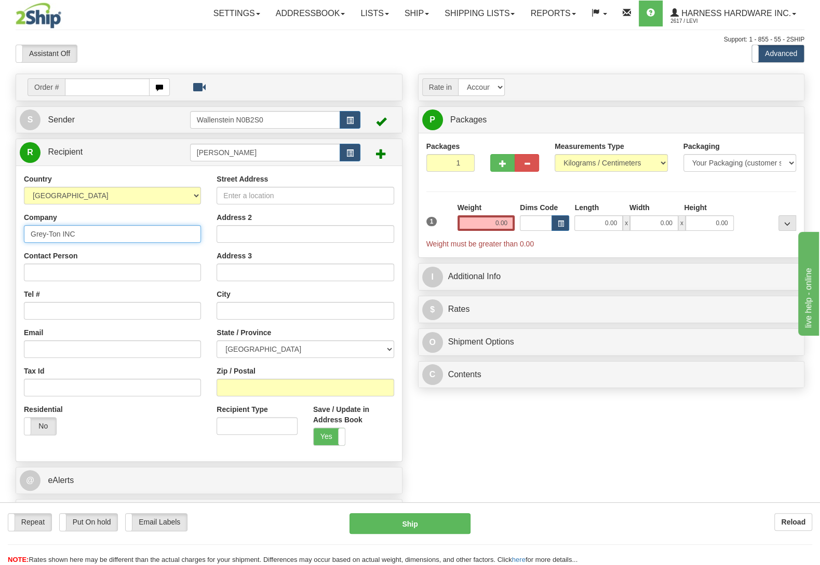
type input "Grey-Ton INC"
click at [80, 272] on input "Contact Person" at bounding box center [112, 273] width 177 height 18
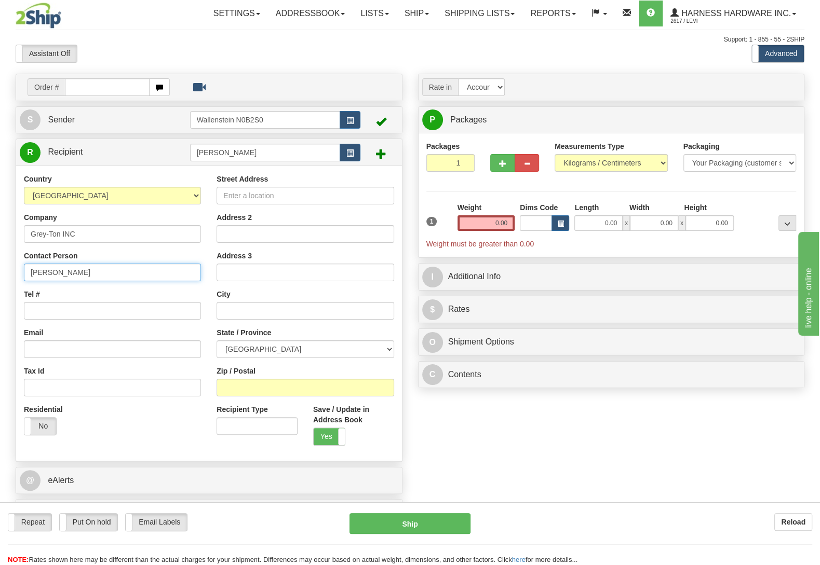
type input "Joseph Martin"
click at [232, 386] on input "Zip / Postal" at bounding box center [305, 388] width 177 height 18
type input "N0C1L0"
click at [425, 426] on div "Order # S Sender" at bounding box center [410, 303] width 804 height 459
type input "PROTON STATION"
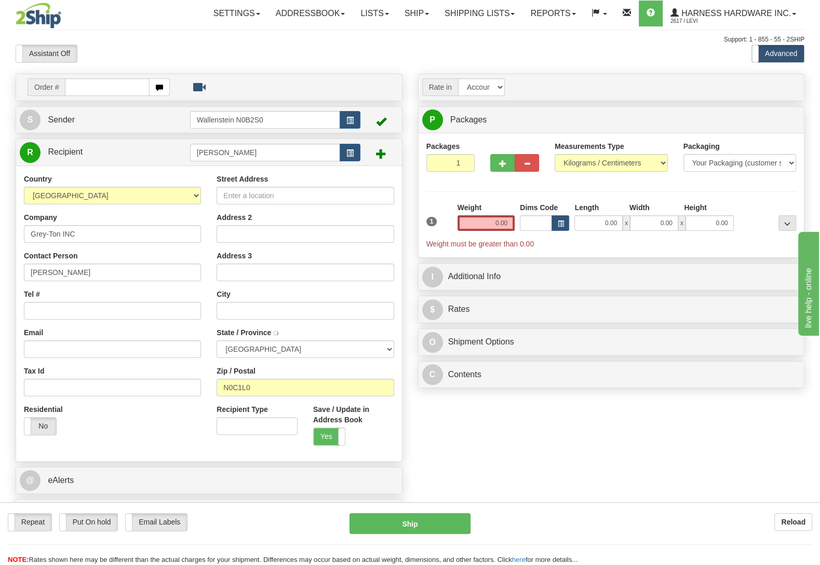
select select "ON"
click at [330, 197] on input "Street Address" at bounding box center [305, 196] width 177 height 18
type input "260070 Southgate Road 26"
click at [137, 310] on input "Tel #" at bounding box center [112, 311] width 177 height 18
type input "(226)750-7207"
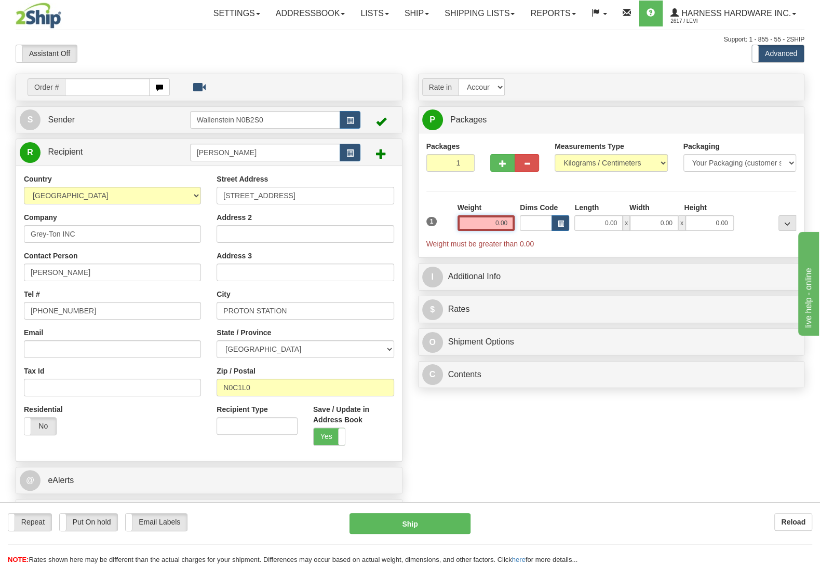
click at [472, 226] on input "0.00" at bounding box center [485, 223] width 57 height 16
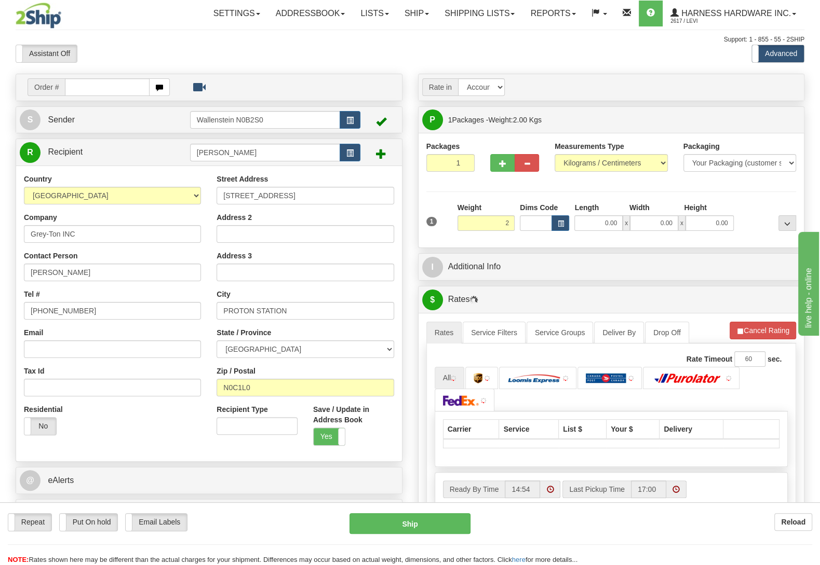
type input "2.00"
click at [765, 195] on div "Packages 1 1 Measurements Type" at bounding box center [611, 190] width 370 height 99
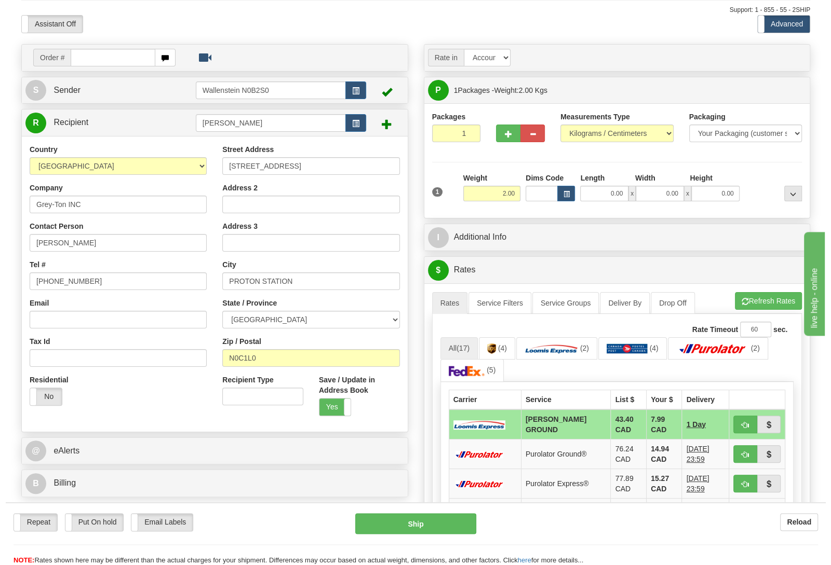
scroll to position [55, 0]
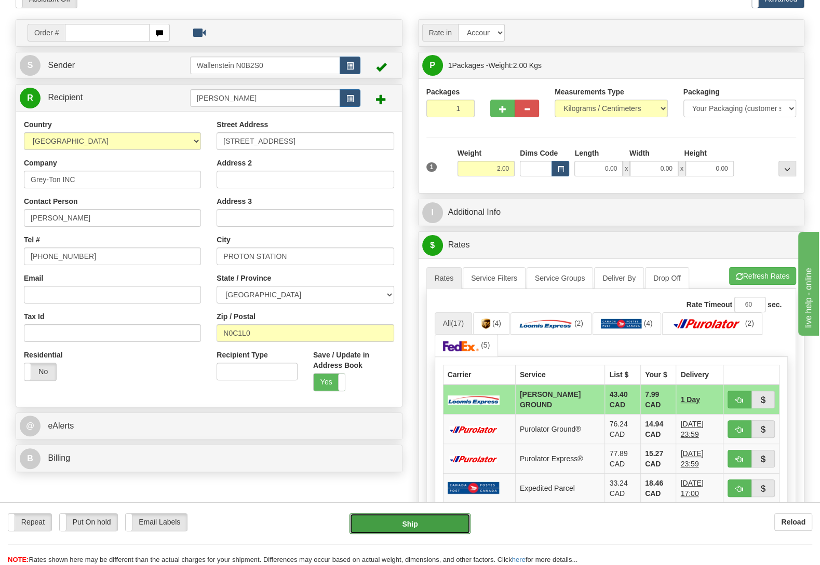
click at [456, 523] on button "Ship" at bounding box center [409, 523] width 121 height 21
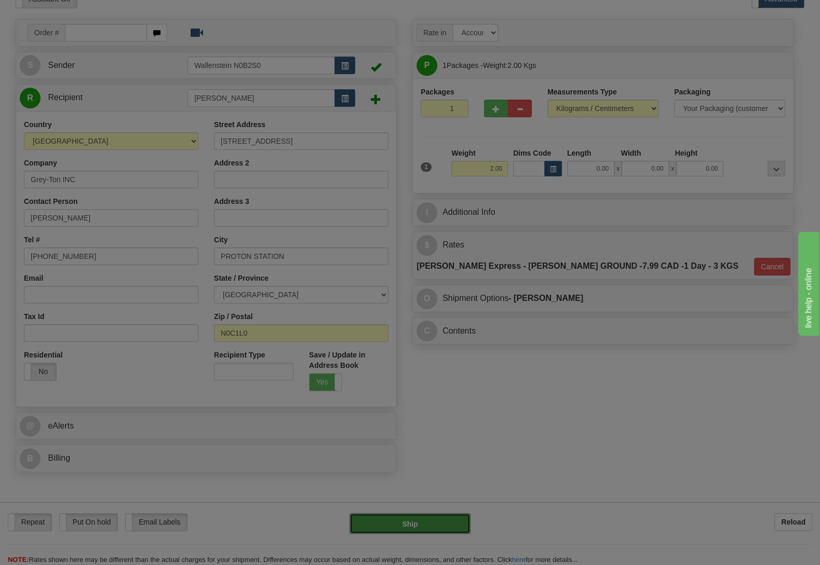
type input "DD"
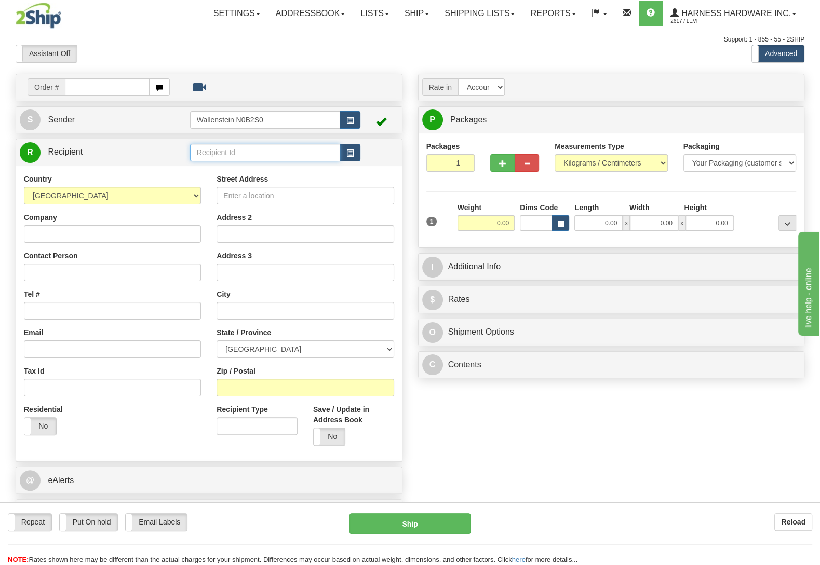
click at [248, 154] on input "text" at bounding box center [265, 153] width 150 height 18
type input "fabl"
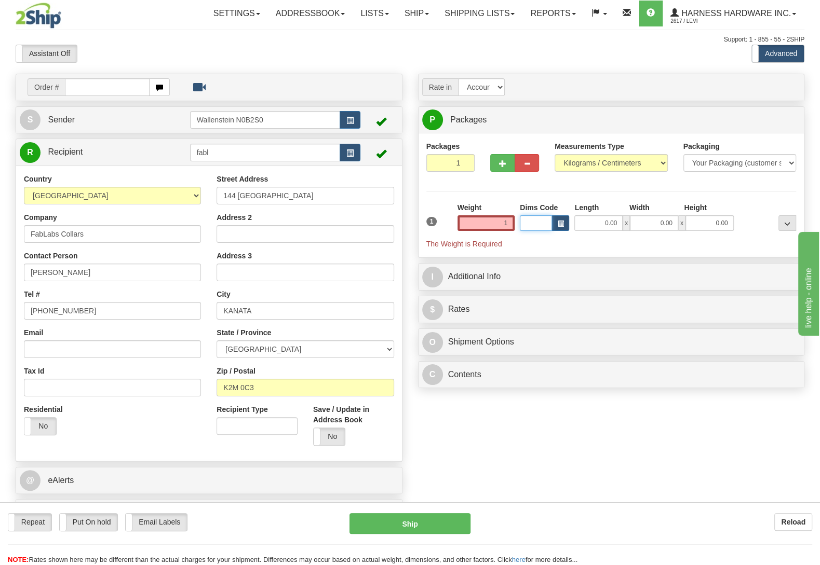
type input "1.00"
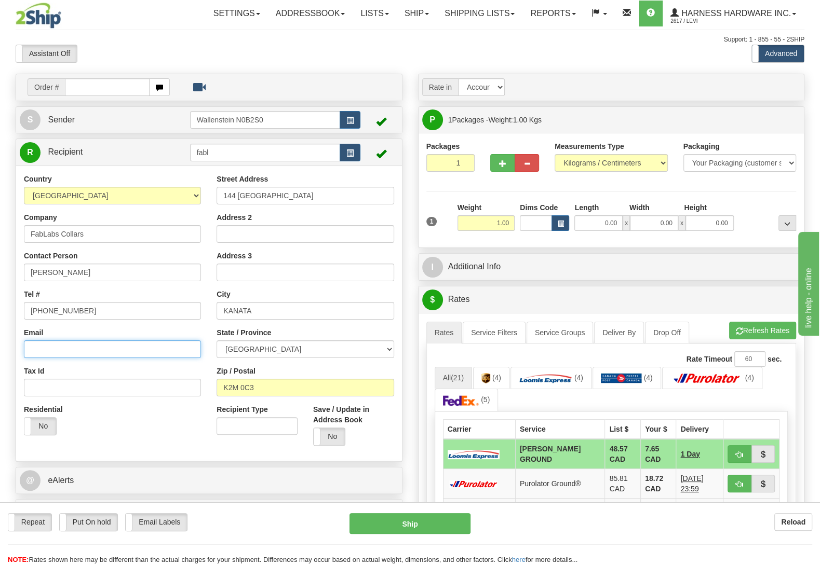
click at [80, 353] on input "Email" at bounding box center [112, 350] width 177 height 18
paste input "fablabscollars@outlook.com"
type input "fablabscollars@outlook.com"
drag, startPoint x: 331, startPoint y: 443, endPoint x: 349, endPoint y: 457, distance: 23.0
click at [331, 443] on label "No" at bounding box center [330, 436] width 32 height 17
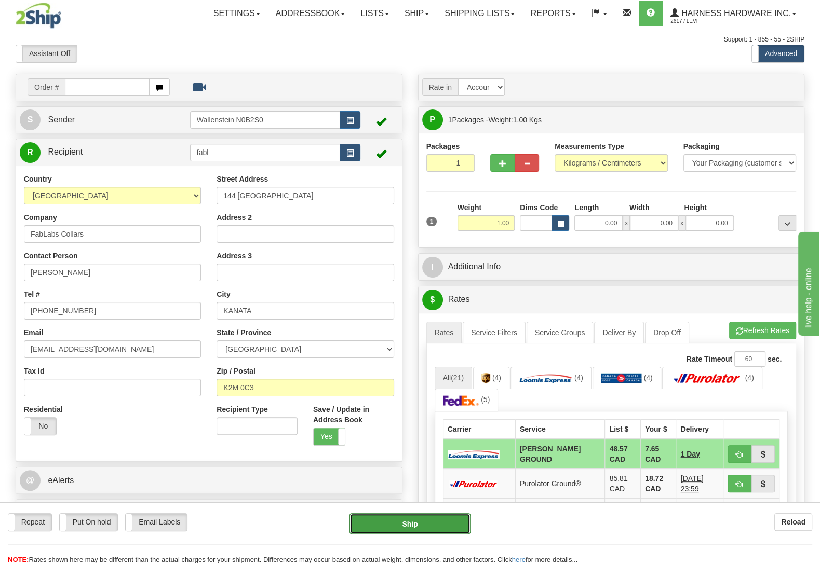
click at [414, 523] on button "Ship" at bounding box center [409, 523] width 121 height 21
type input "DD"
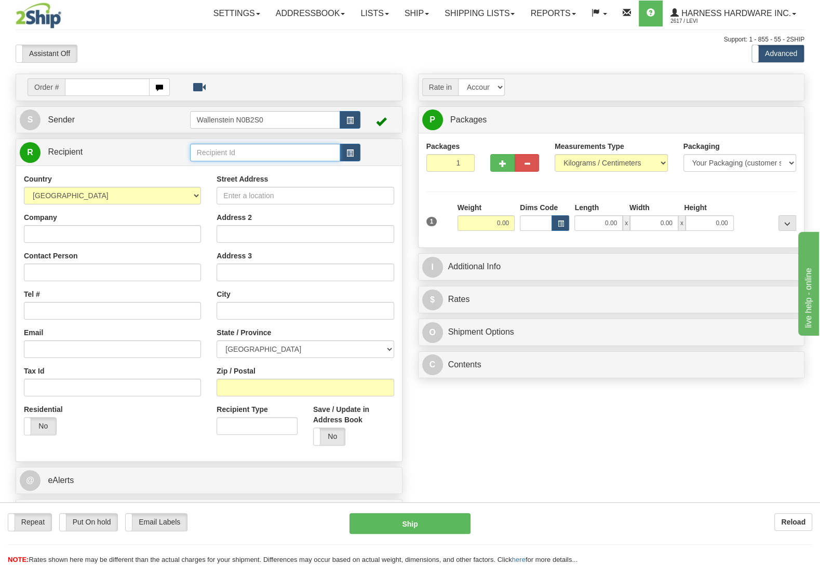
click at [235, 158] on input "text" at bounding box center [265, 153] width 150 height 18
type input "bikl"
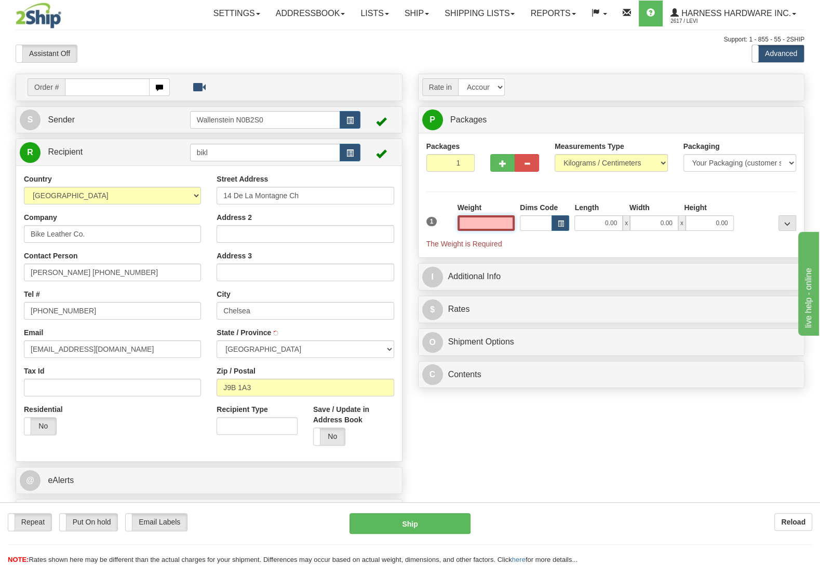
type input "[PERSON_NAME]"
type input "2.50"
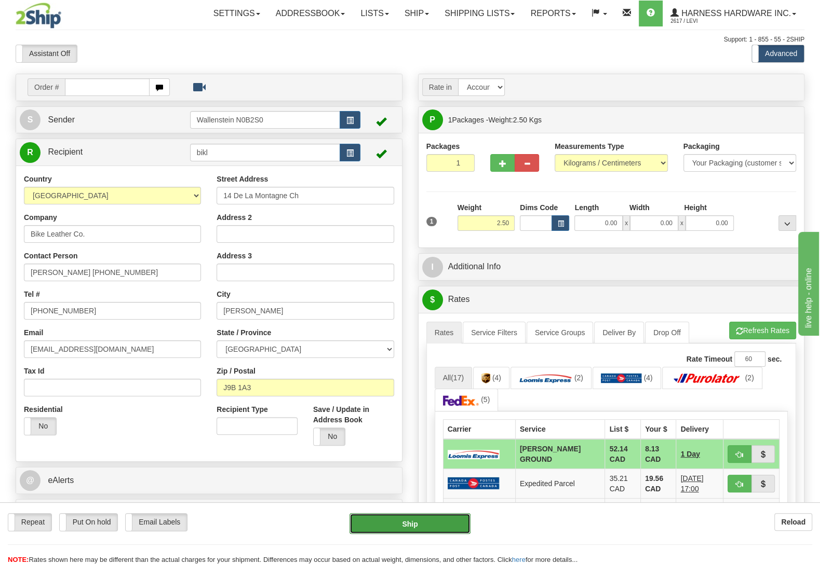
click at [423, 532] on button "Ship" at bounding box center [409, 523] width 121 height 21
type input "DD"
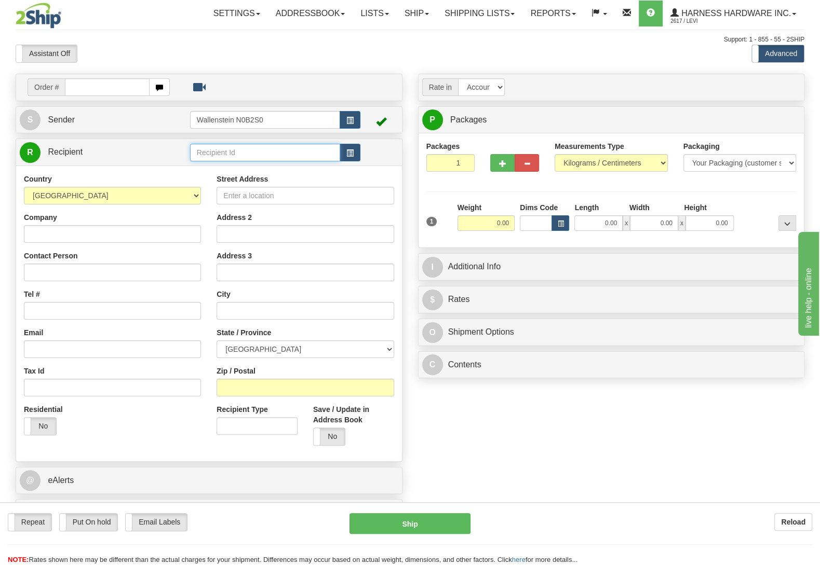
click at [264, 148] on input "text" at bounding box center [265, 153] width 150 height 18
type input "morp"
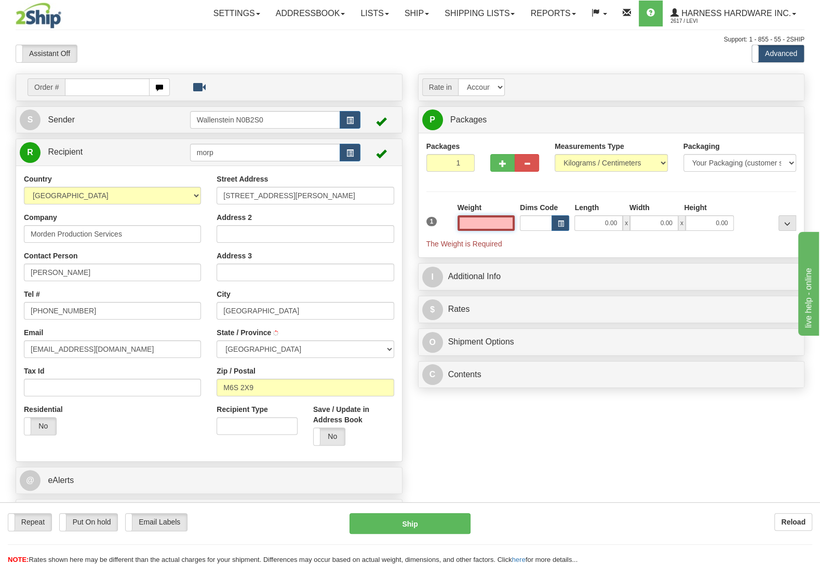
type input "5"
type input "[GEOGRAPHIC_DATA]"
type input "5.00"
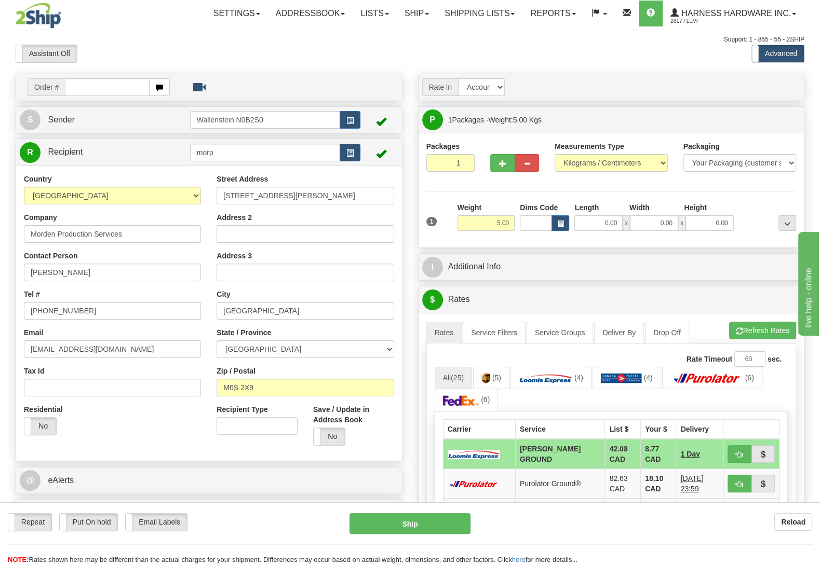
click at [434, 508] on div "Repeat Repeat Put On hold Put On hold Print Order Slip Print Order Slip Email L…" at bounding box center [410, 534] width 820 height 63
click at [431, 519] on button "Ship" at bounding box center [409, 523] width 121 height 21
type input "DD"
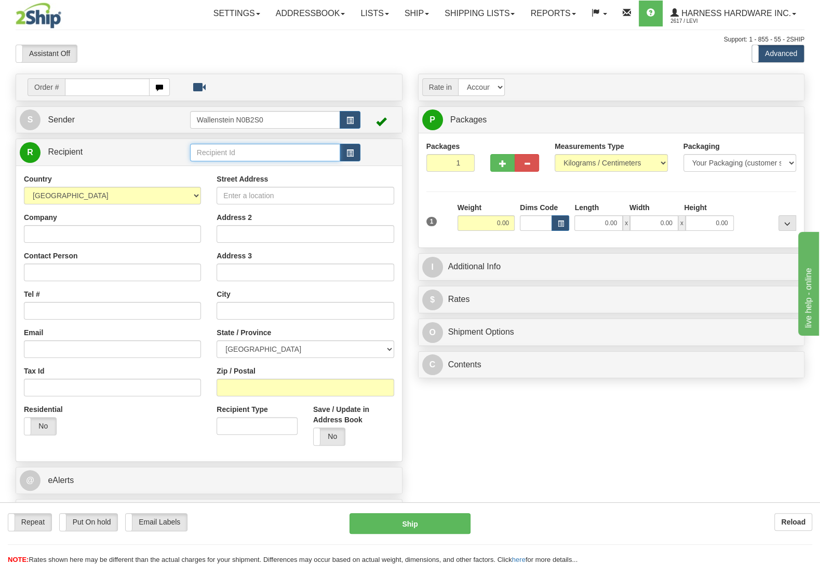
click at [309, 148] on input "text" at bounding box center [265, 153] width 150 height 18
type input "DUKL"
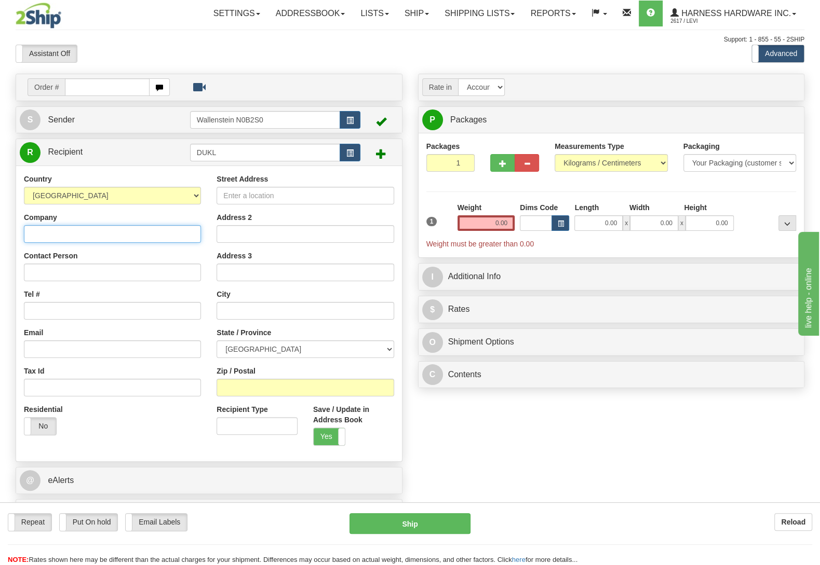
click at [140, 237] on input "Company" at bounding box center [112, 234] width 177 height 18
paste input "Duke Leather Goods"
type input "Duke Leather Goods"
click at [116, 275] on input "Contact Person" at bounding box center [112, 273] width 177 height 18
paste input "Zachary Duke"
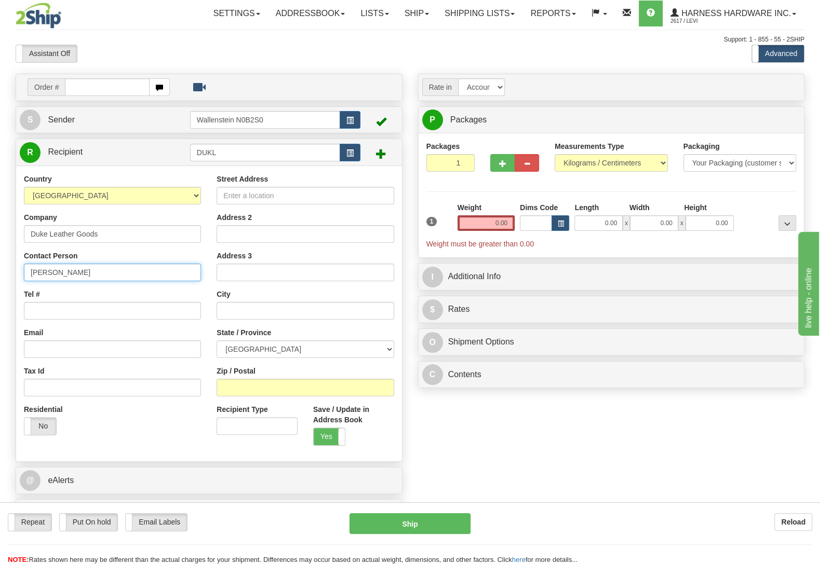
type input "Zachary Duke"
click at [340, 195] on input "Street Address" at bounding box center [305, 196] width 177 height 18
paste input "19 Shea's Lane"
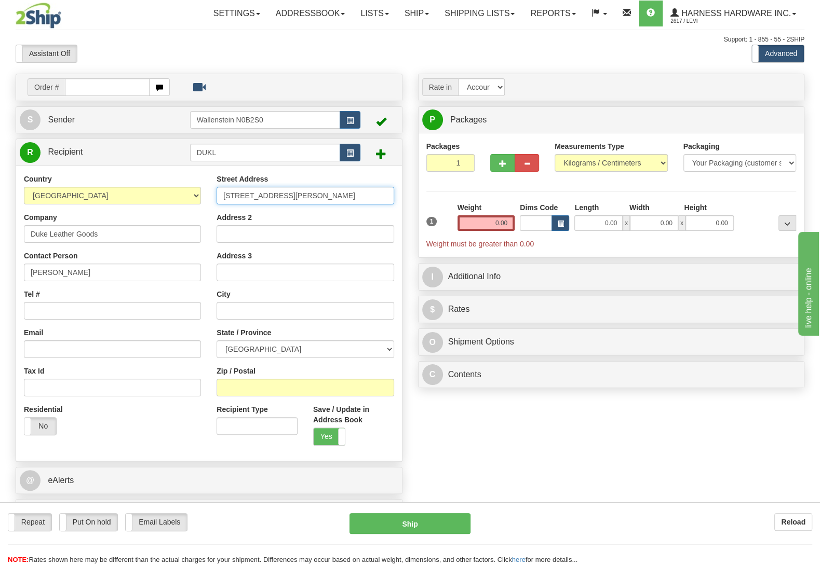
type input "19 Shea's Lane"
click at [160, 312] on input "Tel #" at bounding box center [112, 311] width 177 height 18
paste input "(709)764-8132"
type input "(709)764-8132"
click at [220, 387] on input "Zip / Postal" at bounding box center [305, 388] width 177 height 18
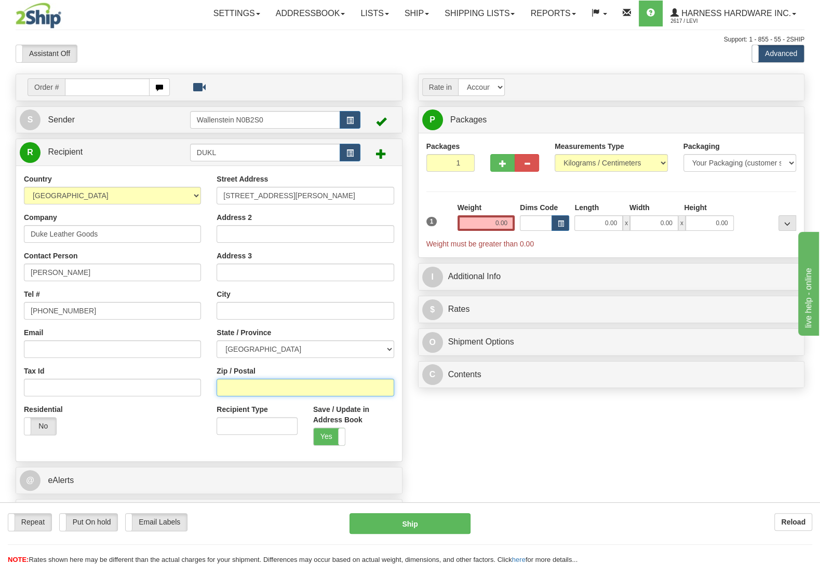
paste input "A1K 1K1"
type input "A1K 1K1"
type input "TORBAY"
select select "NL"
click at [89, 355] on input "Email" at bounding box center [112, 350] width 177 height 18
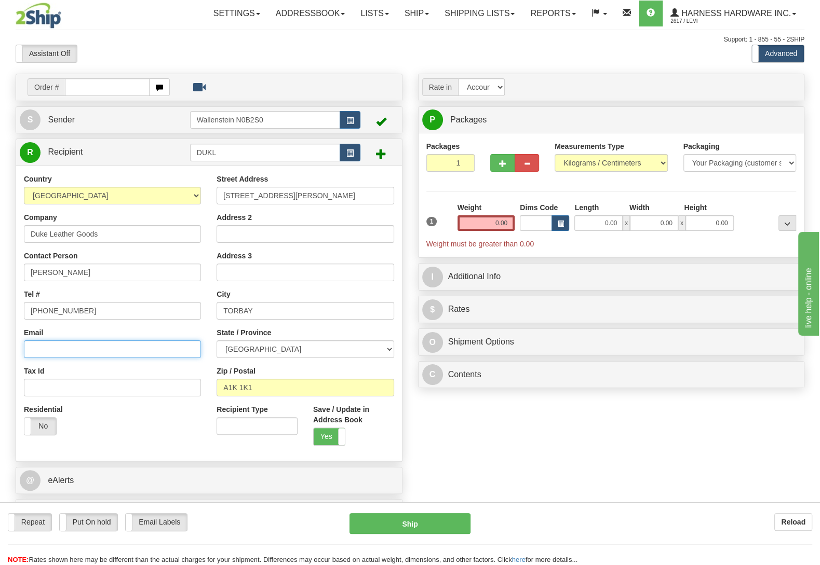
paste input "zduke@hotmail.com"
type input "zduke@hotmail.com"
click at [485, 224] on input "0.00" at bounding box center [485, 223] width 57 height 16
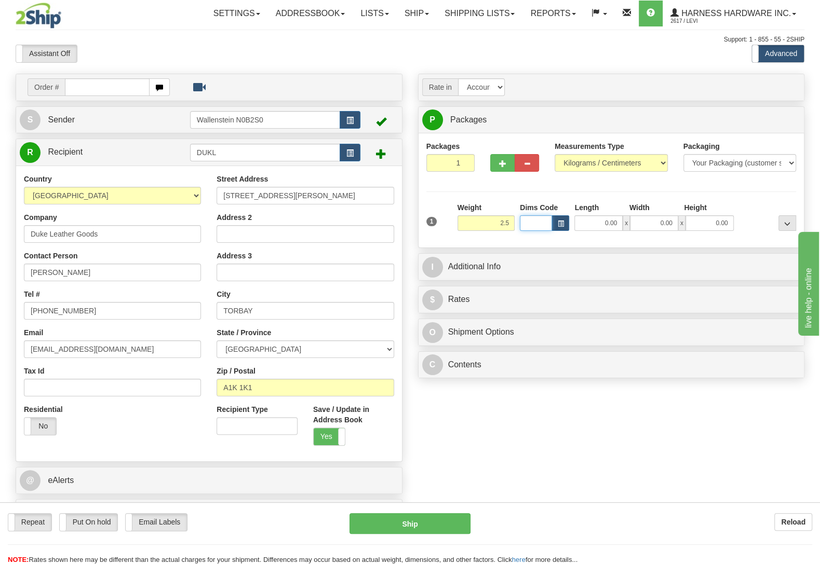
type input "2.50"
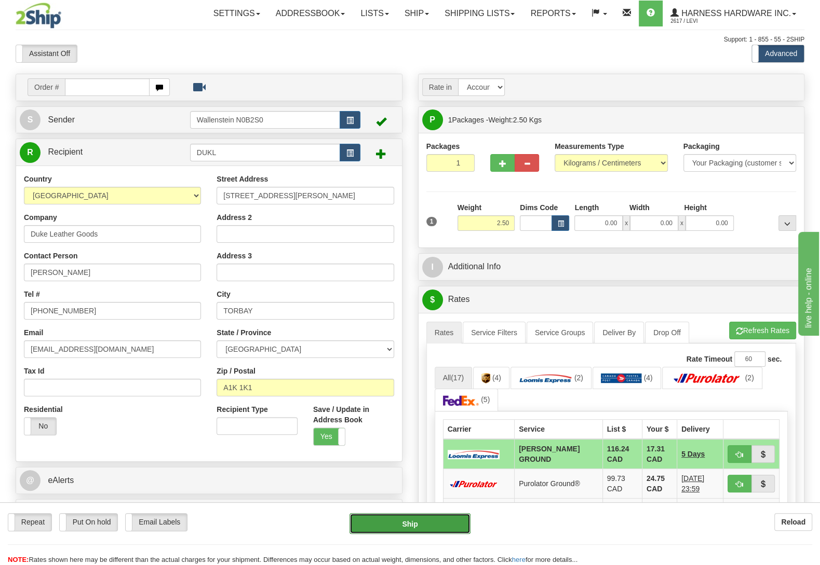
click at [394, 522] on button "Ship" at bounding box center [409, 523] width 121 height 21
type input "DD"
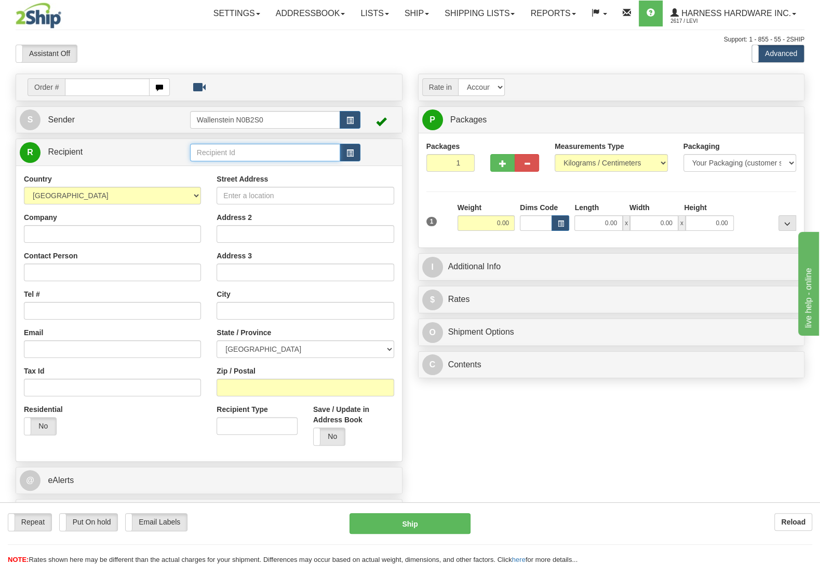
click at [240, 150] on input "text" at bounding box center [265, 153] width 150 height 18
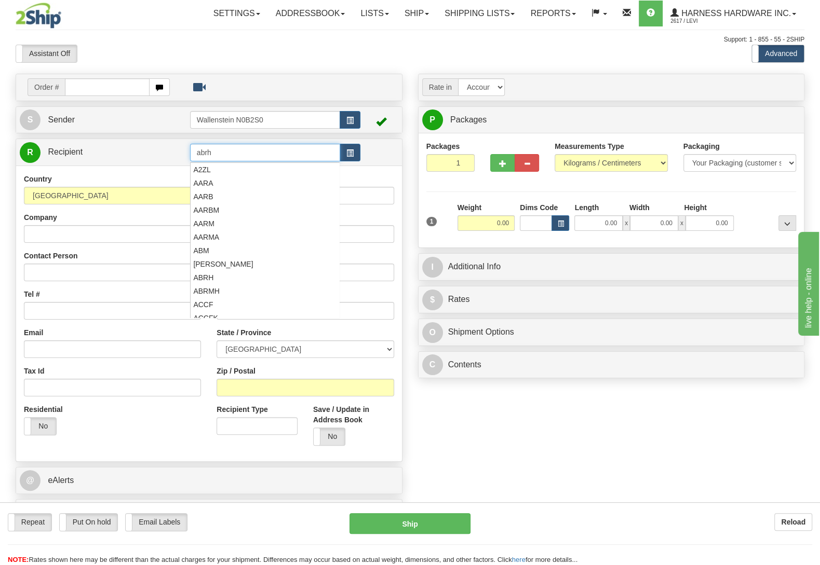
type input "abrh"
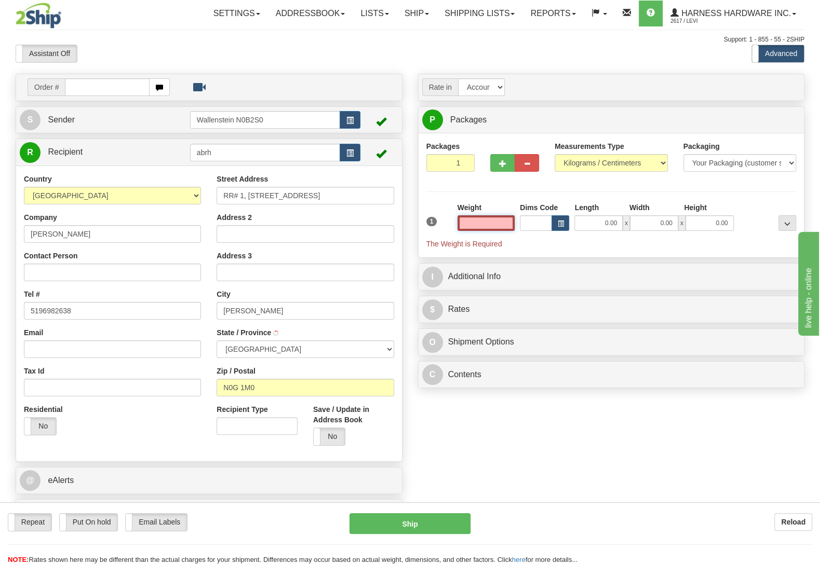
type input "CLIFFORD"
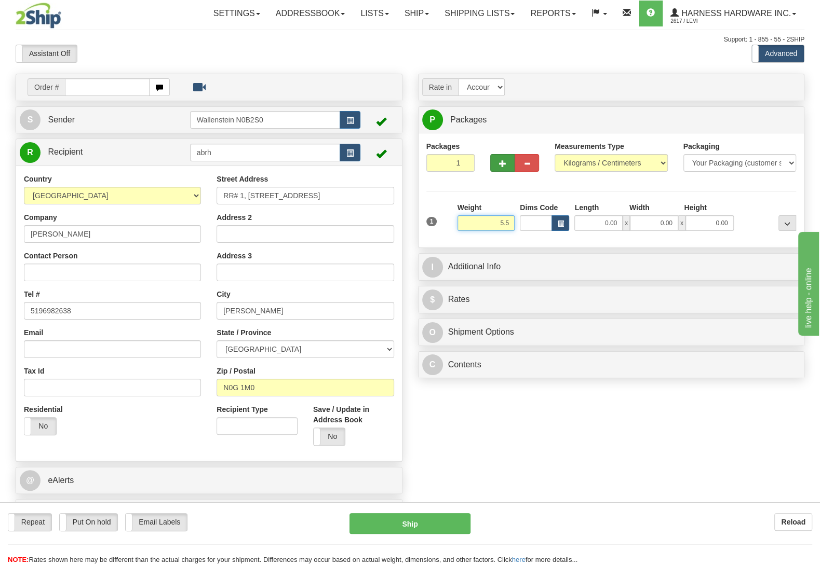
type input "5.5"
click at [508, 161] on button "button" at bounding box center [502, 163] width 24 height 18
radio input "true"
type input "2"
type input "5.50"
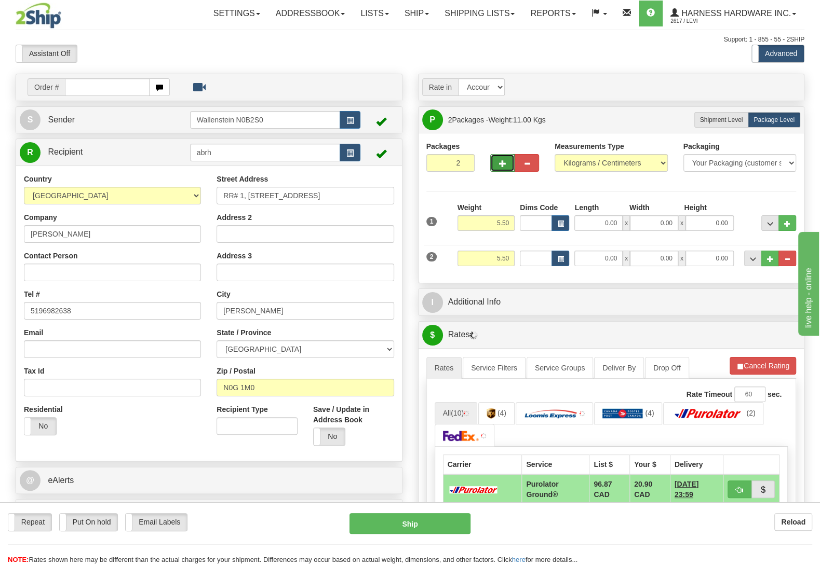
click at [496, 161] on button "button" at bounding box center [502, 163] width 24 height 18
type input "3"
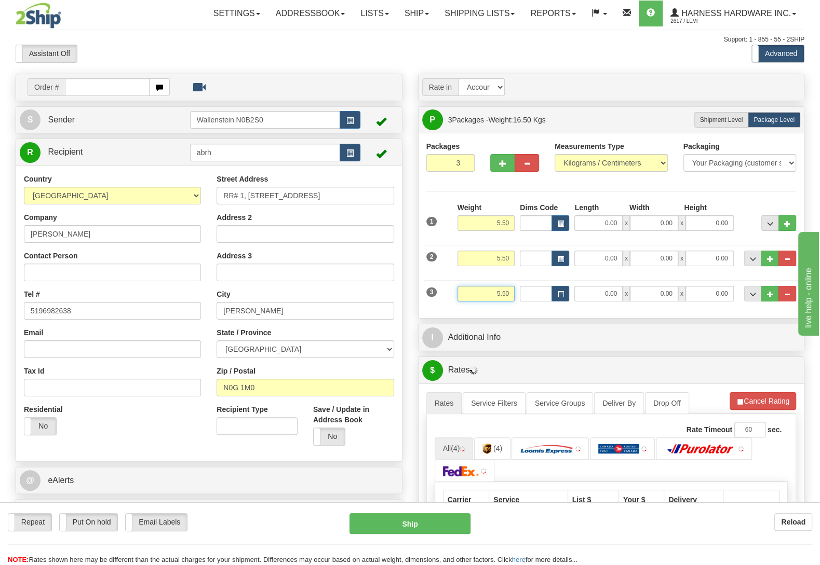
drag, startPoint x: 492, startPoint y: 302, endPoint x: 602, endPoint y: 313, distance: 110.1
click at [515, 302] on input "5.50" at bounding box center [485, 294] width 57 height 16
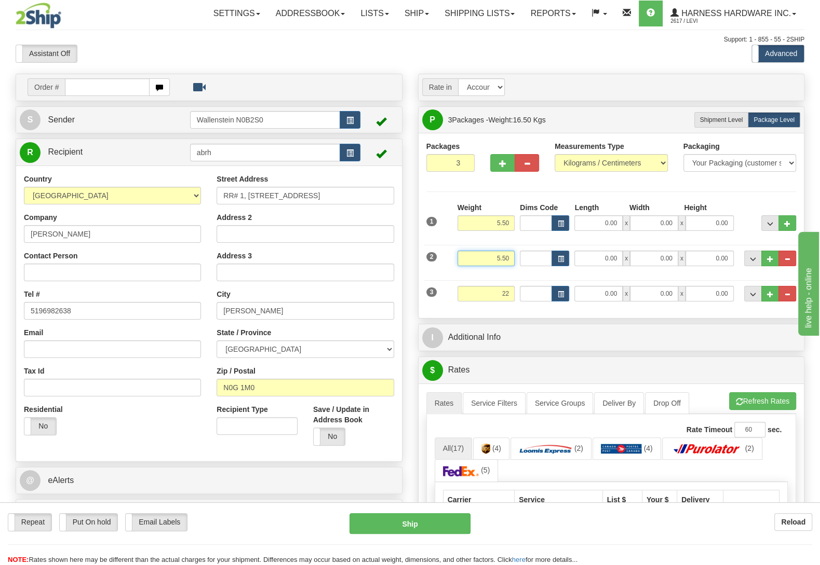
type input "22.00"
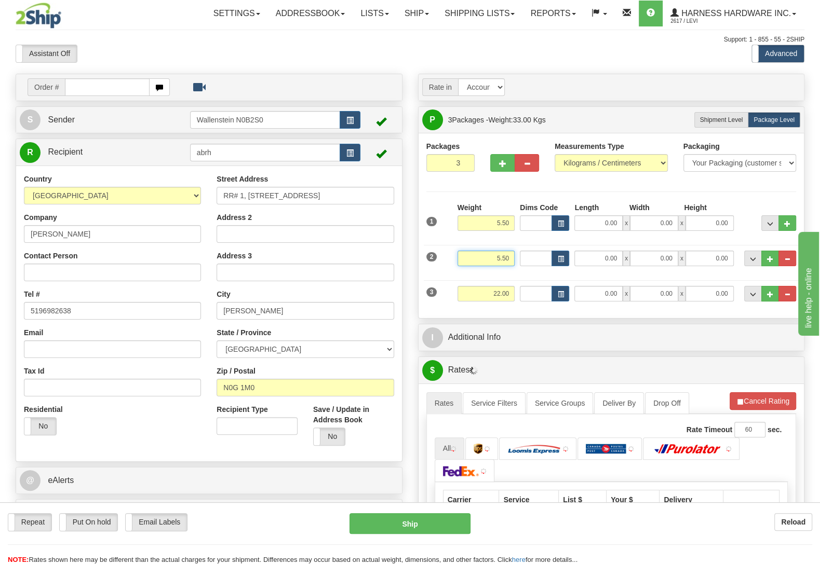
drag, startPoint x: 535, startPoint y: 260, endPoint x: 578, endPoint y: 259, distance: 43.1
click at [515, 259] on input "5.50" at bounding box center [485, 259] width 57 height 16
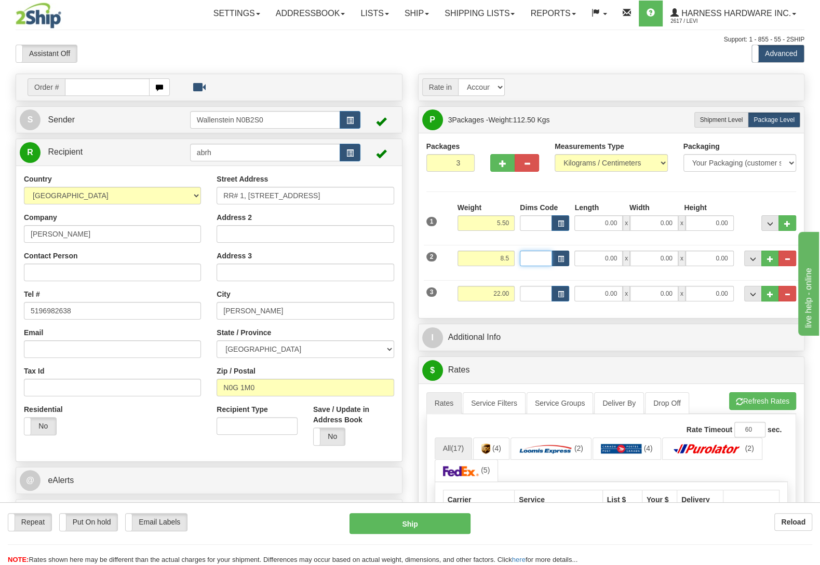
type input "8.50"
click at [762, 405] on button "Cancel Rating" at bounding box center [762, 402] width 66 height 18
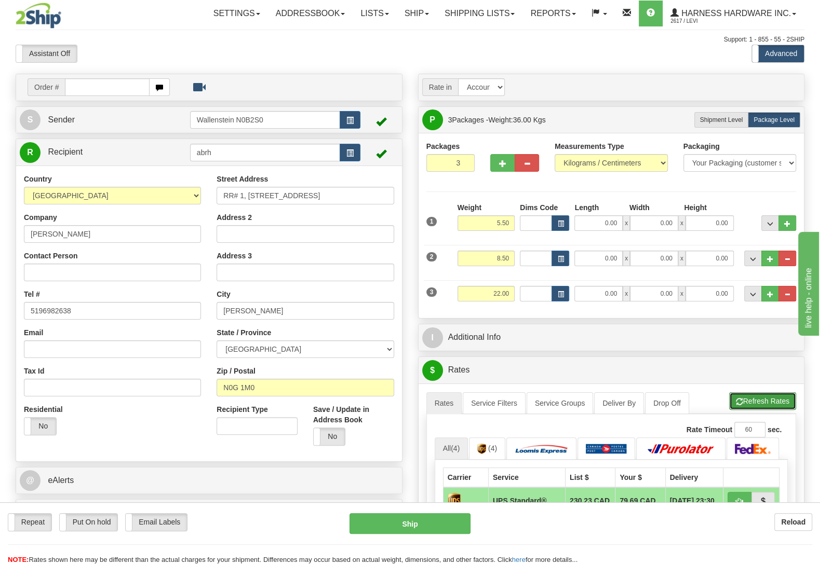
click at [761, 405] on button "Refresh Rates" at bounding box center [762, 402] width 67 height 18
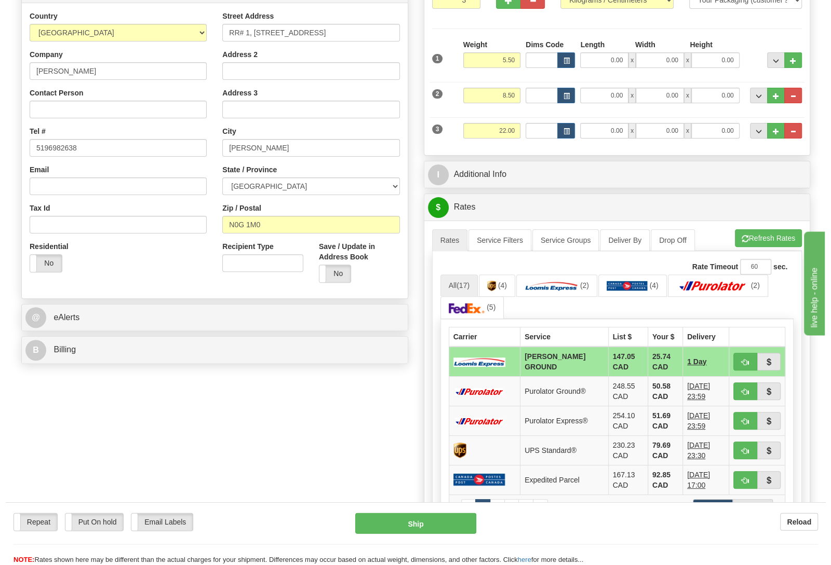
scroll to position [164, 0]
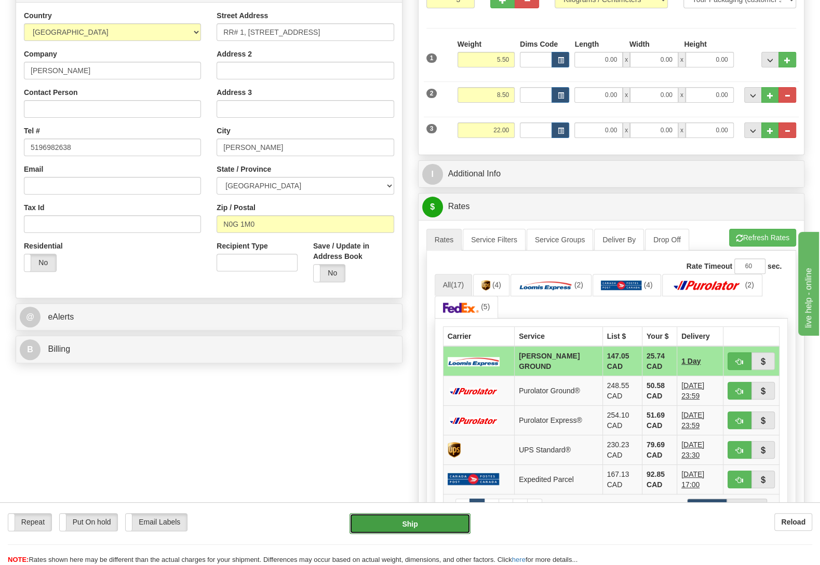
click at [413, 517] on button "Ship" at bounding box center [409, 523] width 121 height 21
type input "DD"
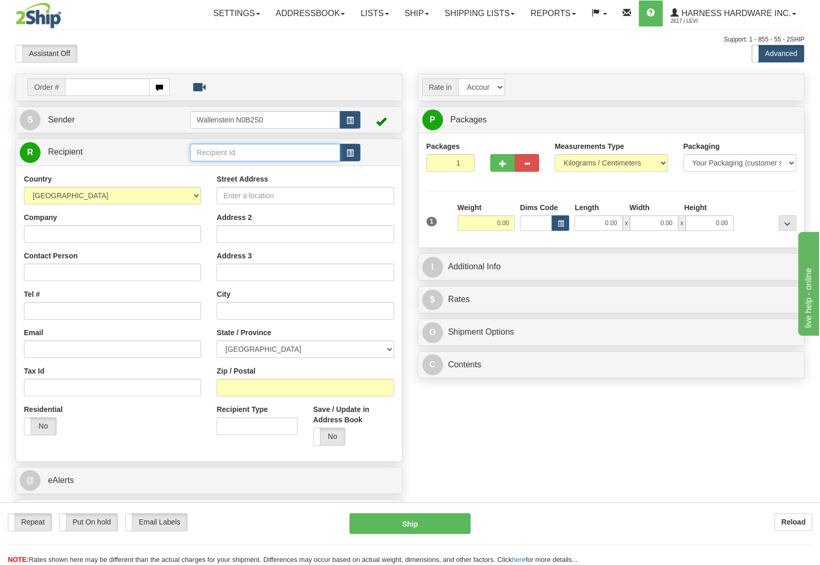
click at [223, 154] on input "text" at bounding box center [265, 153] width 150 height 18
type input "selc"
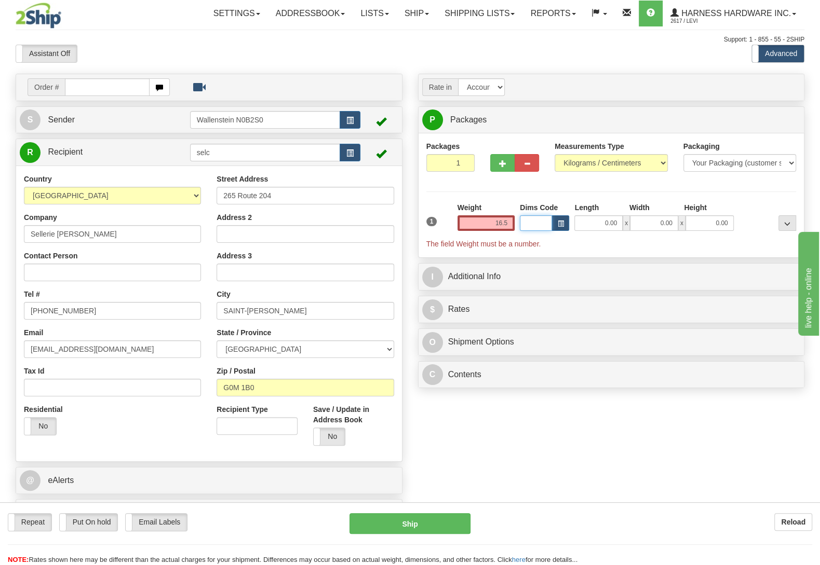
type input "16.50"
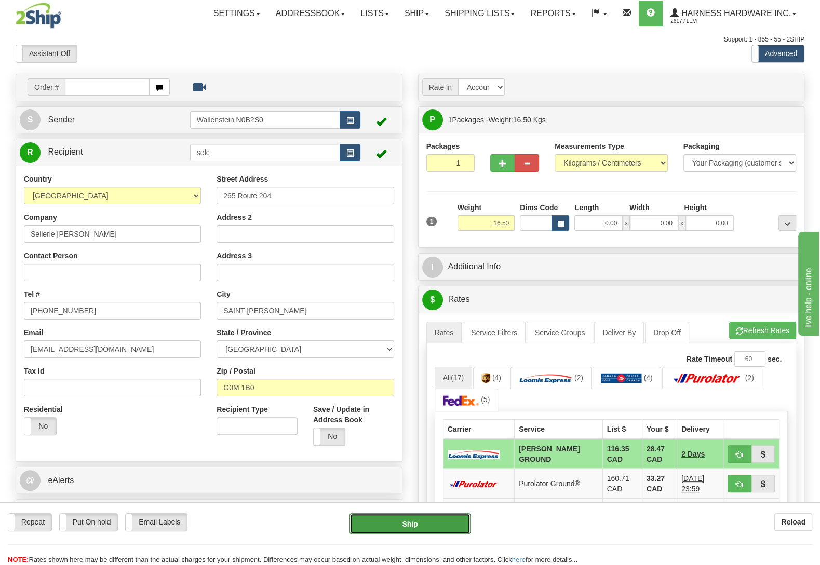
click at [407, 526] on button "Ship" at bounding box center [409, 523] width 121 height 21
type input "DD"
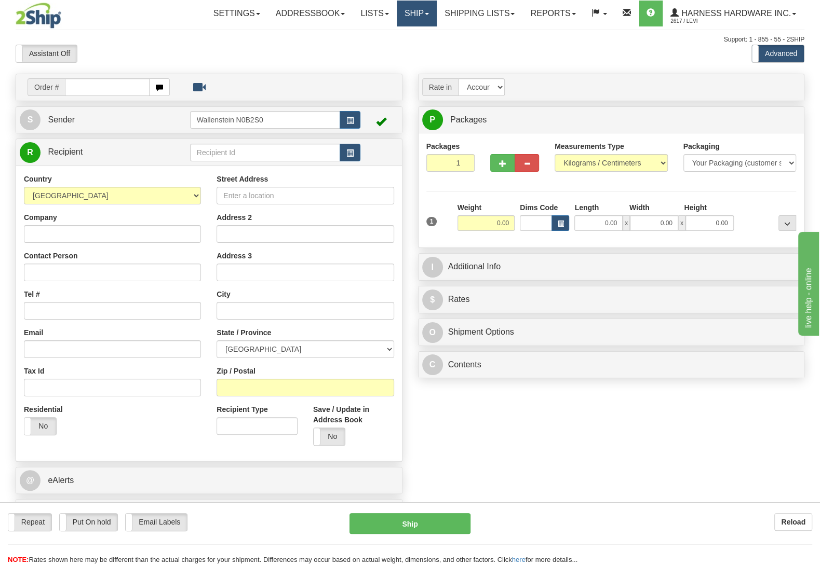
click at [417, 7] on link "Ship" at bounding box center [417, 14] width 40 height 26
click at [417, 46] on link "OnHold / Order Queue" at bounding box center [389, 49] width 94 height 13
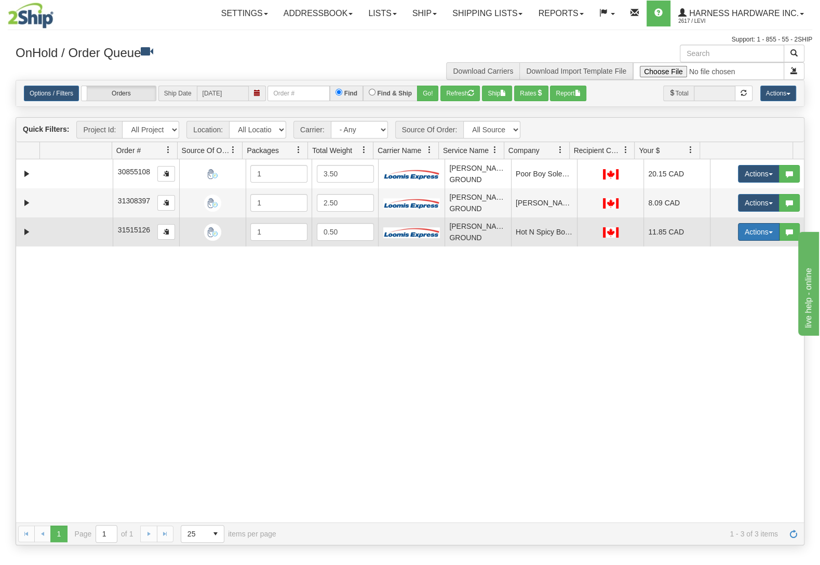
click at [752, 233] on button "Actions" at bounding box center [759, 232] width 42 height 18
click at [714, 296] on link "Ship" at bounding box center [737, 292] width 83 height 13
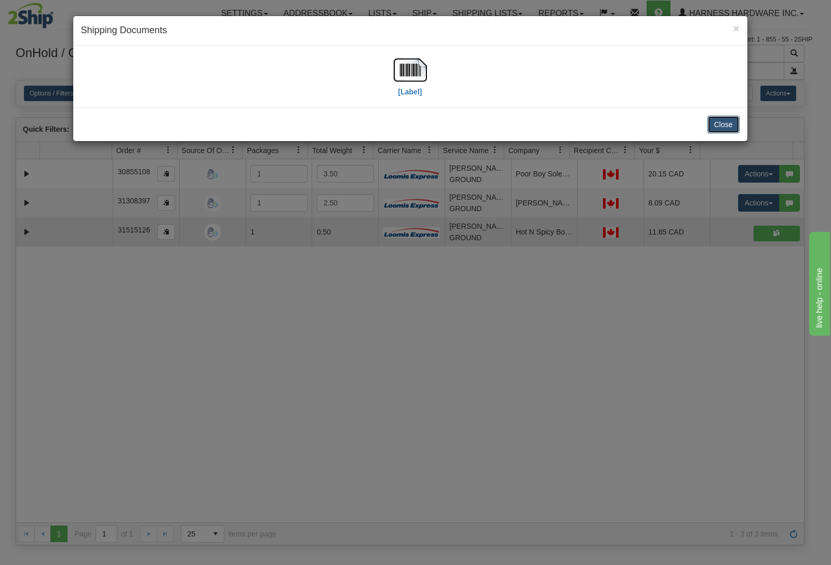
click at [719, 121] on button "Close" at bounding box center [723, 125] width 32 height 18
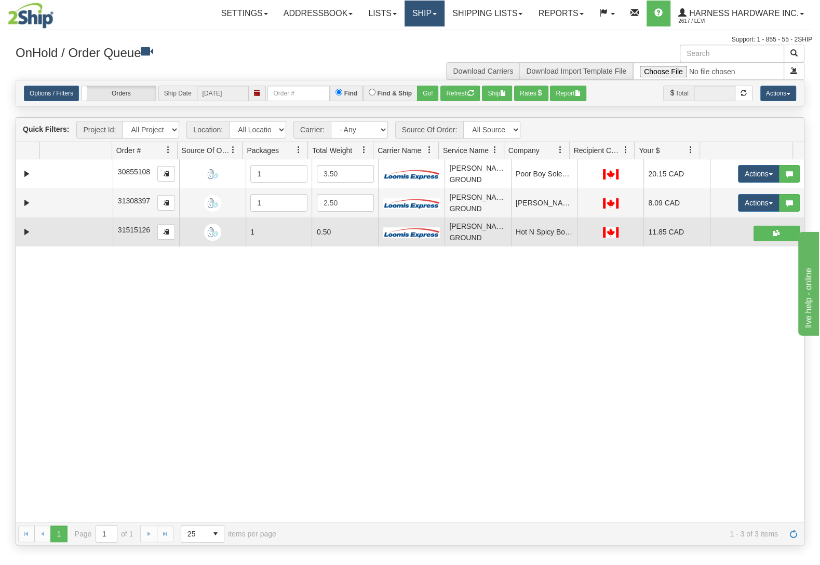
click at [415, 12] on link "Ship" at bounding box center [424, 14] width 40 height 26
click at [408, 33] on link "Ship Screen" at bounding box center [397, 36] width 94 height 13
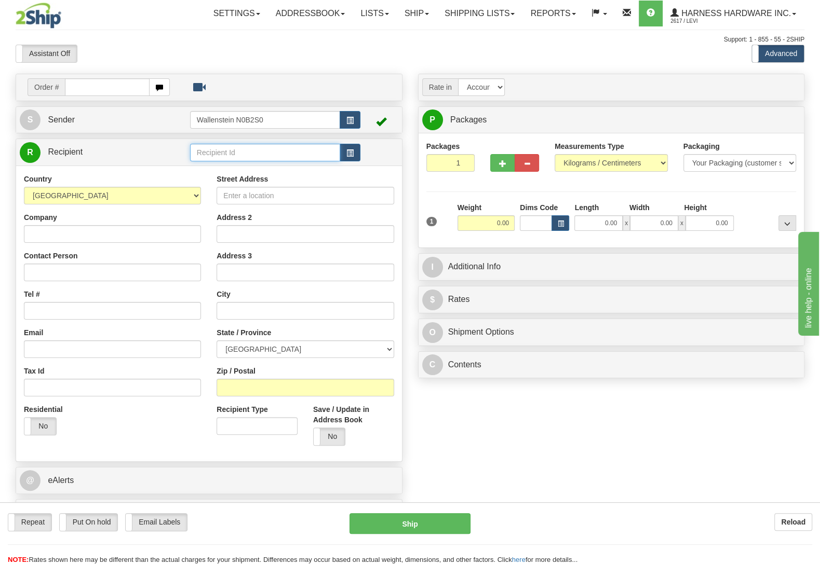
click at [264, 156] on input "text" at bounding box center [265, 153] width 150 height 18
type input "tnth"
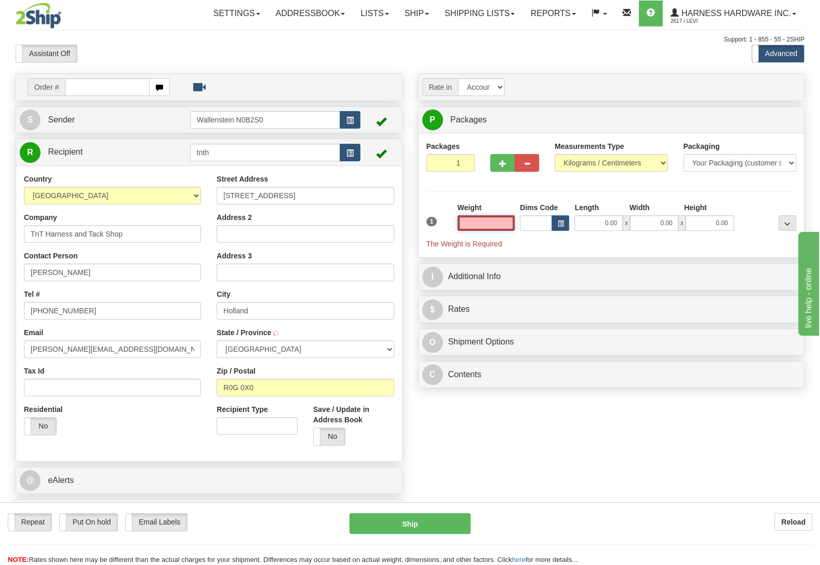
type input "HOLLAND"
type input "0.00"
drag, startPoint x: 493, startPoint y: 161, endPoint x: 495, endPoint y: 173, distance: 11.6
click at [493, 163] on button "button" at bounding box center [502, 163] width 24 height 18
radio input "true"
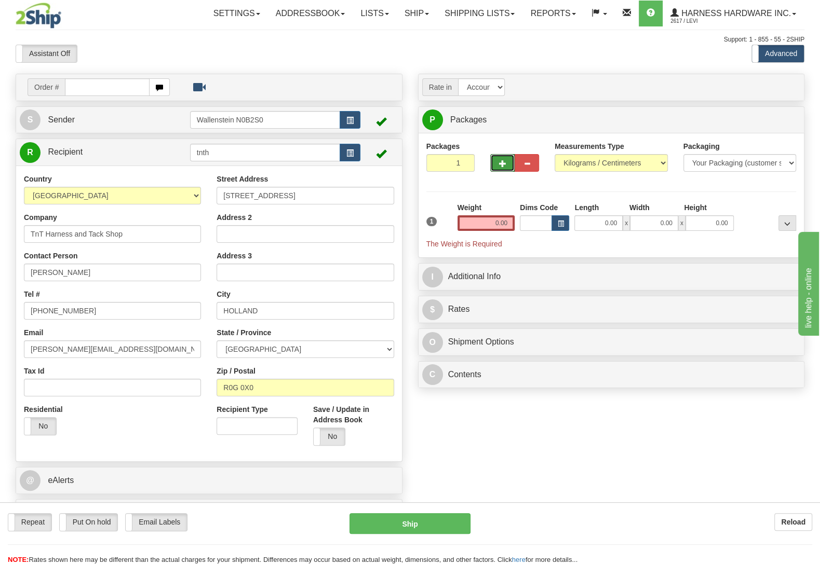
type input "2"
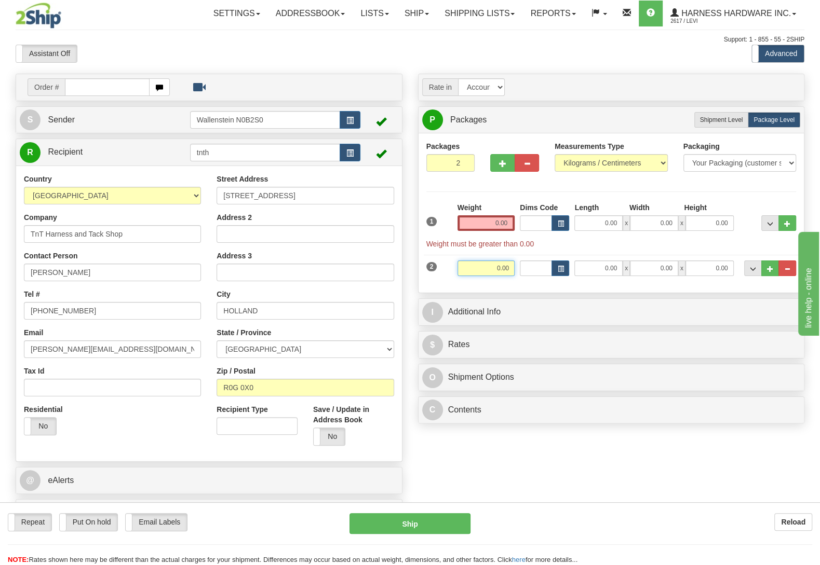
drag, startPoint x: 475, startPoint y: 274, endPoint x: 629, endPoint y: 282, distance: 154.4
click at [515, 276] on input "0.00" at bounding box center [485, 269] width 57 height 16
type input "14.50"
drag, startPoint x: 485, startPoint y: 221, endPoint x: 553, endPoint y: 221, distance: 68.0
click at [515, 221] on input "0.00" at bounding box center [485, 223] width 57 height 16
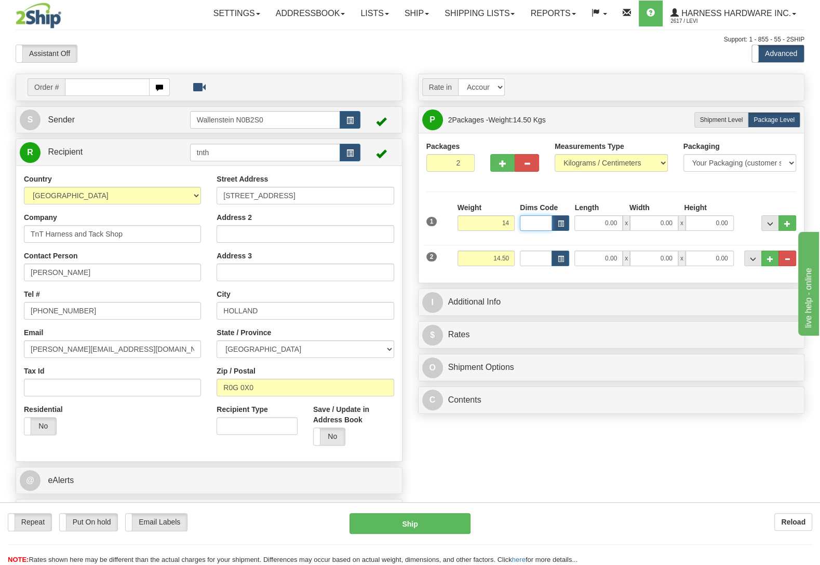
type input "14.00"
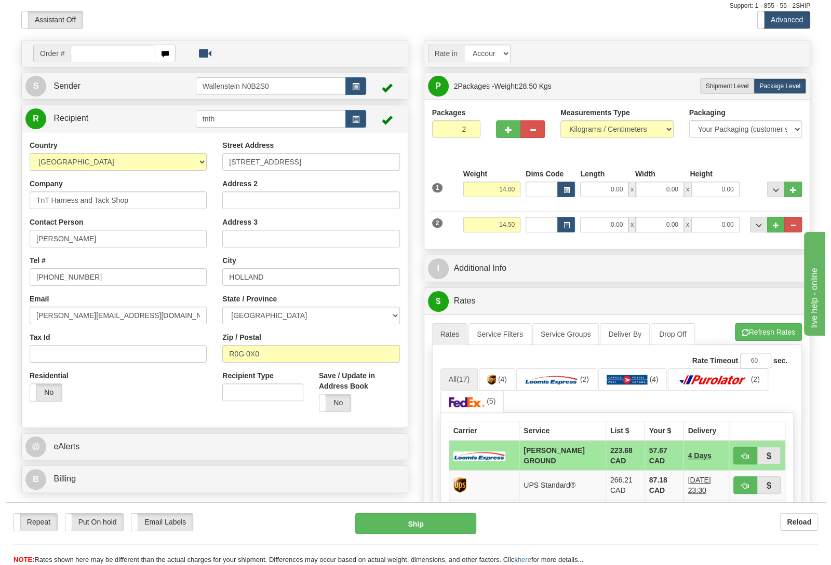
scroll to position [55, 0]
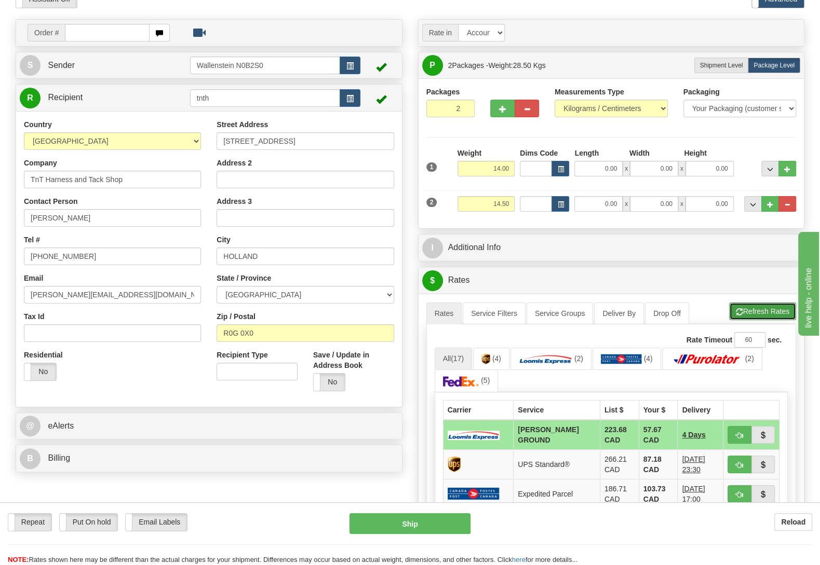
click at [752, 314] on button "Refresh Rates" at bounding box center [762, 312] width 67 height 18
click at [412, 524] on button "Ship" at bounding box center [409, 523] width 121 height 21
type input "DD"
